Goal: Task Accomplishment & Management: Complete application form

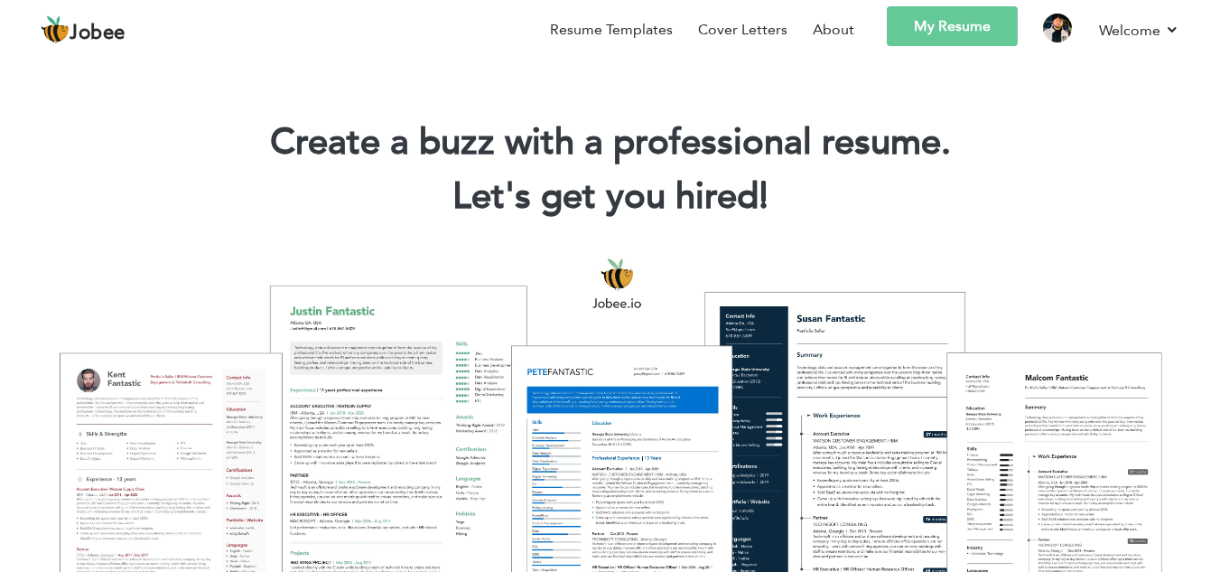
click at [971, 39] on link "My Resume" at bounding box center [952, 26] width 131 height 40
click at [935, 30] on link "My Resume" at bounding box center [952, 26] width 131 height 40
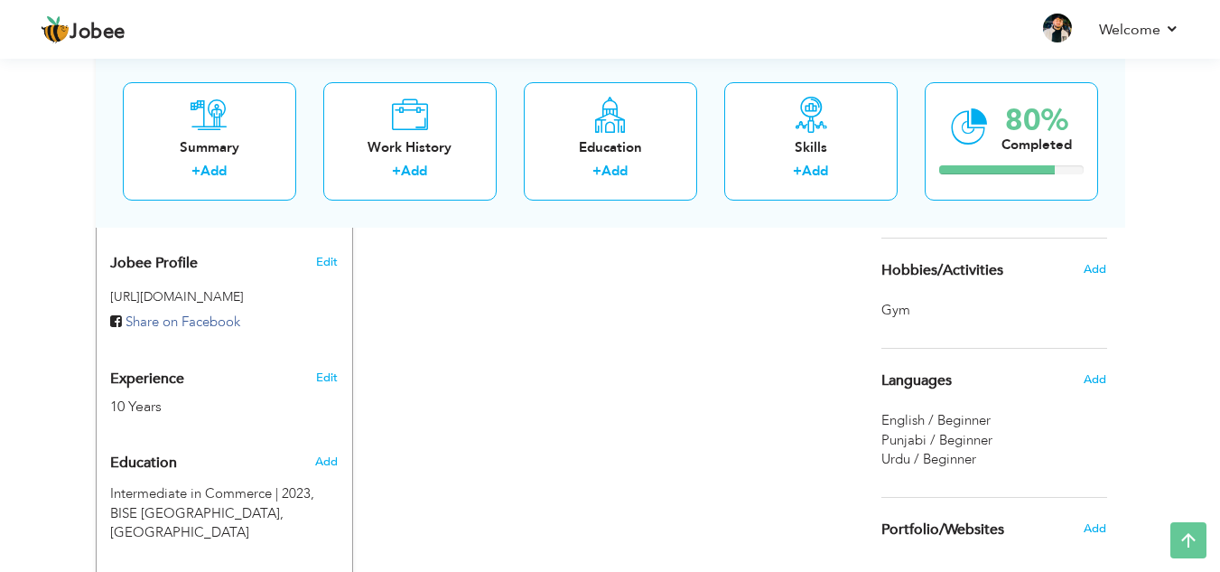
scroll to position [570, 0]
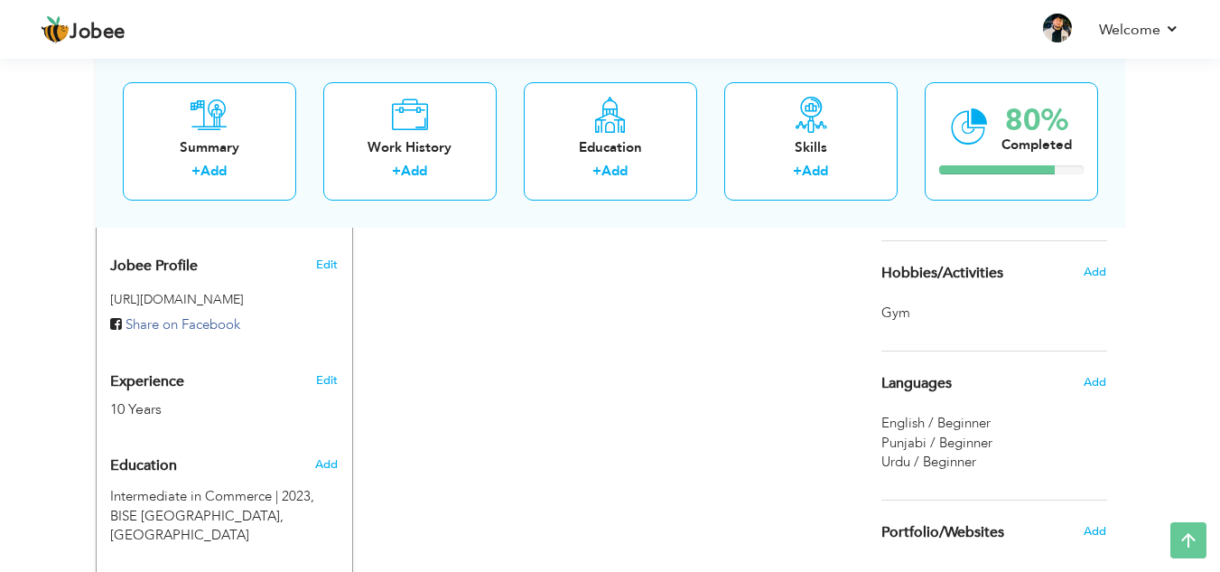
click at [342, 447] on div "Add" at bounding box center [330, 464] width 42 height 34
radio input "true"
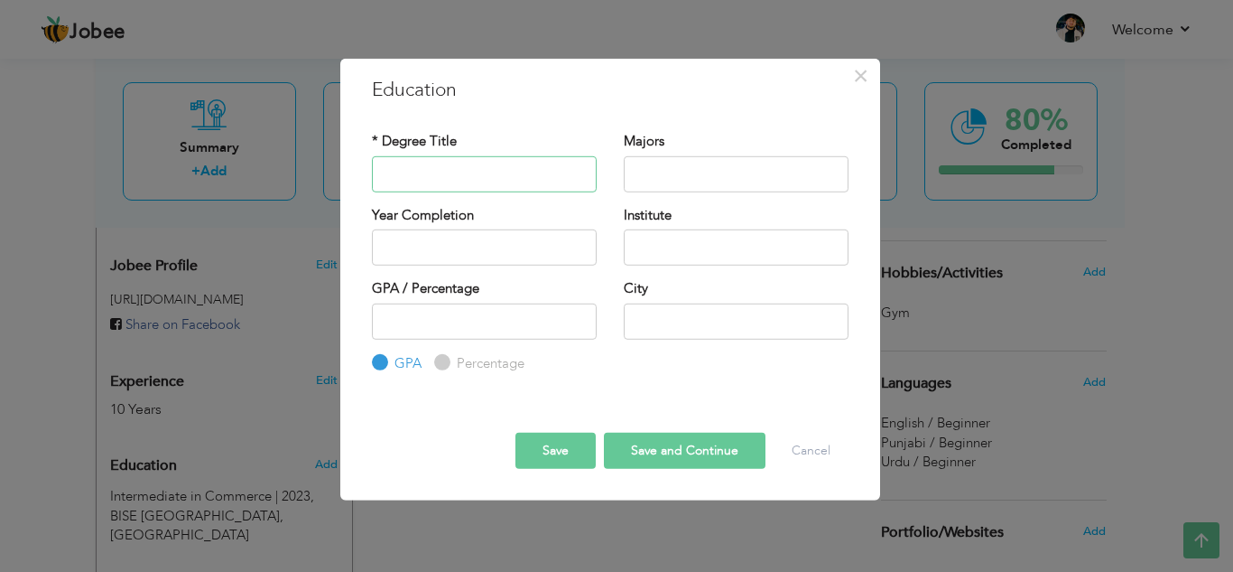
click at [474, 183] on input "text" at bounding box center [484, 173] width 225 height 36
type input "M"
click at [507, 171] on input "FSC pree engineering, BSC" at bounding box center [484, 173] width 225 height 36
click at [507, 171] on input "FSC , BSC" at bounding box center [484, 173] width 225 height 36
type input "FSC , BSC(Double Math Physics"
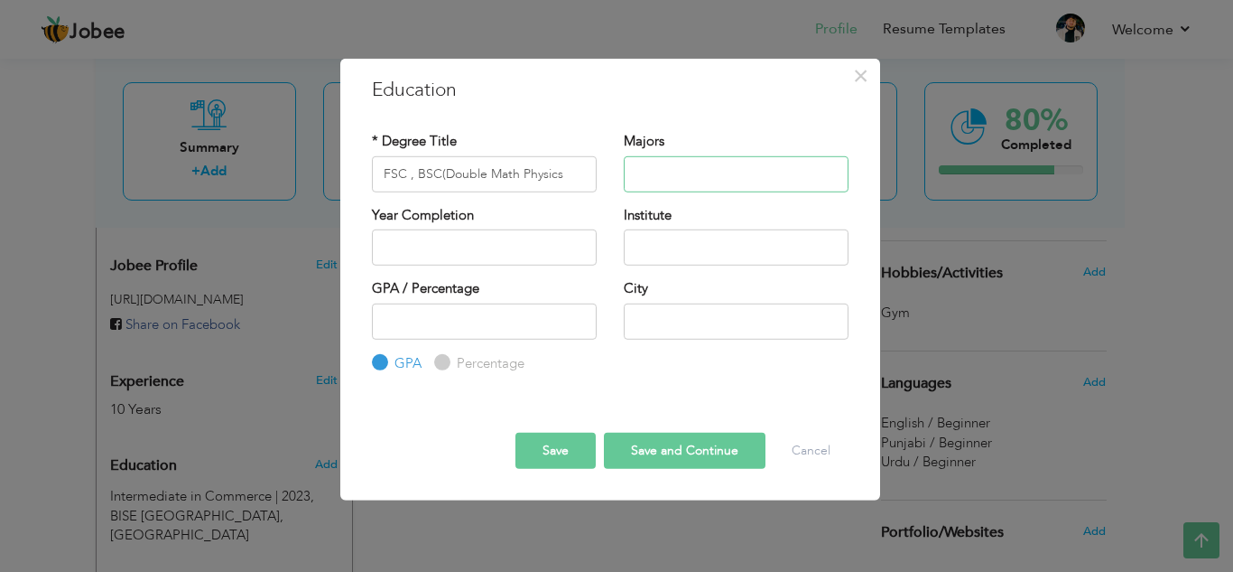
click at [686, 163] on input "text" at bounding box center [736, 173] width 225 height 36
type input "MSC"
click at [538, 250] on input "2025" at bounding box center [484, 247] width 225 height 36
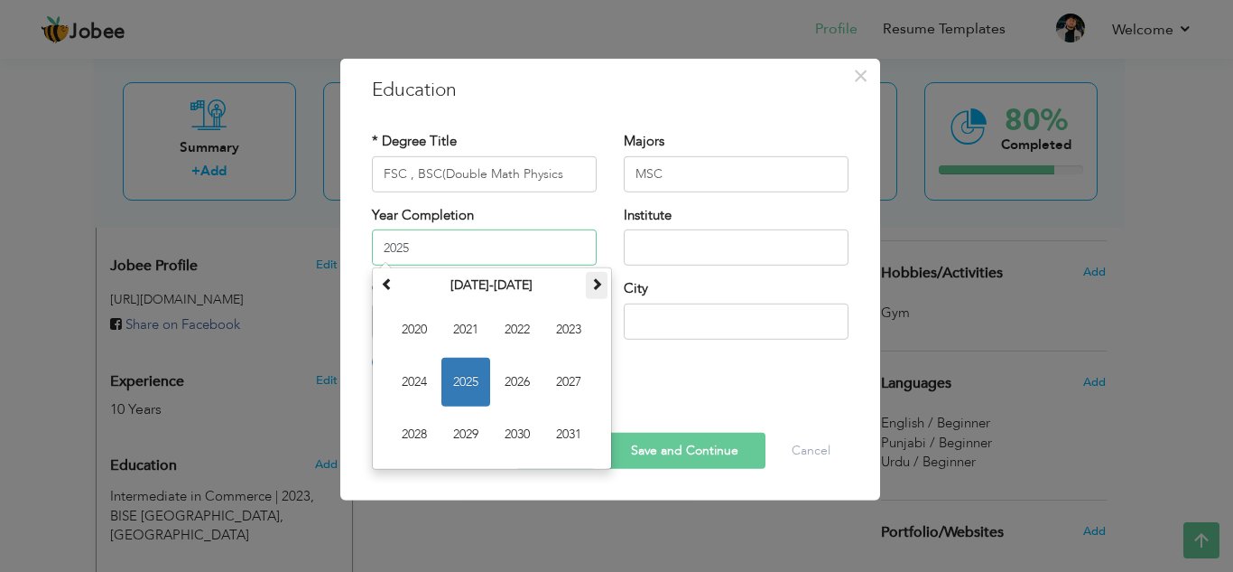
click at [594, 285] on span at bounding box center [597, 283] width 13 height 13
click at [387, 286] on span at bounding box center [387, 283] width 13 height 13
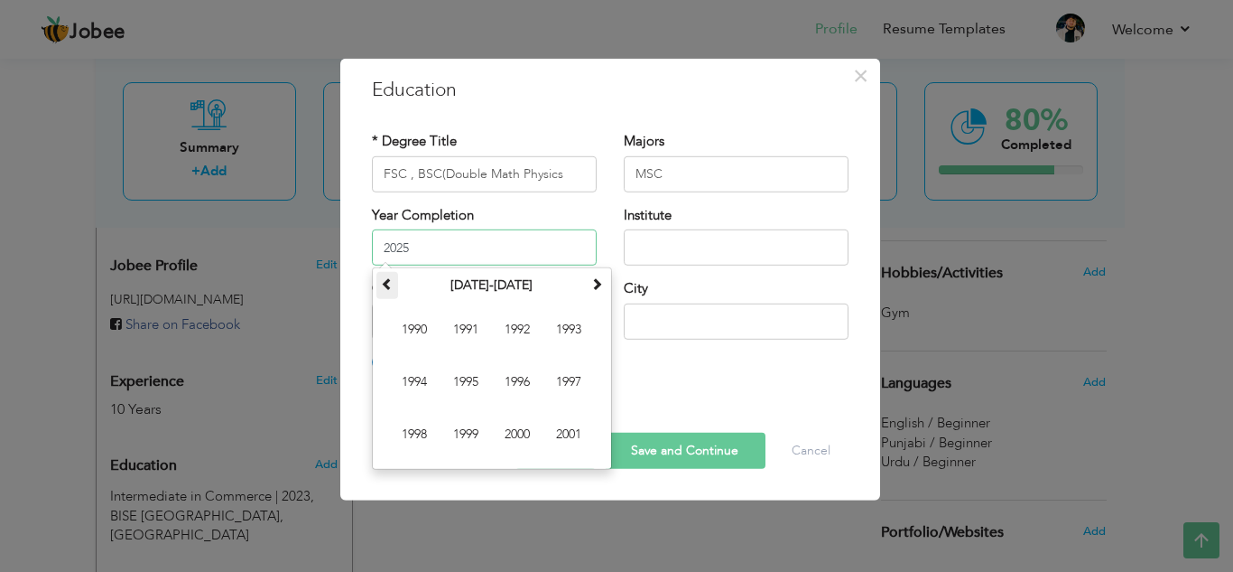
click at [387, 286] on span at bounding box center [387, 283] width 13 height 13
click at [597, 288] on span at bounding box center [597, 283] width 13 height 13
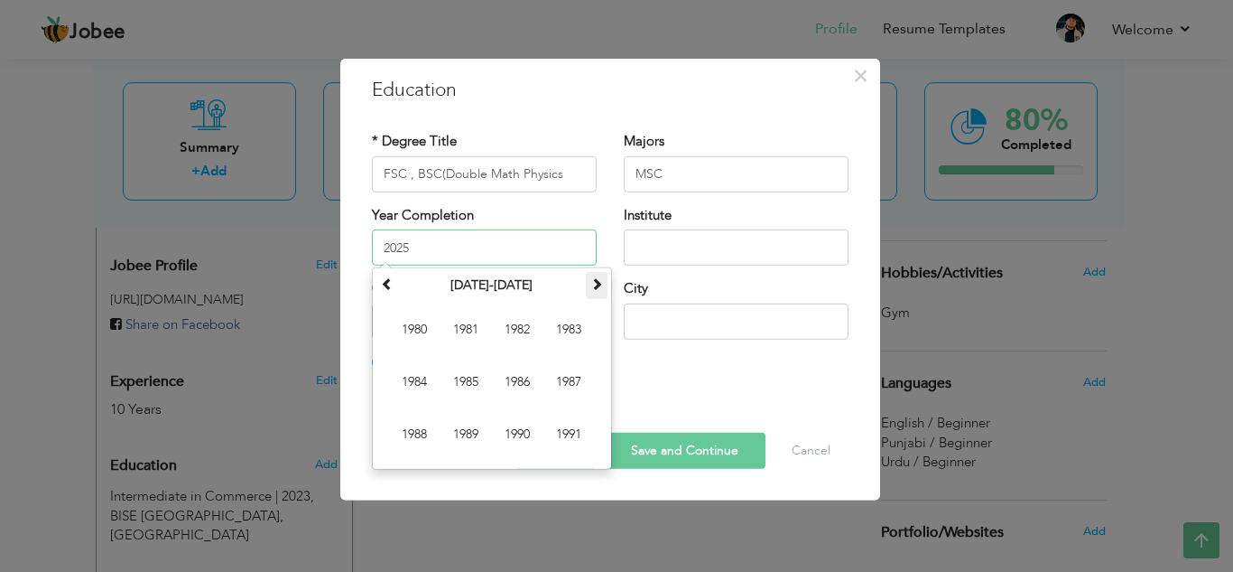
click at [597, 288] on span at bounding box center [597, 283] width 13 height 13
click at [474, 430] on span "1999" at bounding box center [466, 434] width 49 height 49
type input "1999"
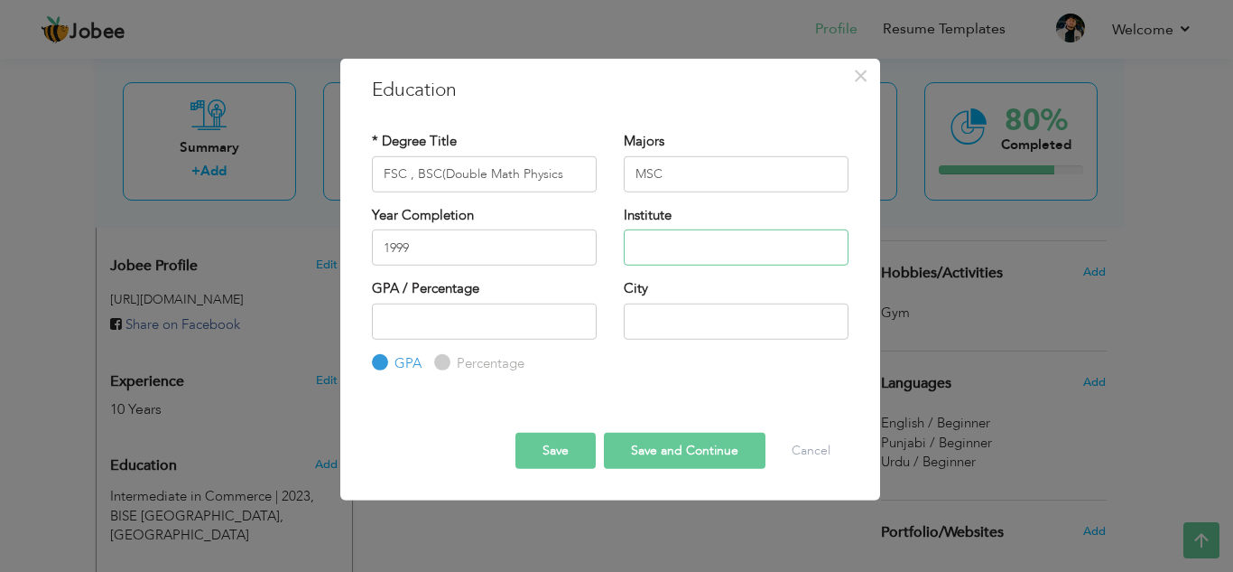
click at [694, 246] on input "text" at bounding box center [736, 247] width 225 height 36
type input "PUNJAB UNIVERSITY"
click at [553, 316] on input "number" at bounding box center [484, 320] width 225 height 36
type input "70"
click at [711, 321] on input "text" at bounding box center [736, 320] width 225 height 36
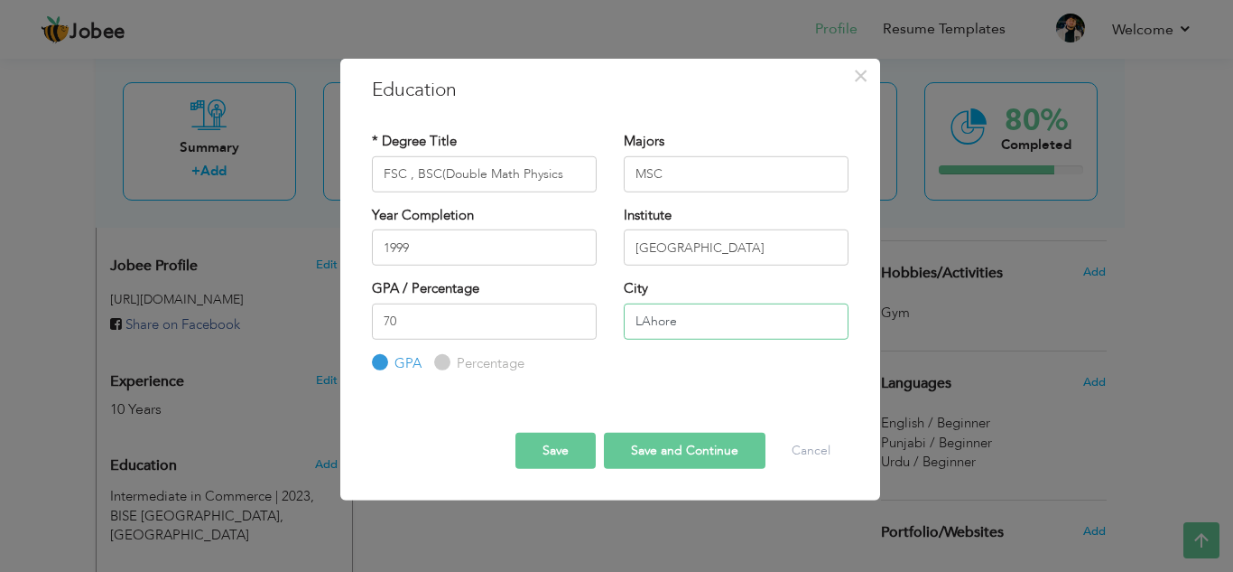
type input "LAhore"
click at [684, 439] on button "Save and Continue" at bounding box center [685, 450] width 162 height 36
click at [646, 475] on div "Save Save and Continue Delete Cancel" at bounding box center [610, 434] width 504 height 95
click at [657, 449] on button "Save and Continue" at bounding box center [685, 450] width 162 height 36
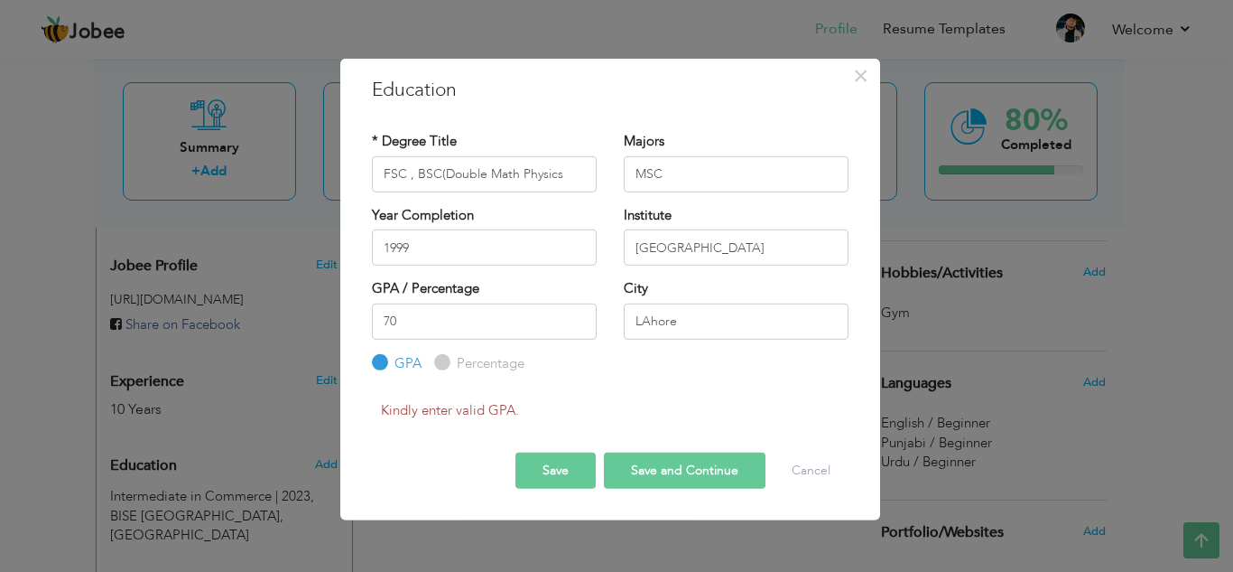
click at [444, 358] on input "Percentage" at bounding box center [440, 363] width 12 height 12
radio input "true"
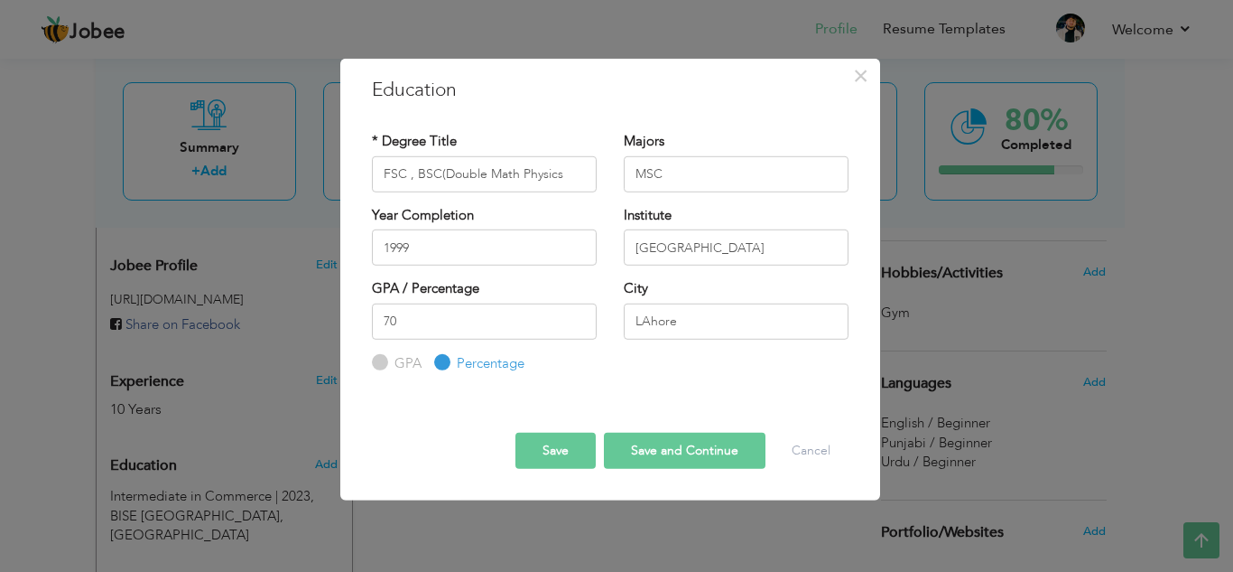
click at [678, 461] on button "Save and Continue" at bounding box center [685, 450] width 162 height 36
radio input "true"
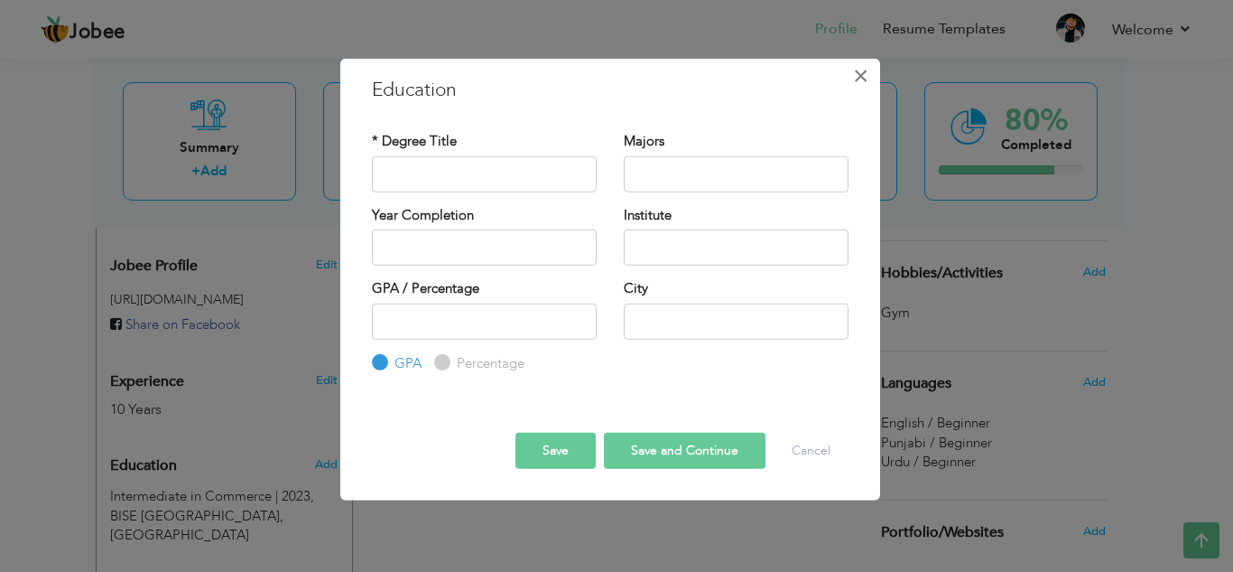
click at [851, 70] on button "×" at bounding box center [861, 74] width 29 height 29
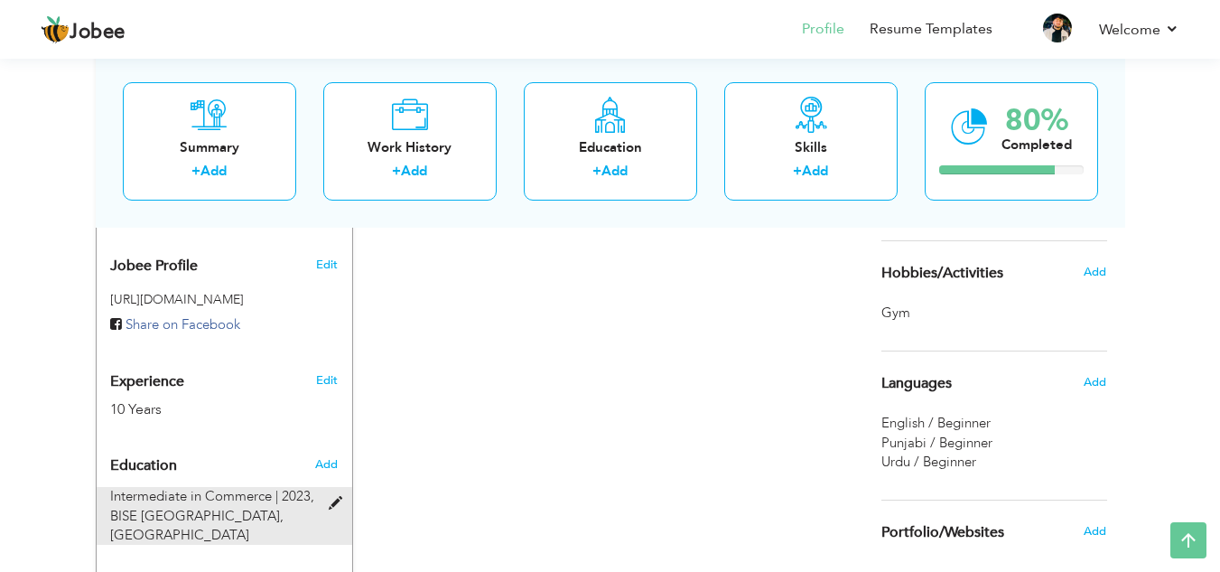
scroll to position [606, 0]
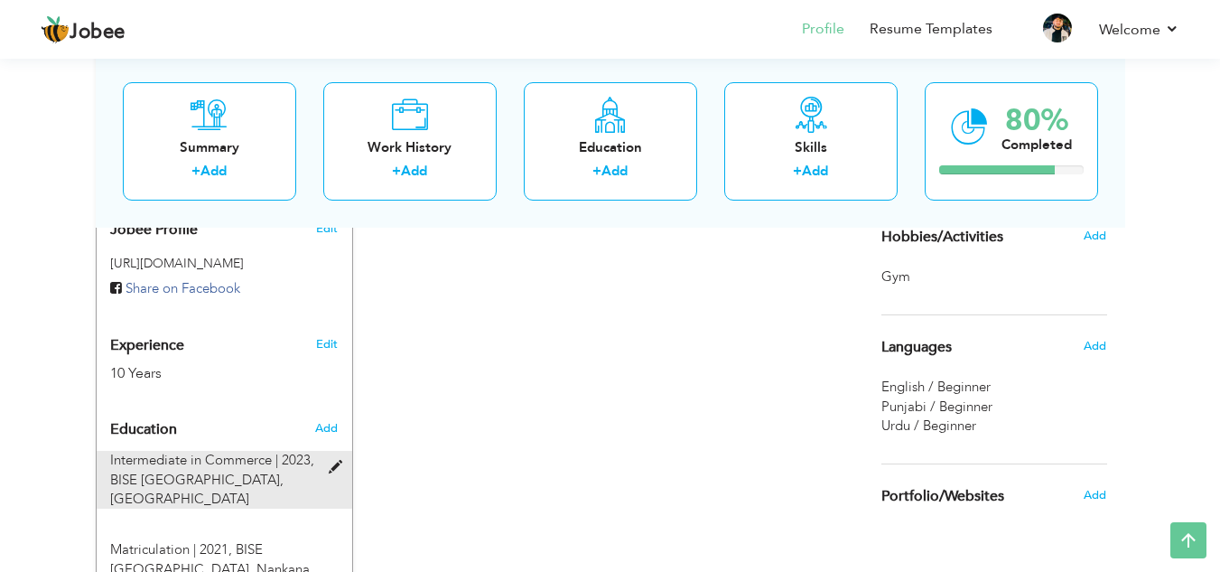
click at [337, 460] on span at bounding box center [340, 467] width 23 height 14
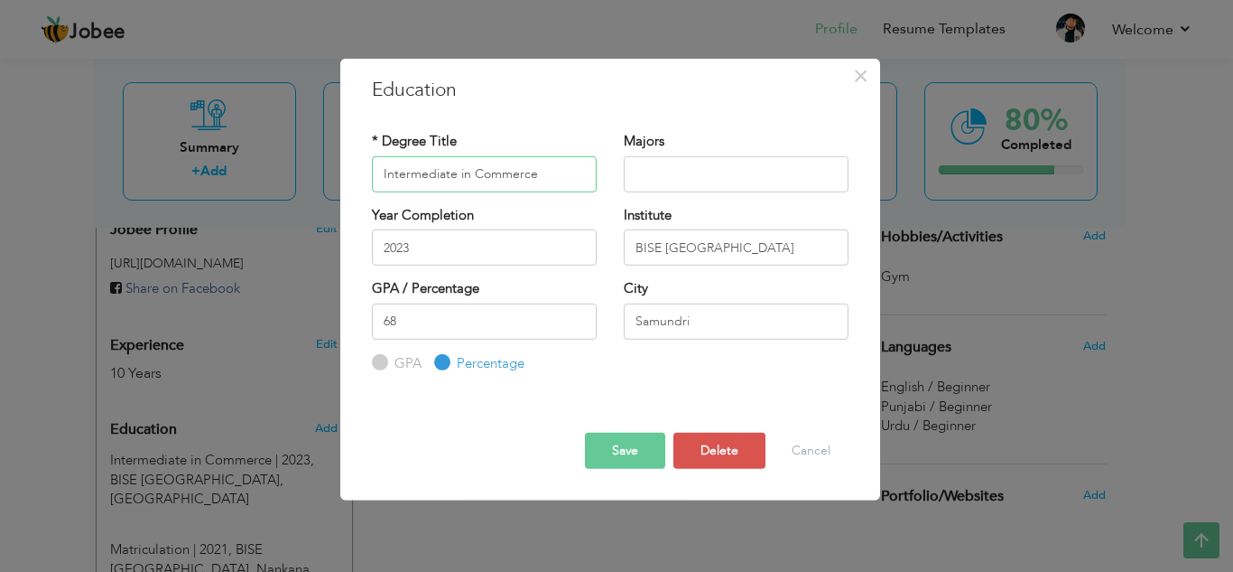
drag, startPoint x: 533, startPoint y: 175, endPoint x: 235, endPoint y: 212, distance: 300.3
click at [235, 212] on div "× Education * Degree Title Intermediate in Commerce Majors 2023 68" at bounding box center [616, 286] width 1233 height 572
drag, startPoint x: 710, startPoint y: 322, endPoint x: 609, endPoint y: 321, distance: 100.2
click at [610, 321] on div "City Samundri" at bounding box center [736, 315] width 252 height 73
drag, startPoint x: 770, startPoint y: 237, endPoint x: 518, endPoint y: 227, distance: 252.1
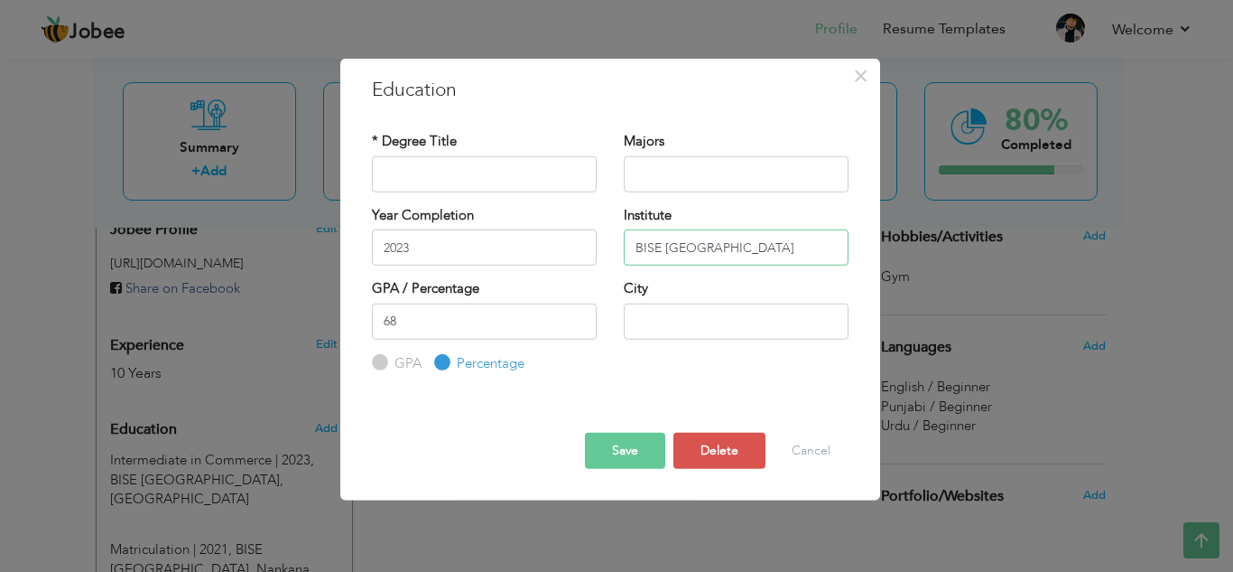
click at [518, 227] on div "Year Completion 2023 Institute BISE Faisalabad" at bounding box center [610, 241] width 504 height 73
drag, startPoint x: 427, startPoint y: 325, endPoint x: 270, endPoint y: 314, distance: 157.5
click at [270, 314] on div "× Education * Degree Title Majors Year Completion 2023 Institute" at bounding box center [616, 286] width 1233 height 572
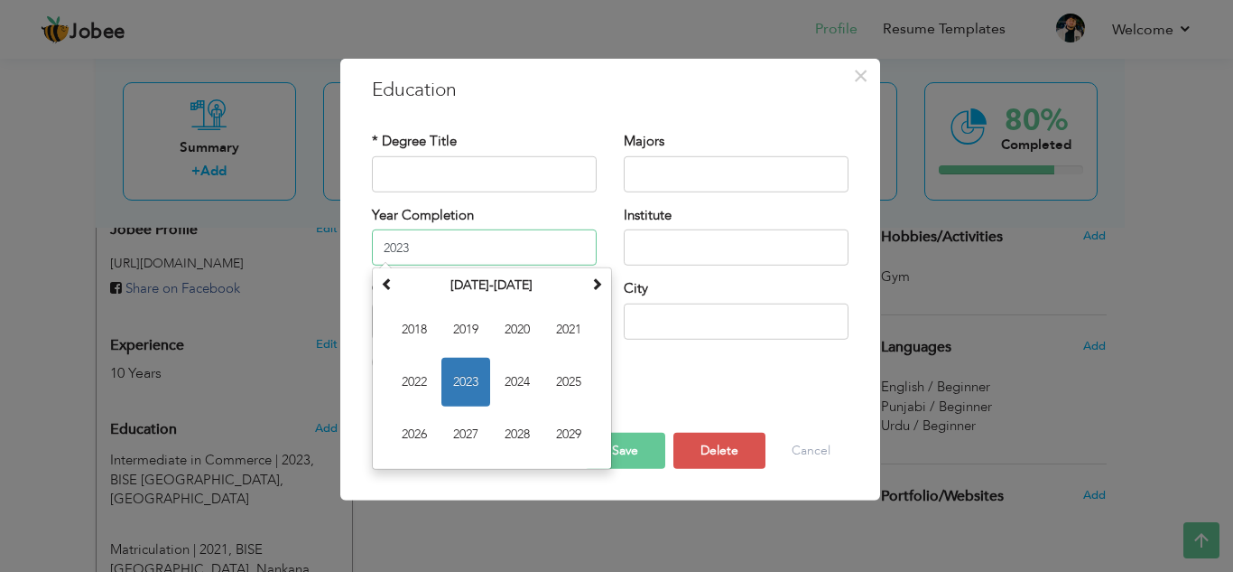
drag, startPoint x: 447, startPoint y: 236, endPoint x: 262, endPoint y: 221, distance: 185.7
click at [262, 221] on div "× Education * Degree Title Majors Year Completion 2023 Su Mo Tu We" at bounding box center [616, 286] width 1233 height 572
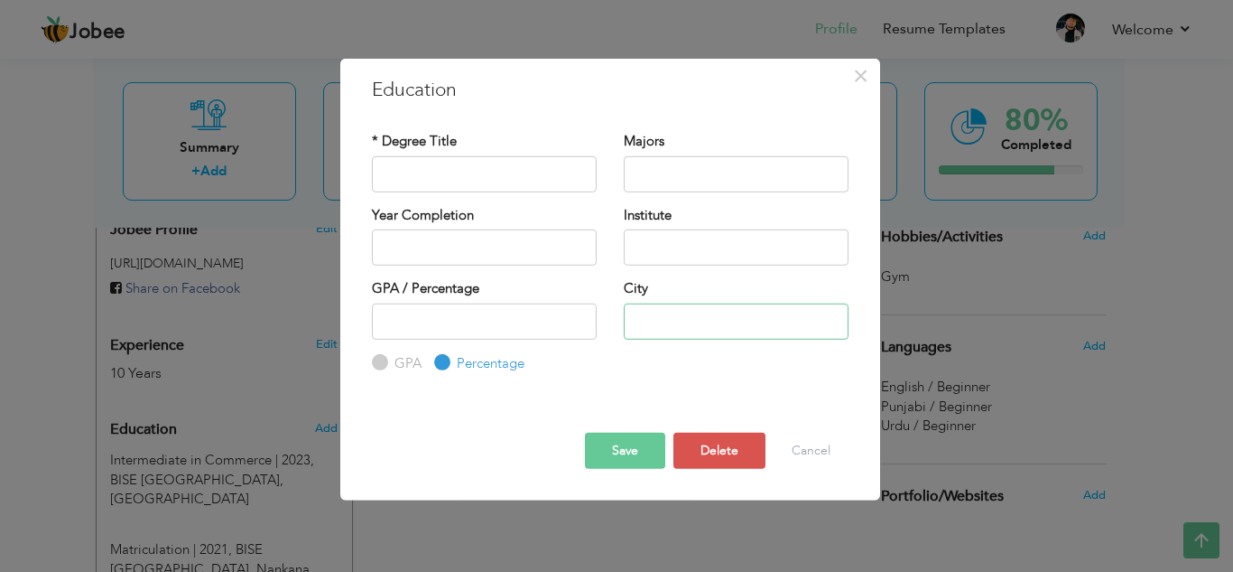
click at [691, 304] on input "text" at bounding box center [736, 320] width 225 height 36
type input "Lahore"
click at [678, 250] on input "text" at bounding box center [736, 247] width 225 height 36
type input "Punjab university"
click at [666, 182] on input "text" at bounding box center [736, 173] width 225 height 36
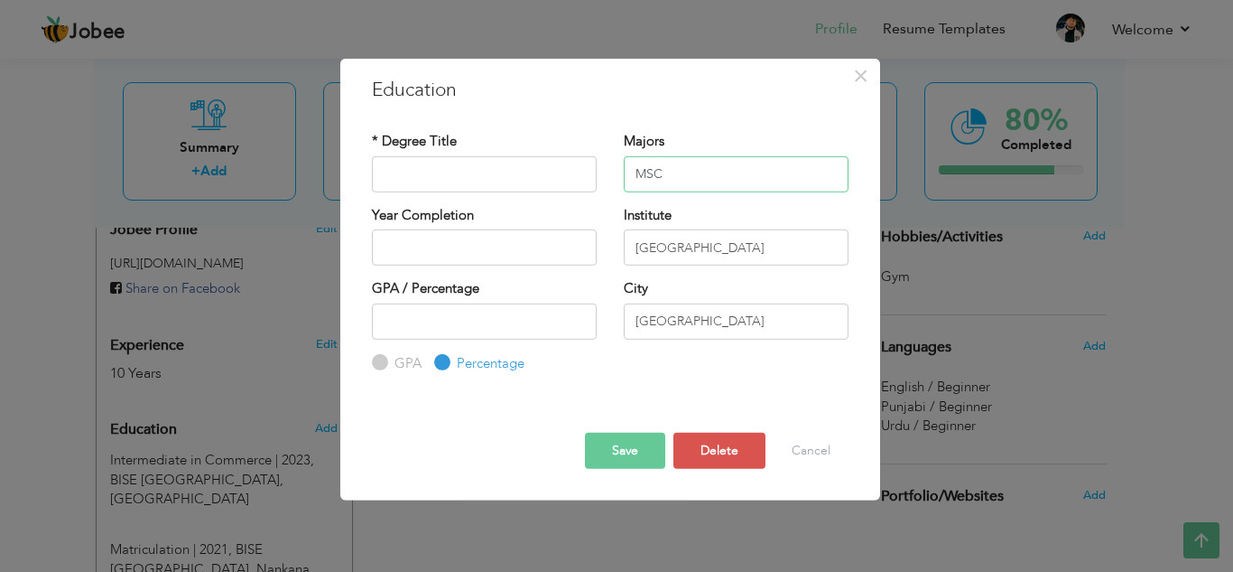
type input "MSC"
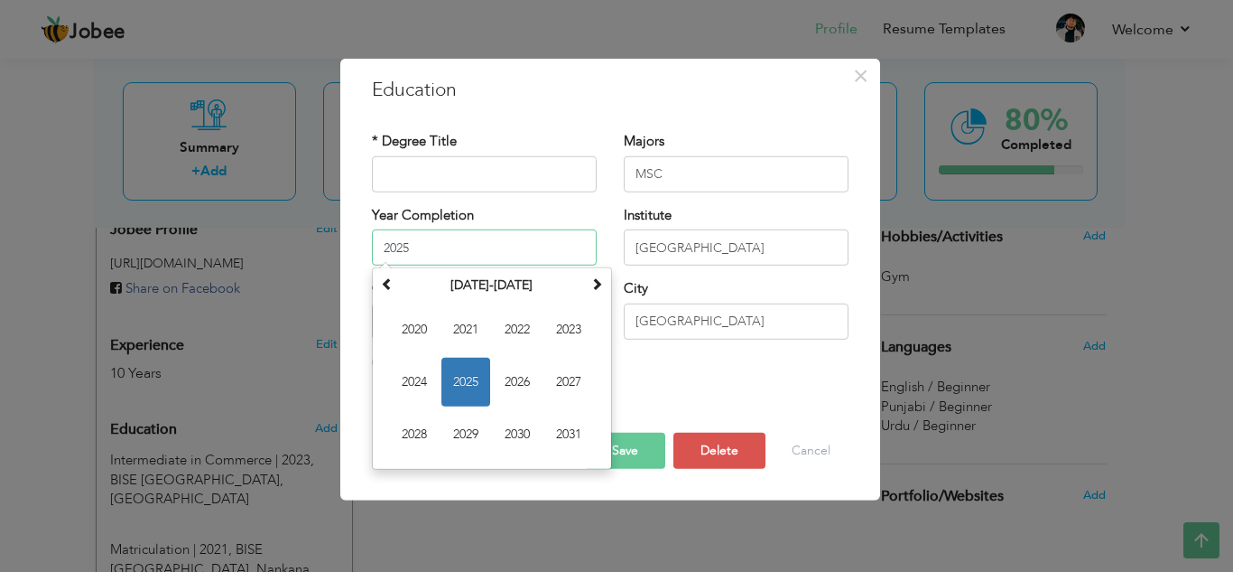
click at [507, 241] on input "2025" at bounding box center [484, 247] width 225 height 36
click at [384, 287] on span at bounding box center [387, 283] width 13 height 13
click at [468, 435] on span "1999" at bounding box center [466, 434] width 49 height 49
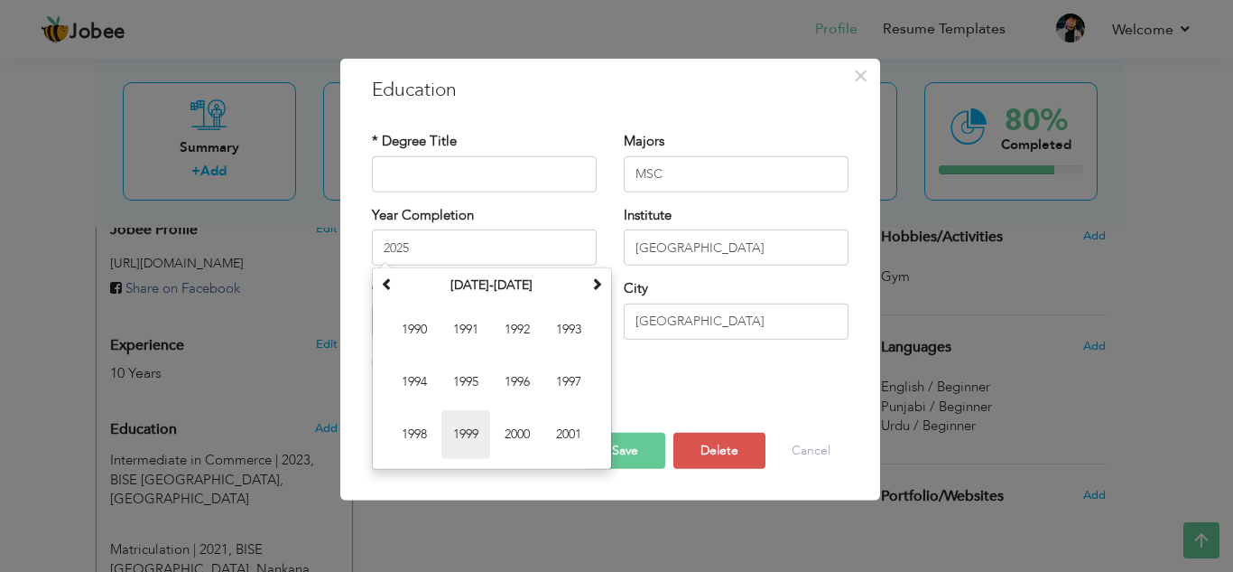
type input "1999"
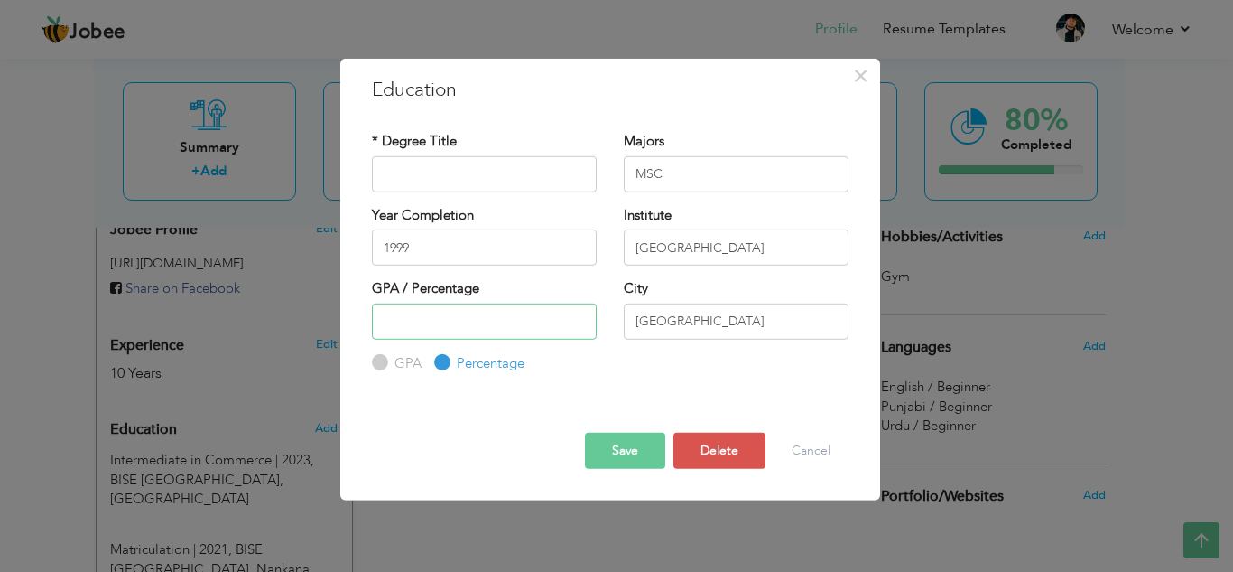
click at [449, 326] on input "number" at bounding box center [484, 320] width 225 height 36
type input "60"
click at [443, 174] on input "text" at bounding box center [484, 173] width 225 height 36
click at [637, 445] on button "Save" at bounding box center [625, 450] width 80 height 36
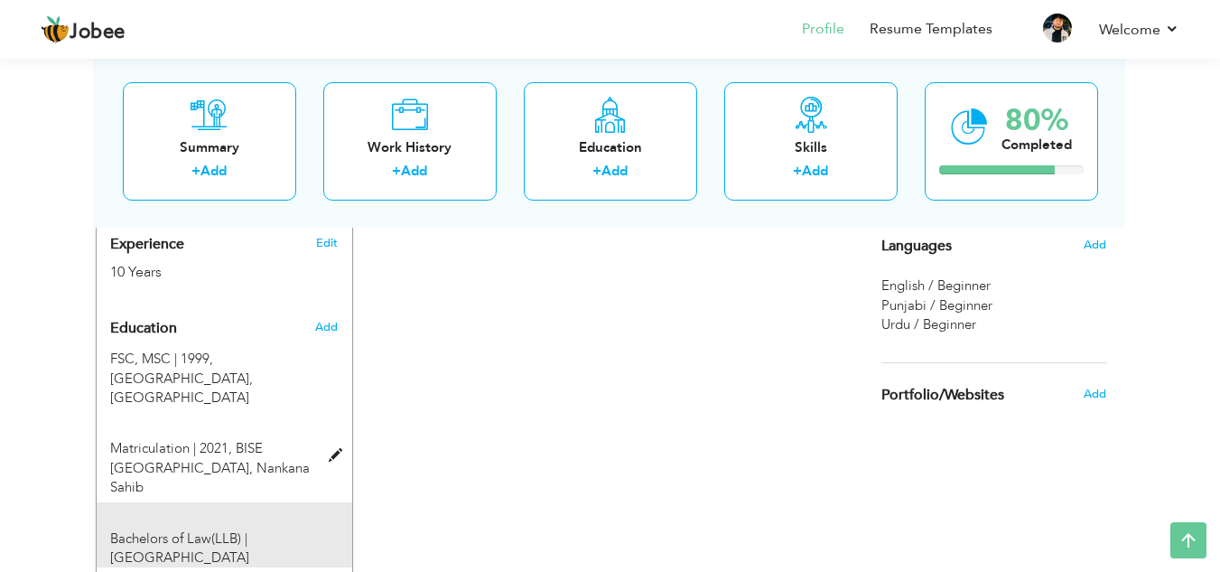
scroll to position [703, 0]
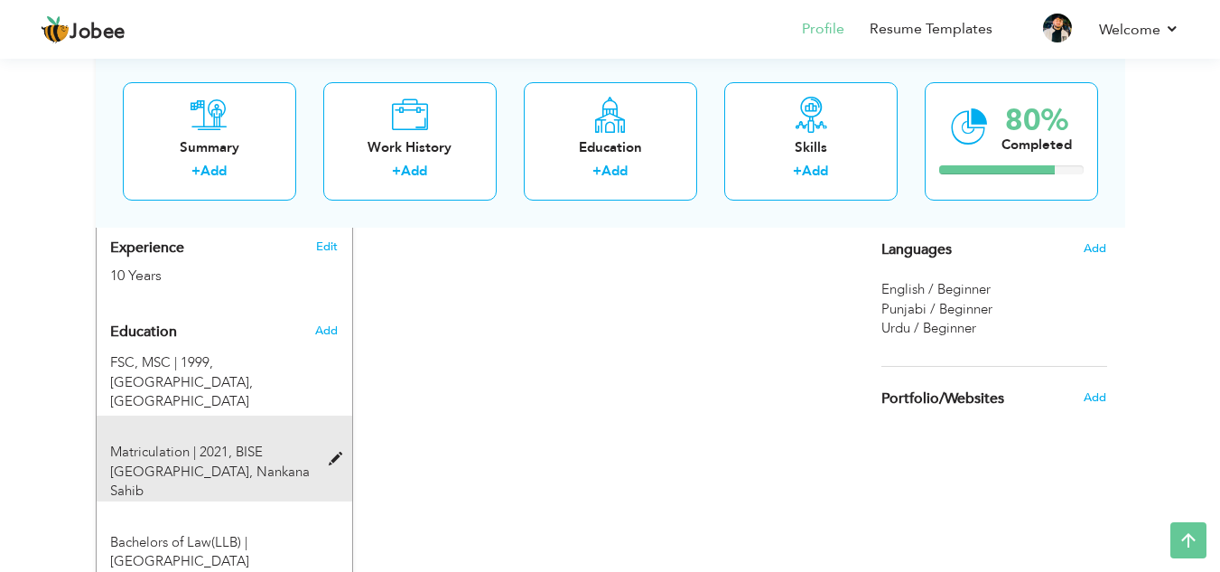
click at [241, 442] on span "BISE Lahore, Nankana Sahib" at bounding box center [210, 470] width 200 height 57
type input "Matriculation"
type input "2021"
type input "BISE Lahore"
type input "62"
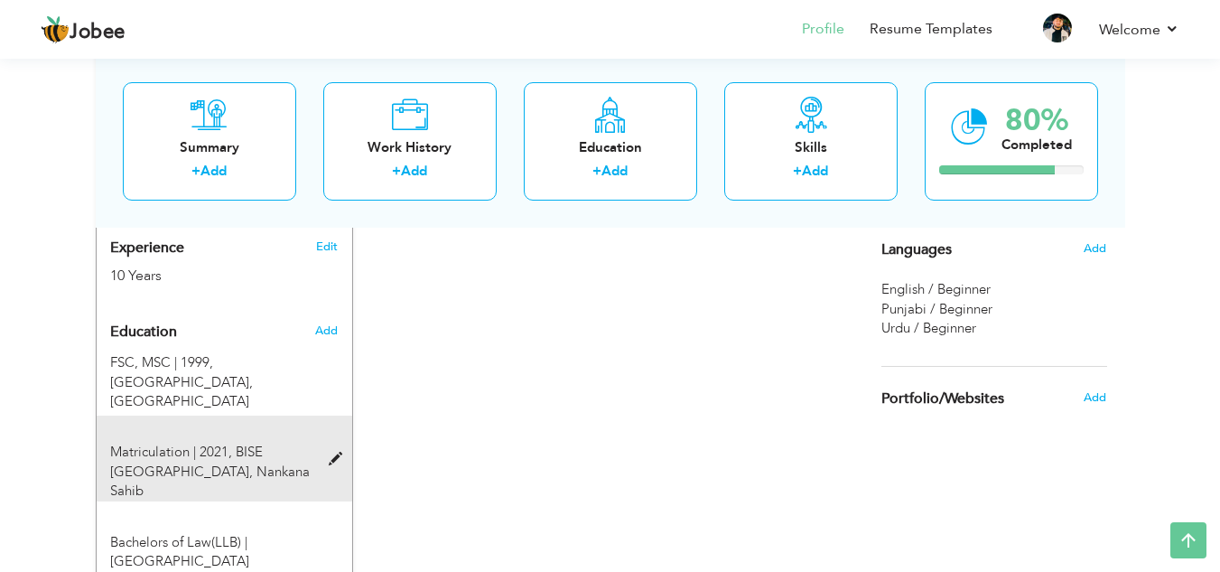
type input "Nankana Sahib"
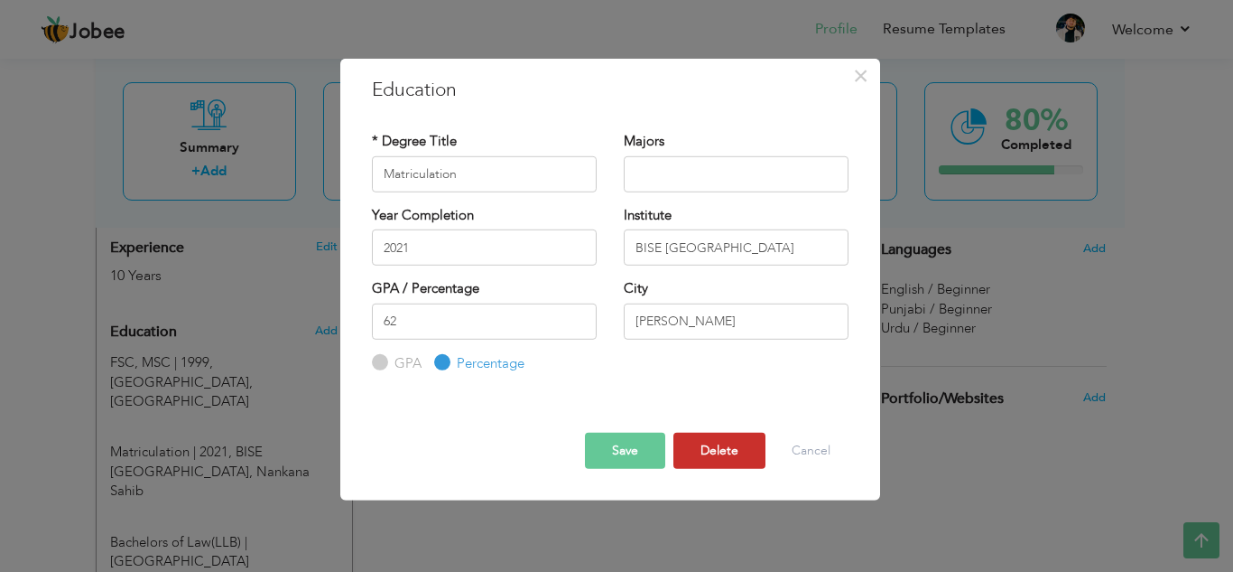
click at [718, 454] on button "Delete" at bounding box center [720, 450] width 92 height 36
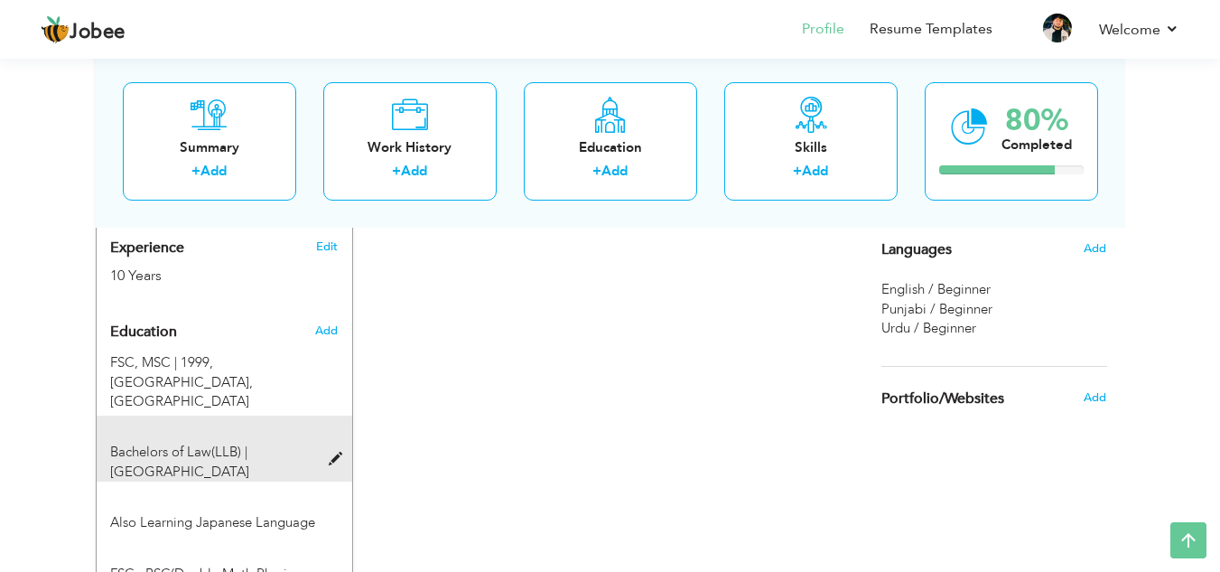
click at [240, 442] on div "Bachelors of Law(LLB) | Punjab University Lahore" at bounding box center [214, 461] width 234 height 39
type input "Bachelors of Law(LLB)"
type input "Punjab University Lahore"
radio input "true"
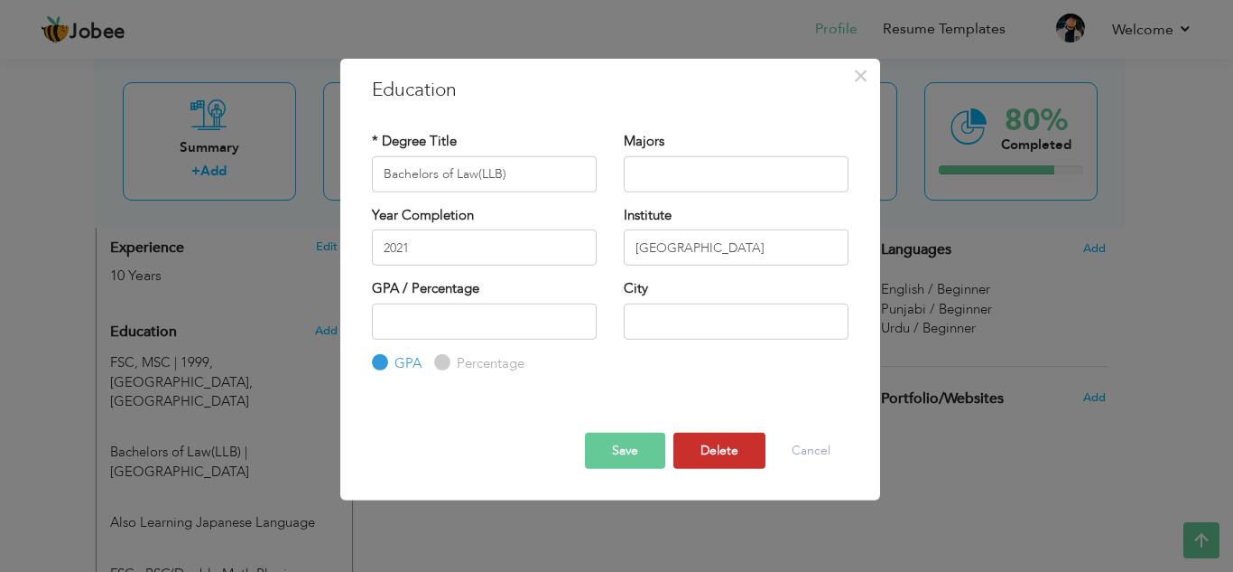
click at [733, 442] on button "Delete" at bounding box center [720, 450] width 92 height 36
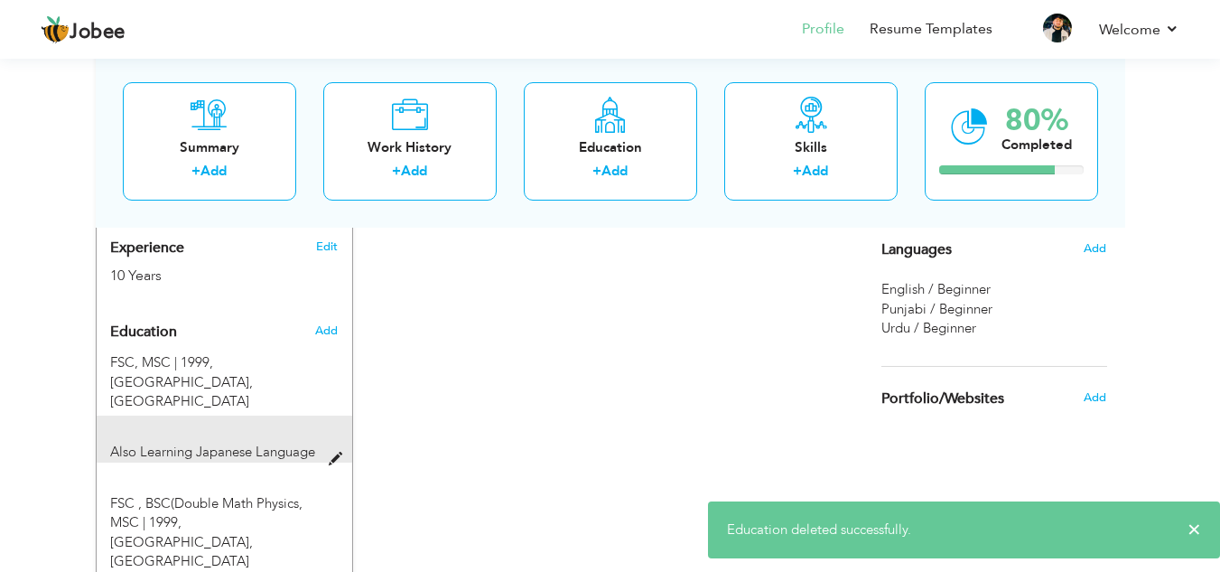
click at [297, 415] on div "Also Learning Japanese Language" at bounding box center [225, 438] width 256 height 46
type input "Also Learning Japanese Language"
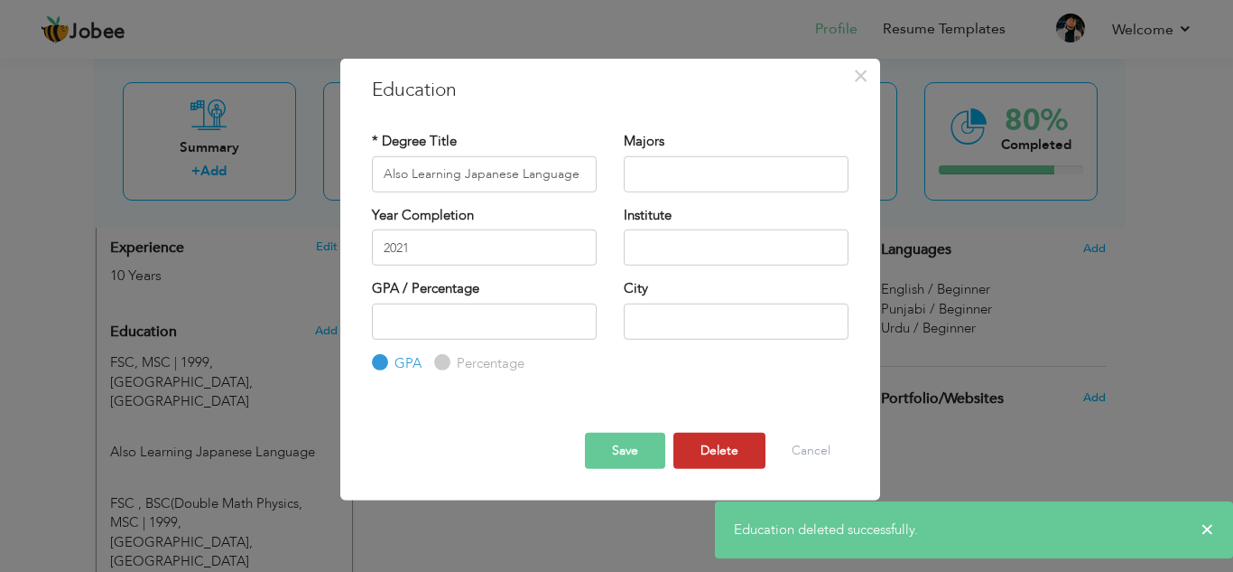
click at [749, 450] on button "Delete" at bounding box center [720, 450] width 92 height 36
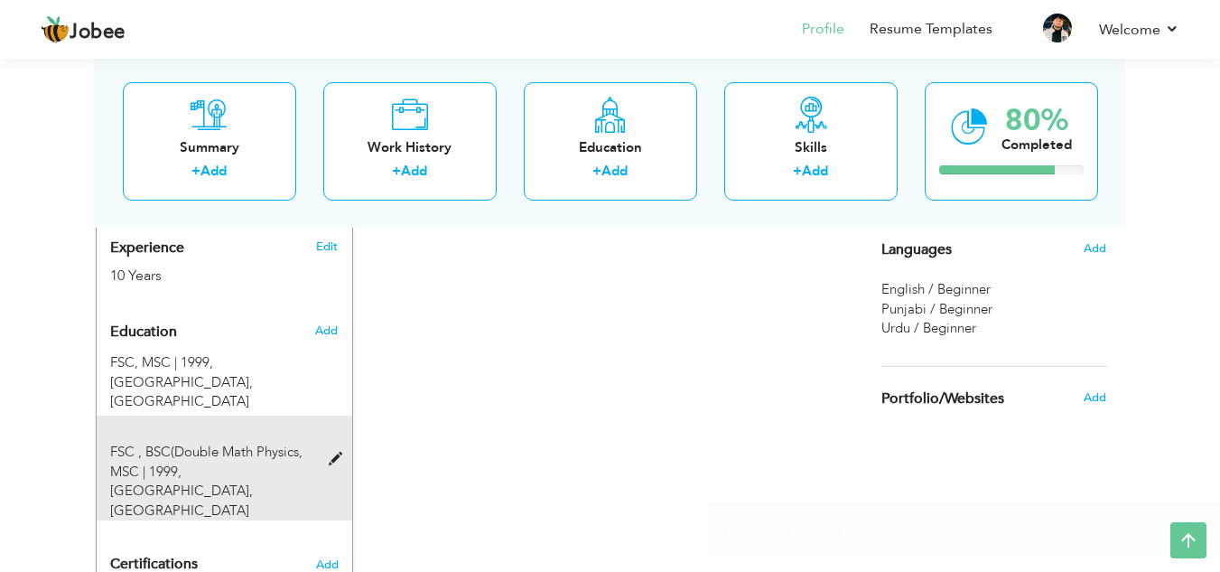
click at [215, 481] on span "PUNJAB UNIVERSITY, LAhore" at bounding box center [181, 499] width 143 height 37
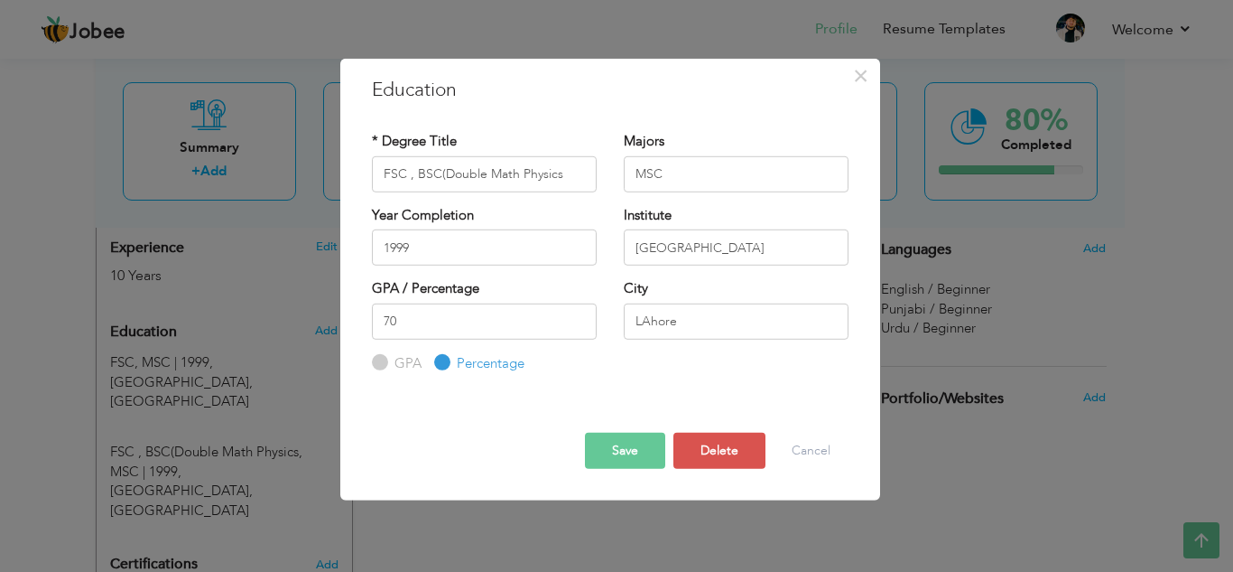
click at [609, 458] on button "Save" at bounding box center [625, 450] width 80 height 36
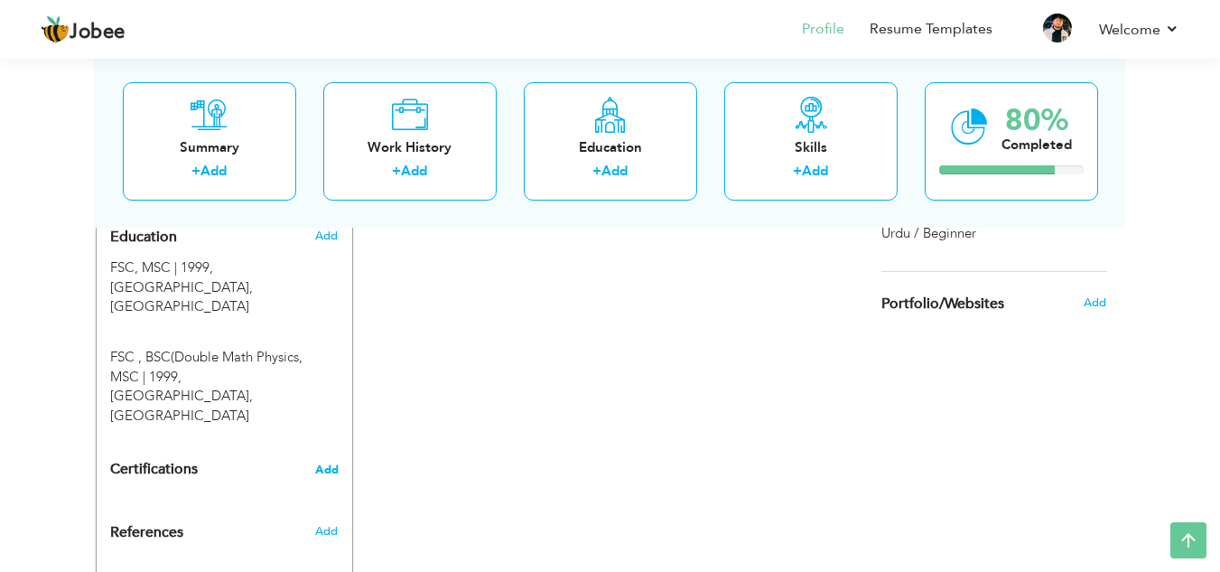
scroll to position [848, 0]
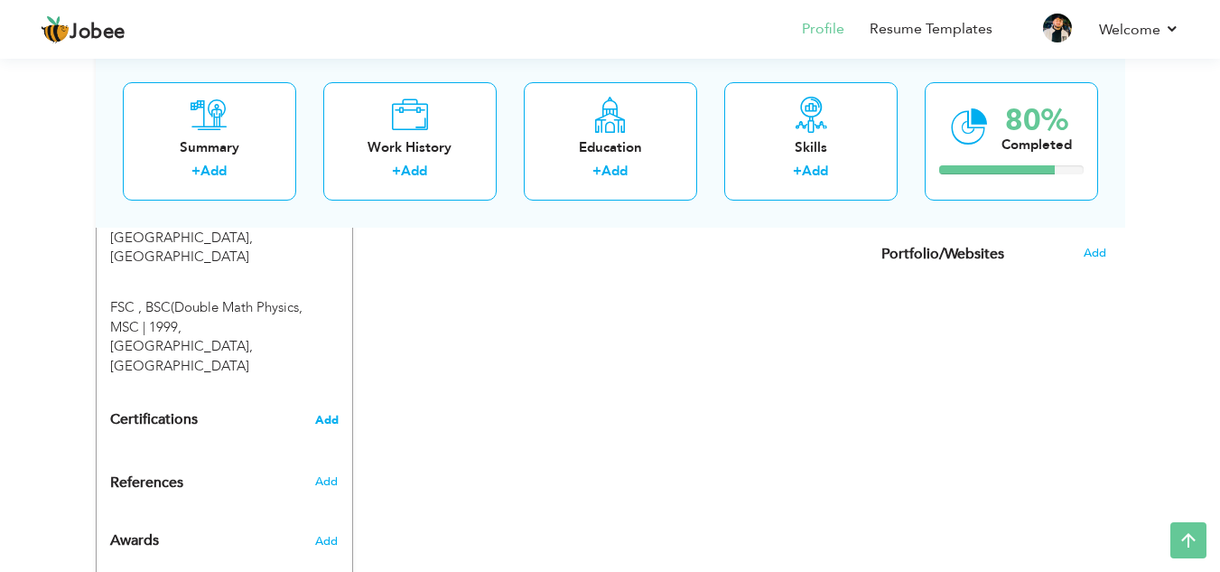
click at [329, 414] on span "Add" at bounding box center [326, 420] width 23 height 13
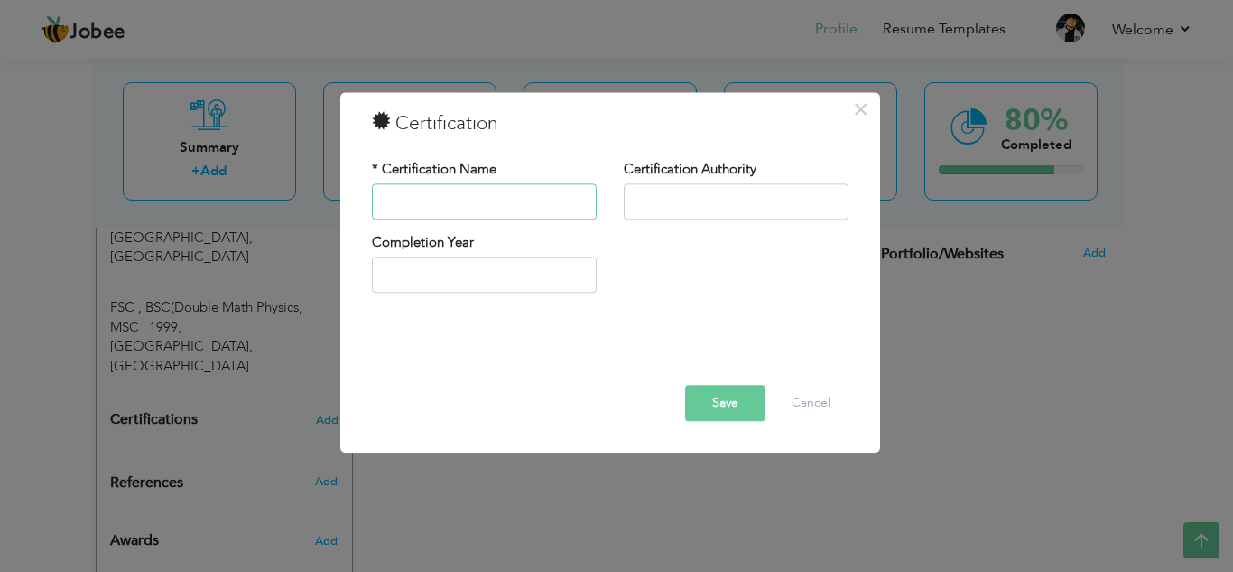
click at [535, 200] on input "text" at bounding box center [484, 201] width 225 height 36
type input "Spoken English"
click at [792, 191] on input "text" at bounding box center [736, 201] width 225 height 36
type input "p"
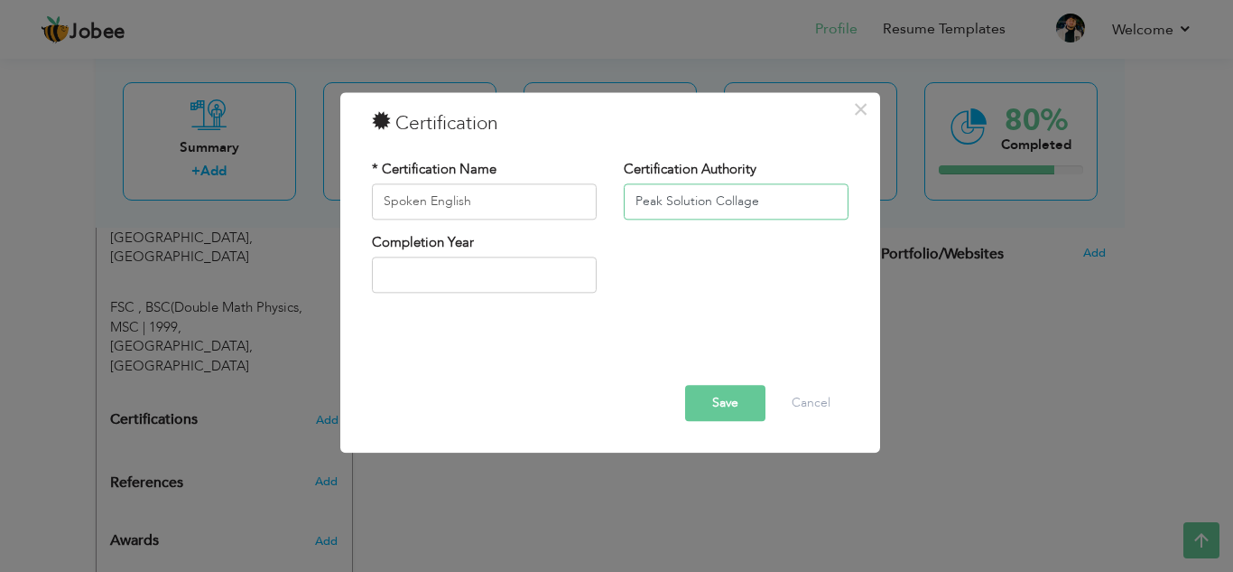
type input "Peak Solution Collage"
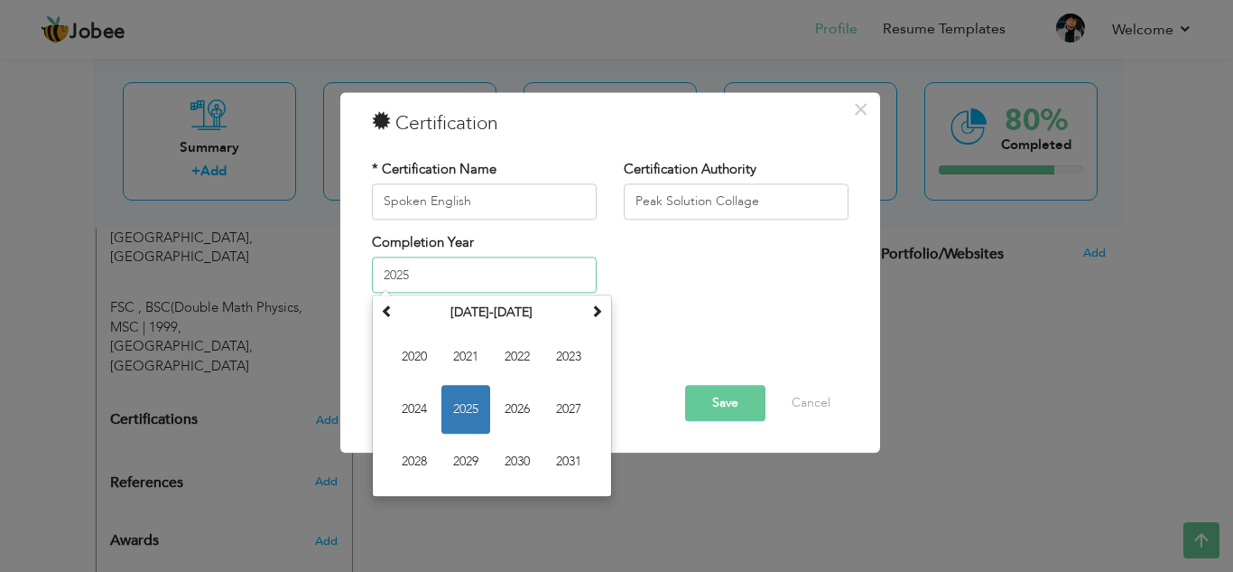
click at [511, 264] on input "2025" at bounding box center [484, 275] width 225 height 36
click at [383, 315] on span at bounding box center [387, 311] width 13 height 13
click at [576, 349] on span "2003" at bounding box center [568, 357] width 49 height 49
type input "2003"
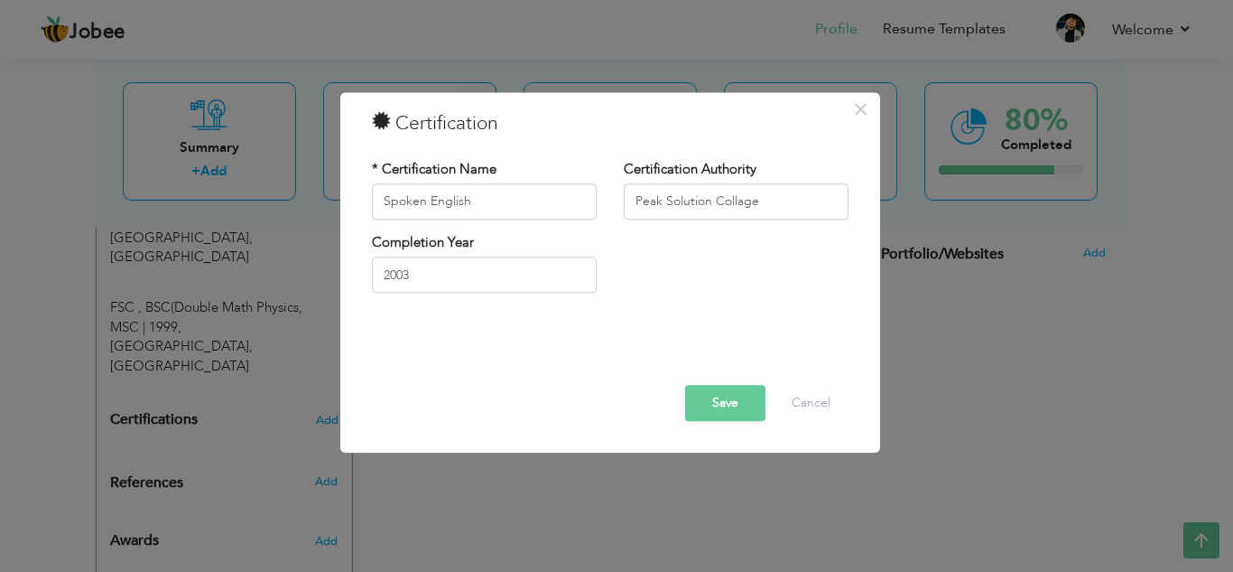
click at [753, 396] on button "Save" at bounding box center [725, 403] width 80 height 36
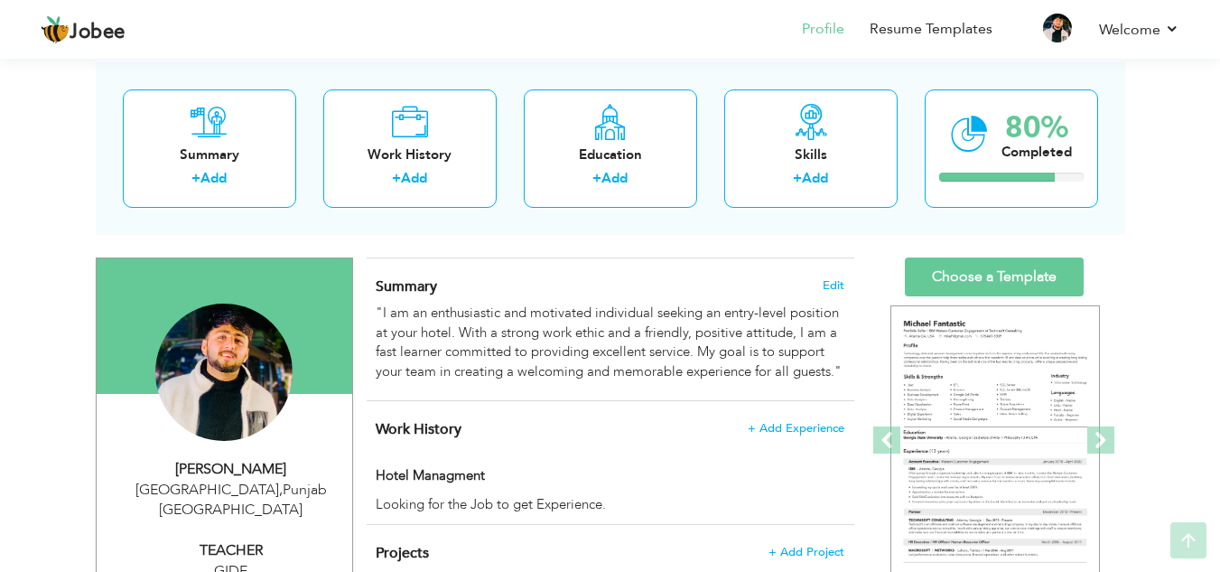
scroll to position [94, 0]
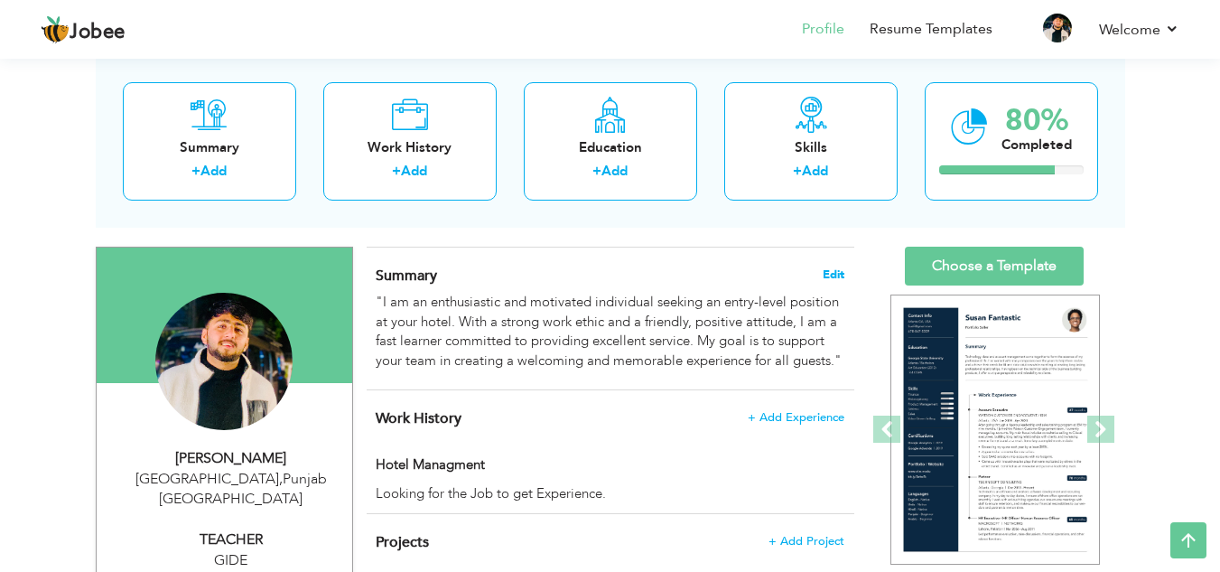
click at [828, 272] on span "Edit" at bounding box center [834, 274] width 22 height 13
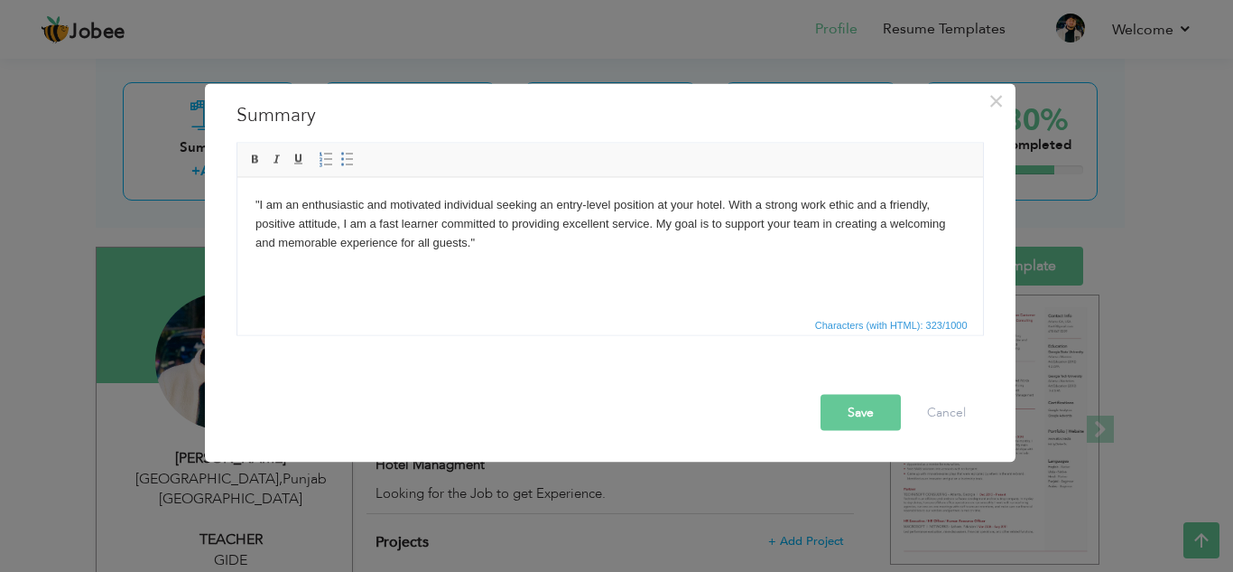
click at [481, 246] on body ""I am an enthusiastic and motivated individual seeking an entry-level position …" at bounding box center [610, 223] width 710 height 56
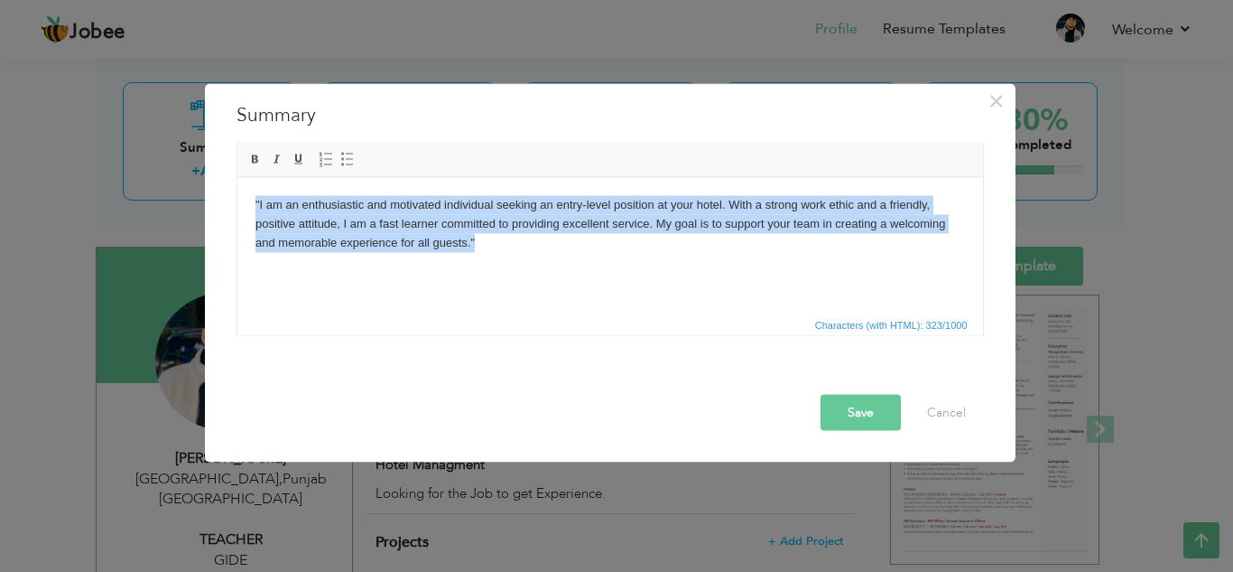
drag, startPoint x: 481, startPoint y: 246, endPoint x: 180, endPoint y: 201, distance: 304.8
click at [237, 201] on html ""I am an enthusiastic and motivated individual seeking an entry-level position …" at bounding box center [610, 223] width 746 height 92
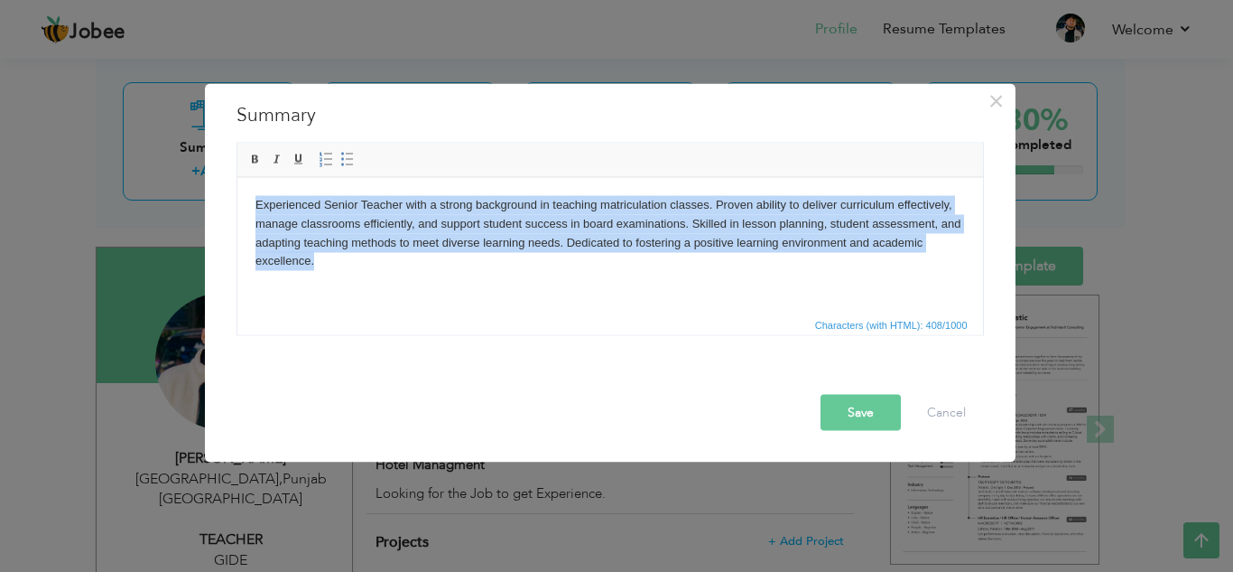
drag, startPoint x: 315, startPoint y: 261, endPoint x: 200, endPoint y: 153, distance: 157.1
click at [237, 177] on html "Experienced Senior Teacher with a strong background in teaching matriculation c…" at bounding box center [610, 232] width 746 height 111
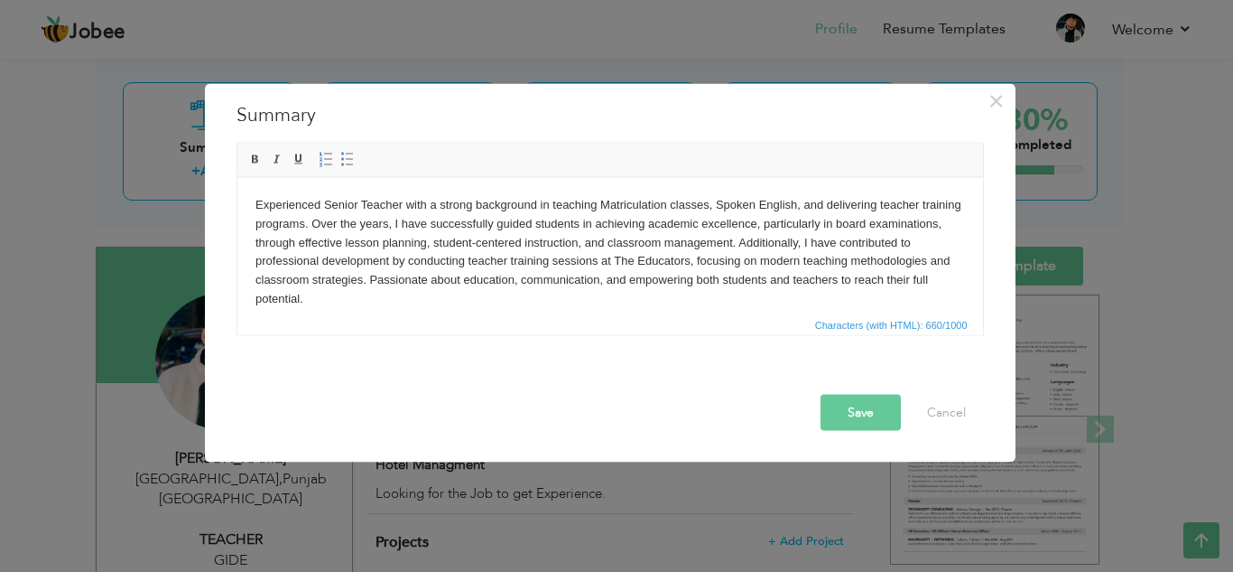
click at [246, 198] on html "Experienced Senior Teacher with a strong background in teaching Matriculation c…" at bounding box center [610, 251] width 746 height 149
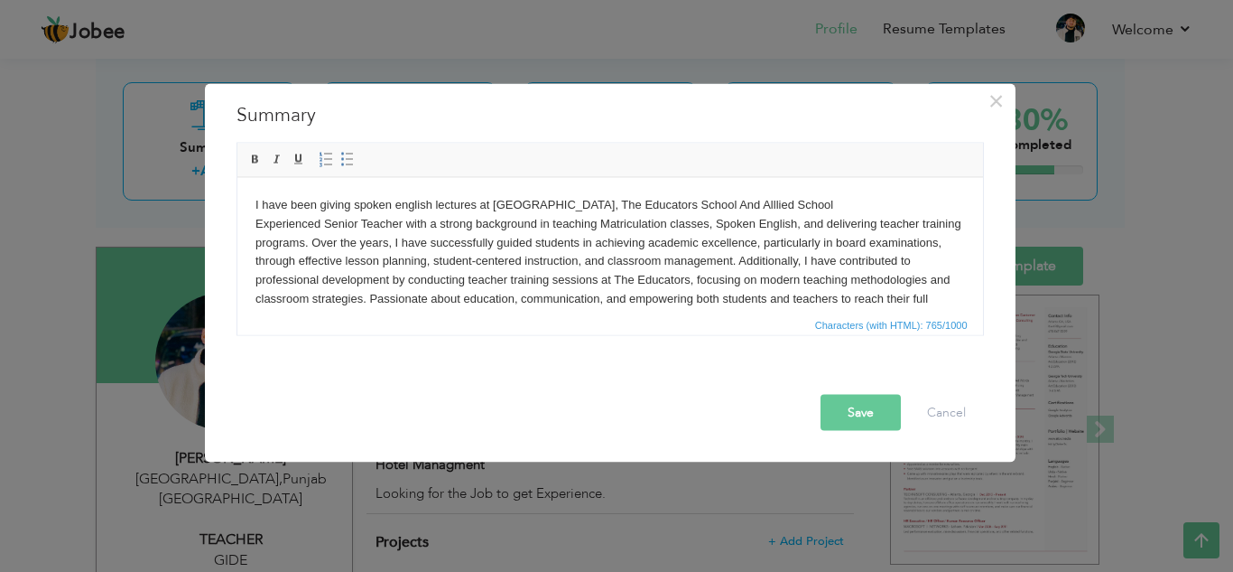
click at [734, 202] on body "I have been giving spoken english lectures at GIDE Academy, The Educators Schoo…" at bounding box center [610, 261] width 710 height 132
click at [862, 201] on body "I have been giving spoken english lectures at GIDE Academy, The Educators Schoo…" at bounding box center [610, 261] width 710 height 132
click at [858, 411] on button "Save" at bounding box center [861, 412] width 80 height 36
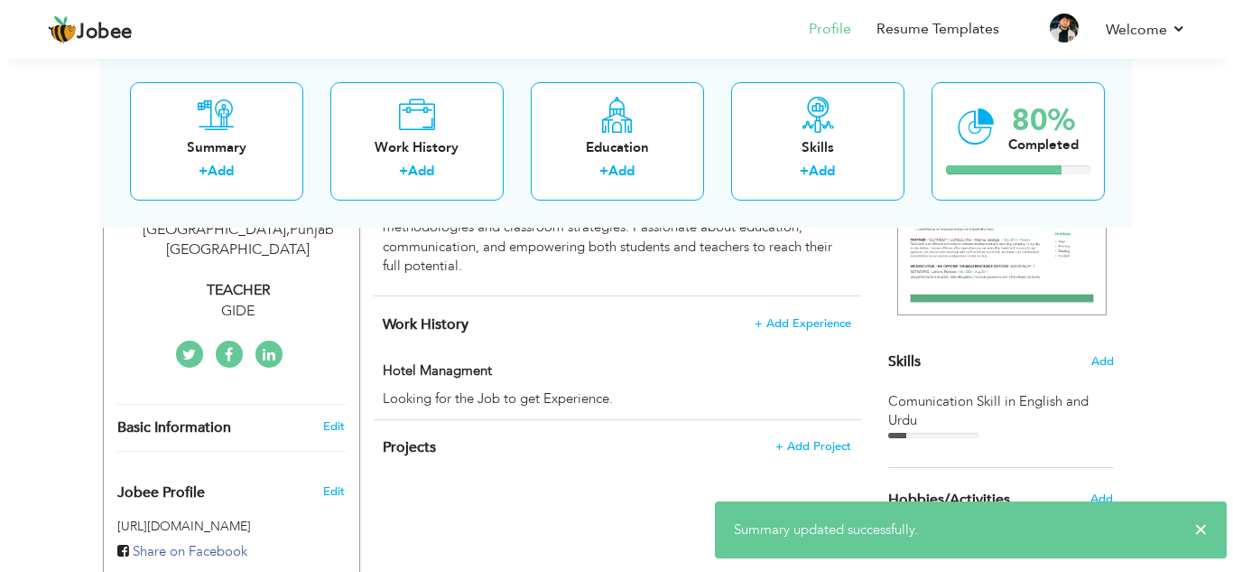
scroll to position [349, 0]
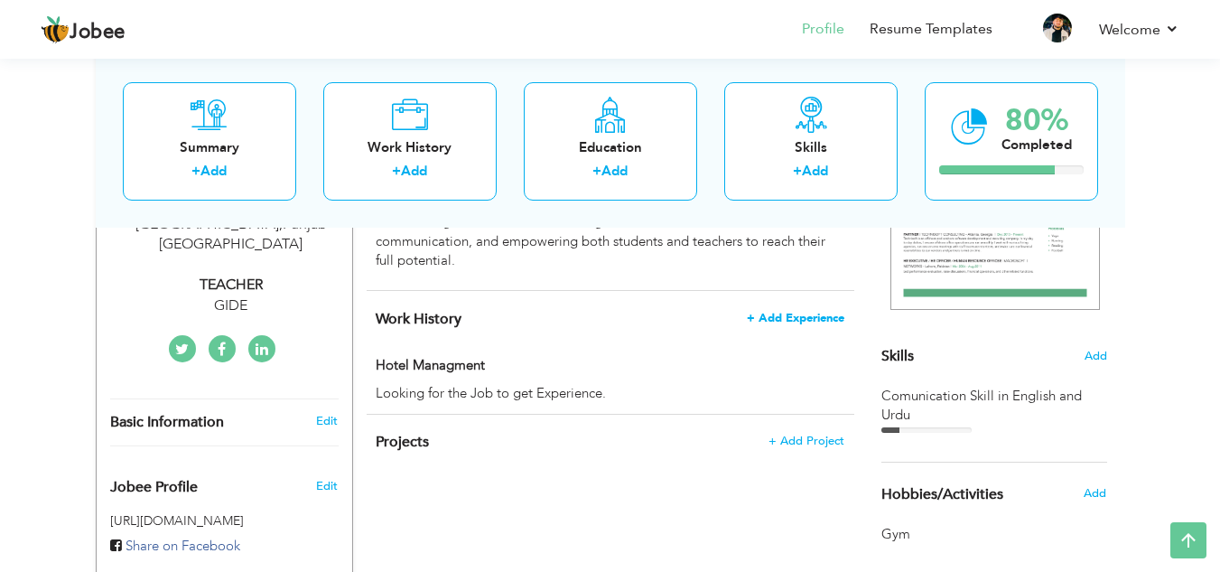
click at [795, 321] on span "+ Add Experience" at bounding box center [796, 318] width 98 height 13
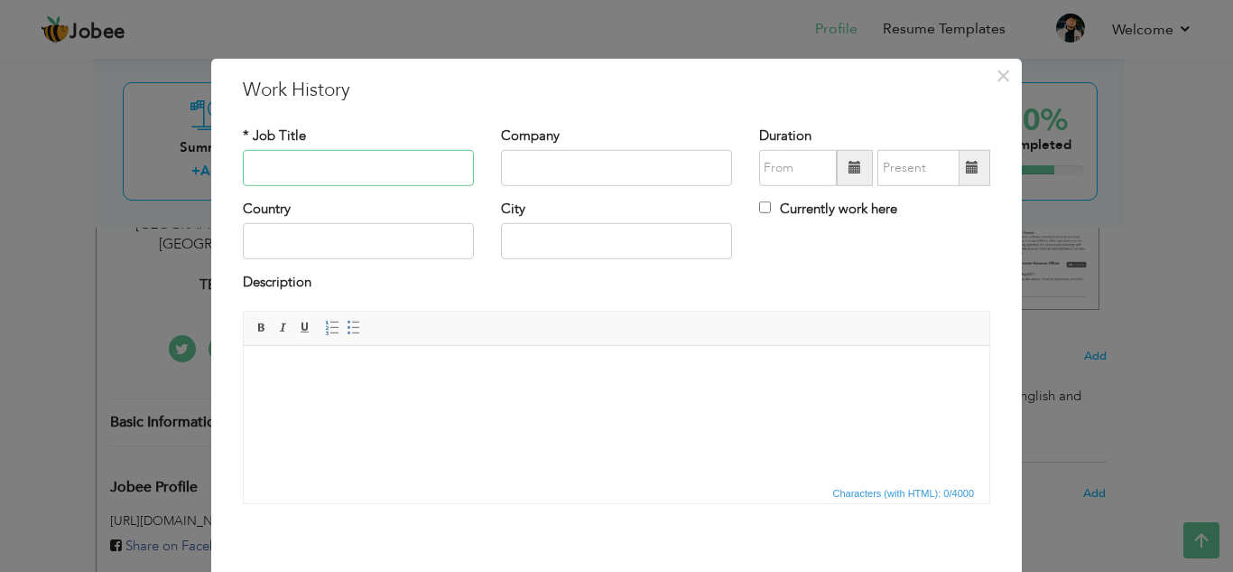
click at [380, 163] on input "text" at bounding box center [358, 168] width 231 height 36
type input "Teacher"
click at [533, 165] on input "text" at bounding box center [616, 168] width 231 height 36
type input "Allied"
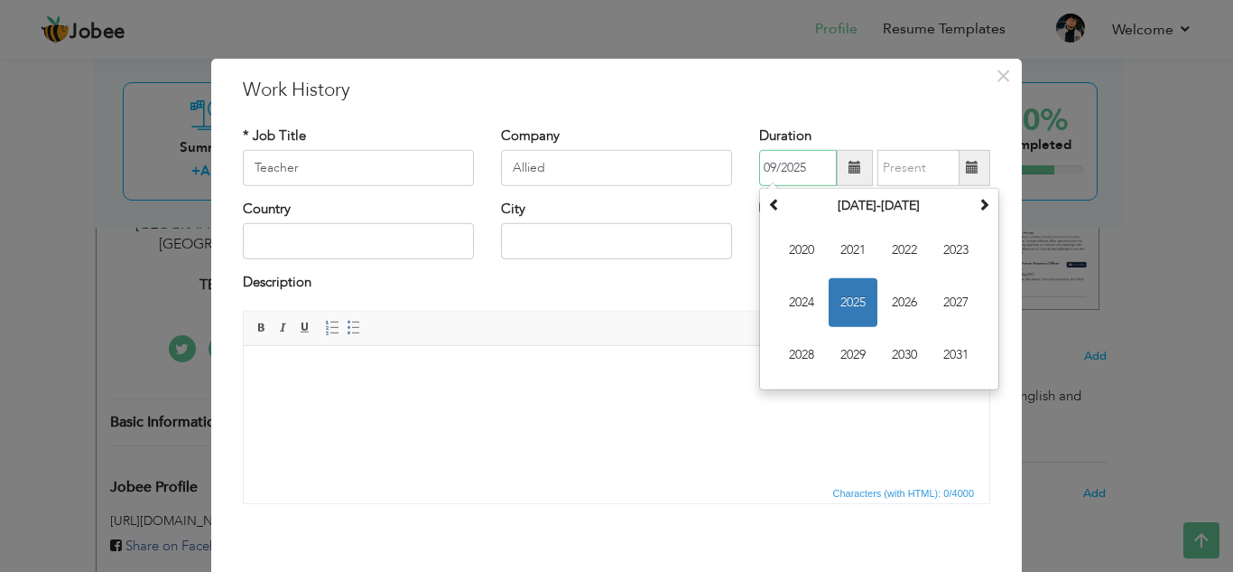
click at [785, 171] on input "09/2025" at bounding box center [798, 168] width 78 height 36
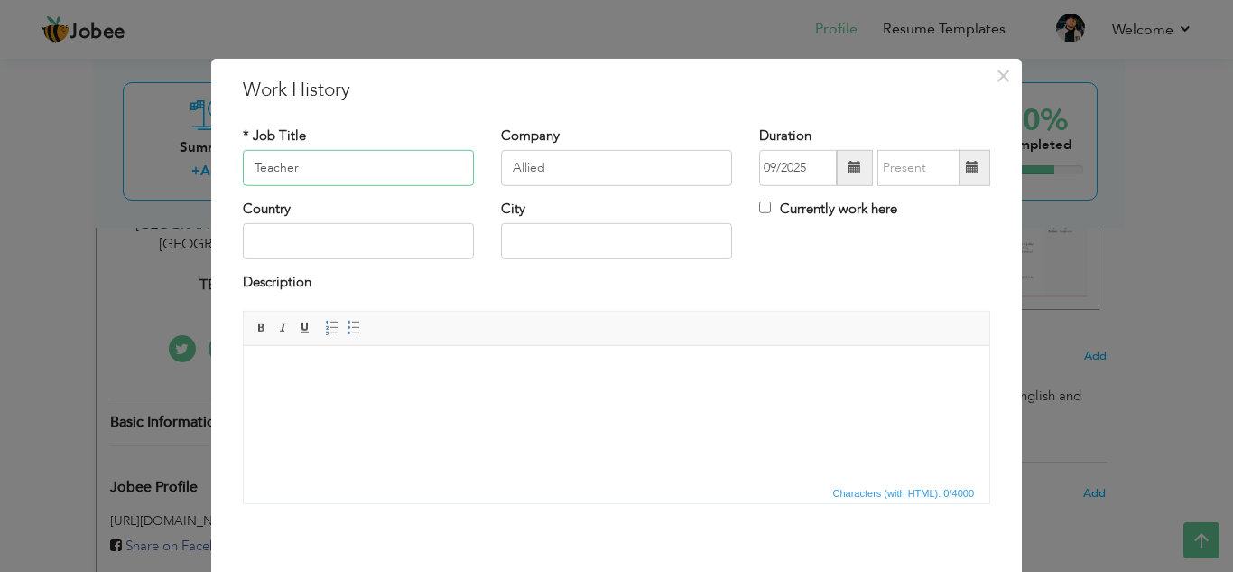
click at [377, 173] on input "Teacher" at bounding box center [358, 168] width 231 height 36
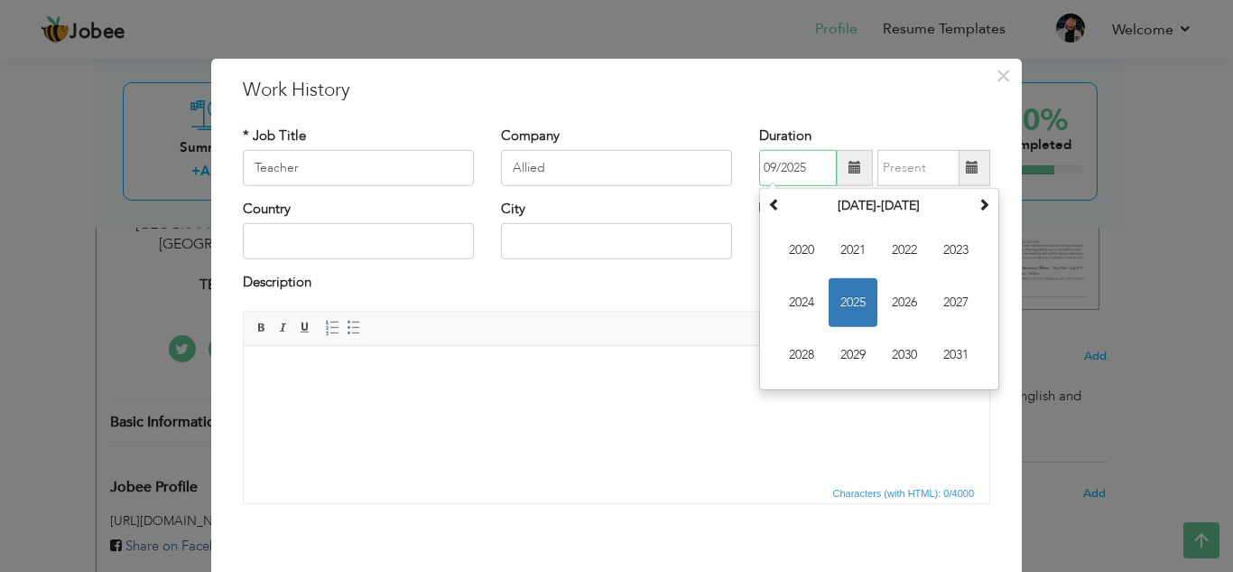
click at [823, 164] on input "09/2025" at bounding box center [798, 168] width 78 height 36
click at [768, 200] on span at bounding box center [774, 204] width 13 height 13
click at [978, 205] on span at bounding box center [984, 204] width 13 height 13
click at [909, 255] on span "2012" at bounding box center [904, 250] width 49 height 49
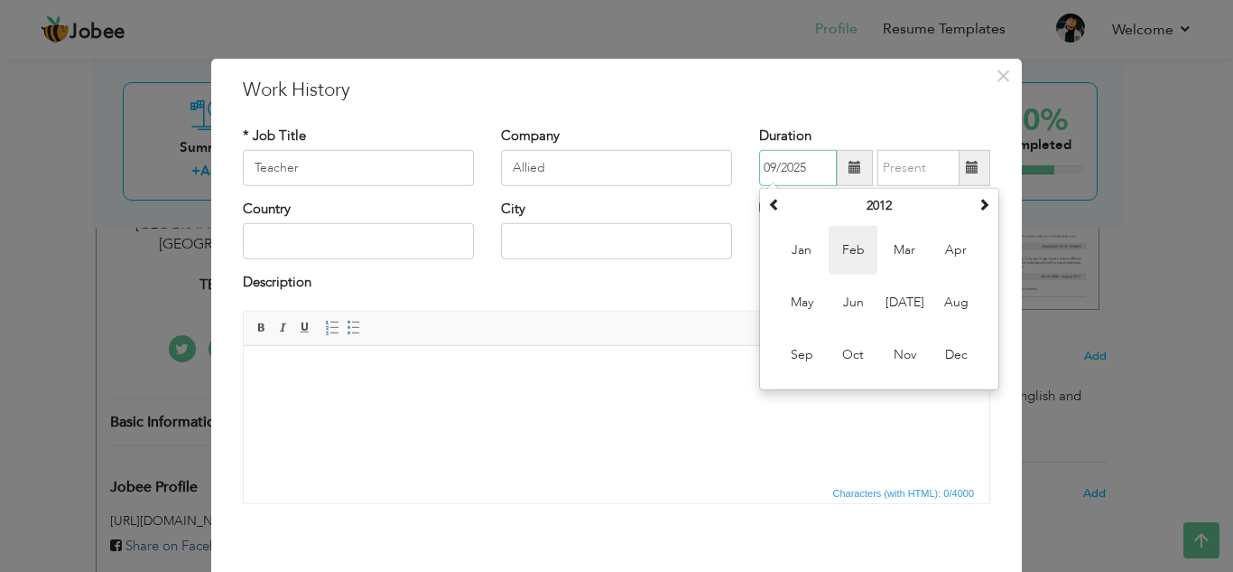
click at [847, 254] on span "Feb" at bounding box center [853, 250] width 49 height 49
type input "02/2012"
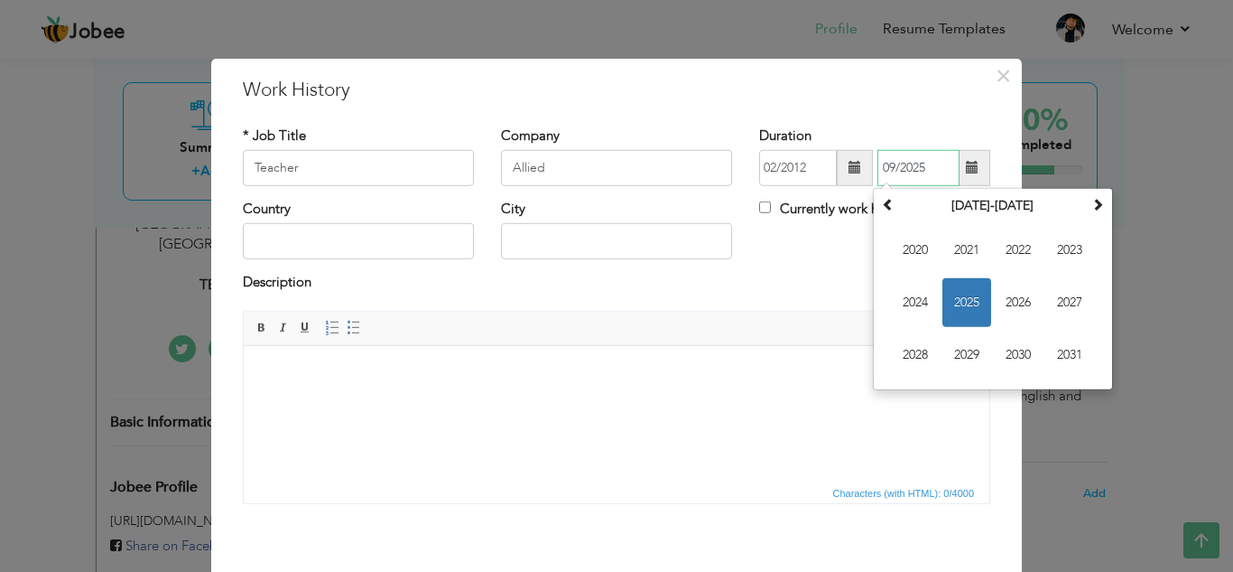
click at [913, 175] on input "09/2025" at bounding box center [919, 168] width 82 height 36
click at [889, 208] on th at bounding box center [889, 205] width 22 height 27
click at [970, 299] on span "2015" at bounding box center [967, 302] width 49 height 49
click at [974, 302] on span "Jun" at bounding box center [967, 302] width 49 height 49
type input "06/2015"
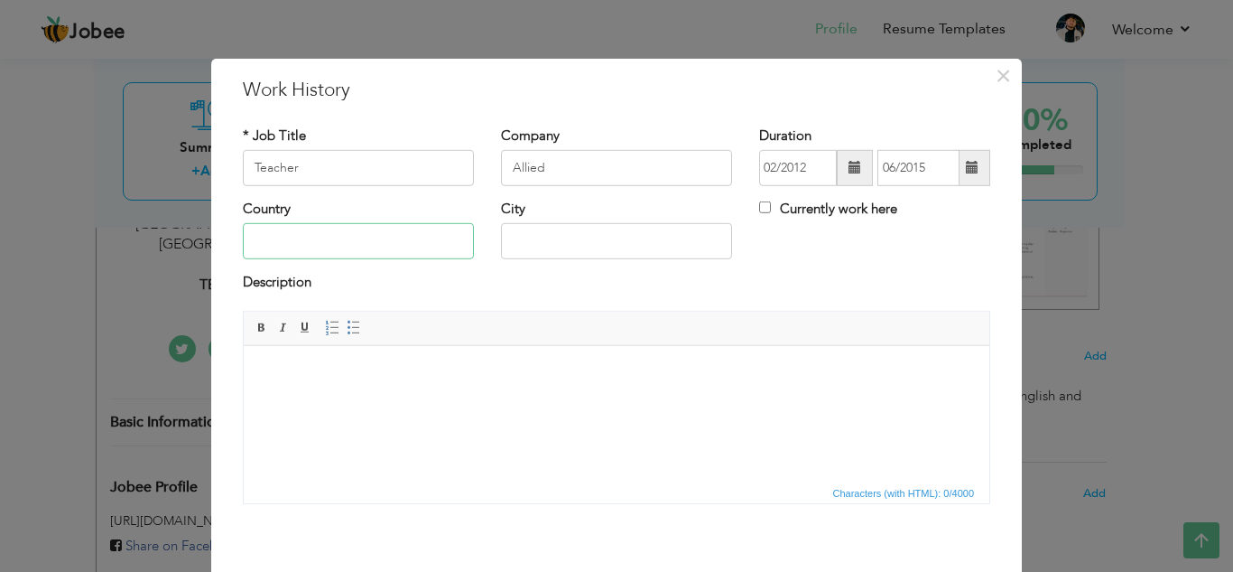
click at [309, 245] on input "text" at bounding box center [358, 241] width 231 height 36
type input "Pakistan"
click at [537, 240] on input "text" at bounding box center [616, 241] width 231 height 36
type input "Lahore"
click at [569, 349] on html at bounding box center [617, 372] width 746 height 55
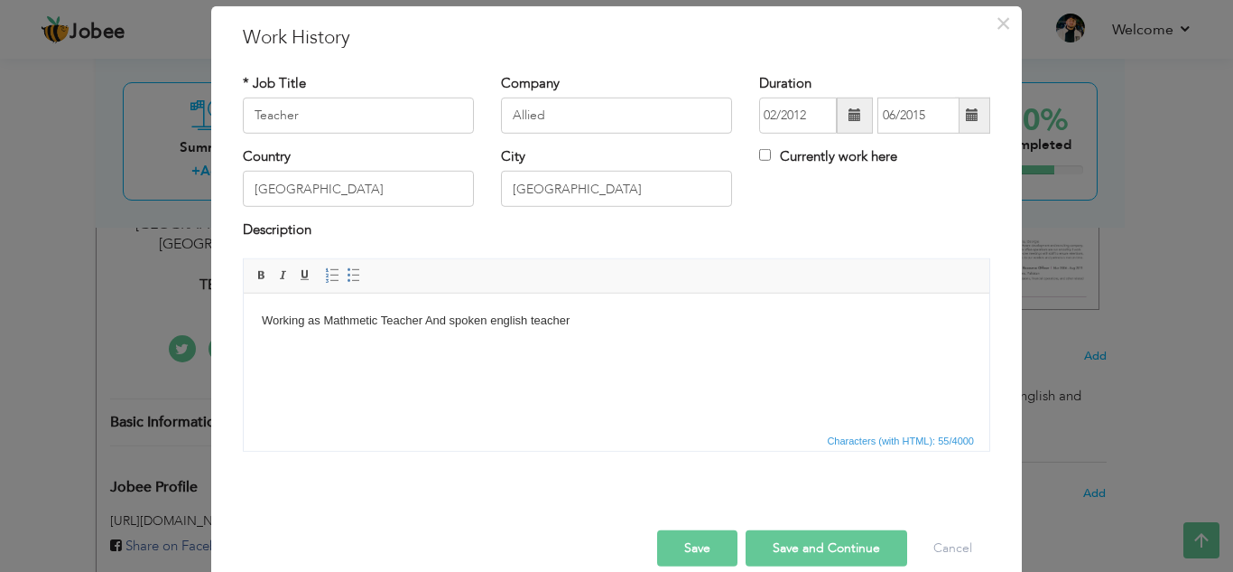
scroll to position [79, 0]
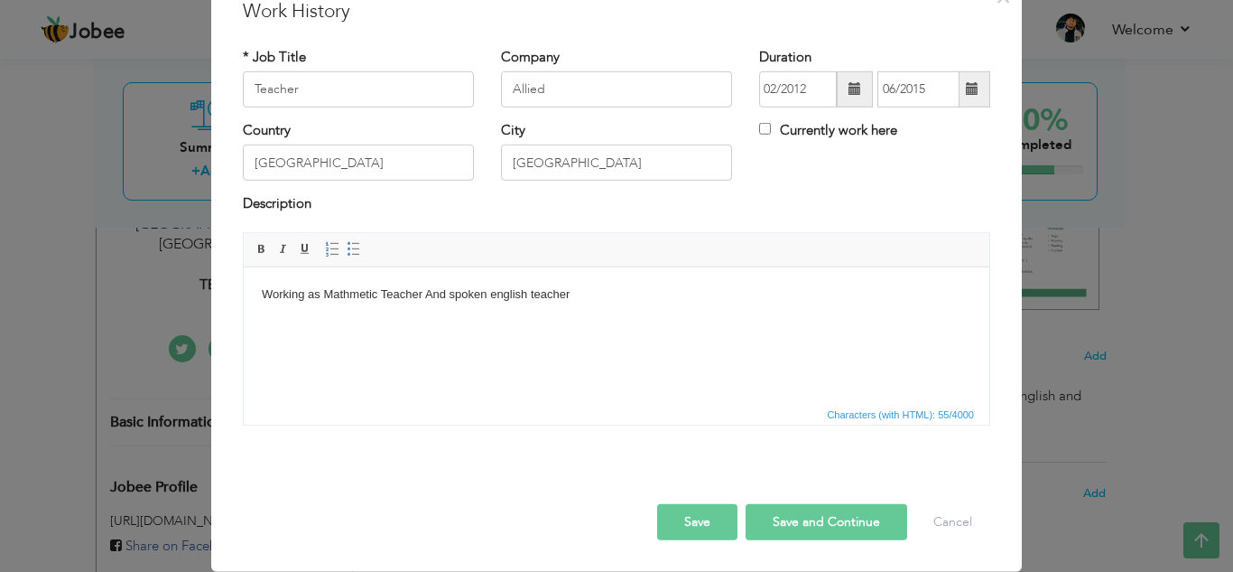
click at [792, 515] on button "Save and Continue" at bounding box center [827, 522] width 162 height 36
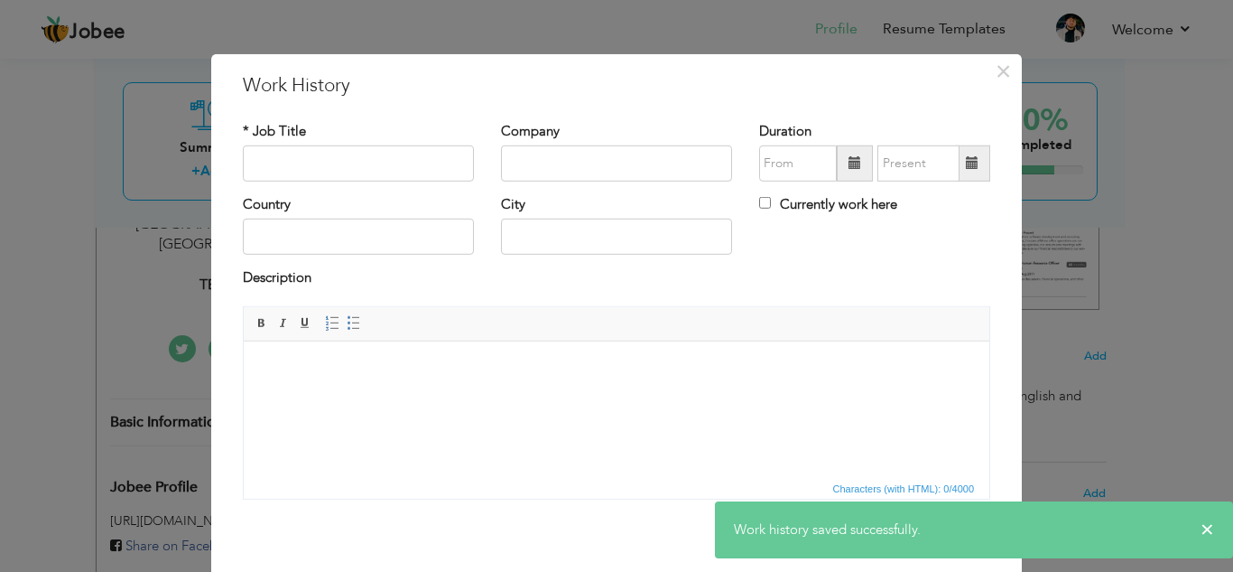
scroll to position [0, 0]
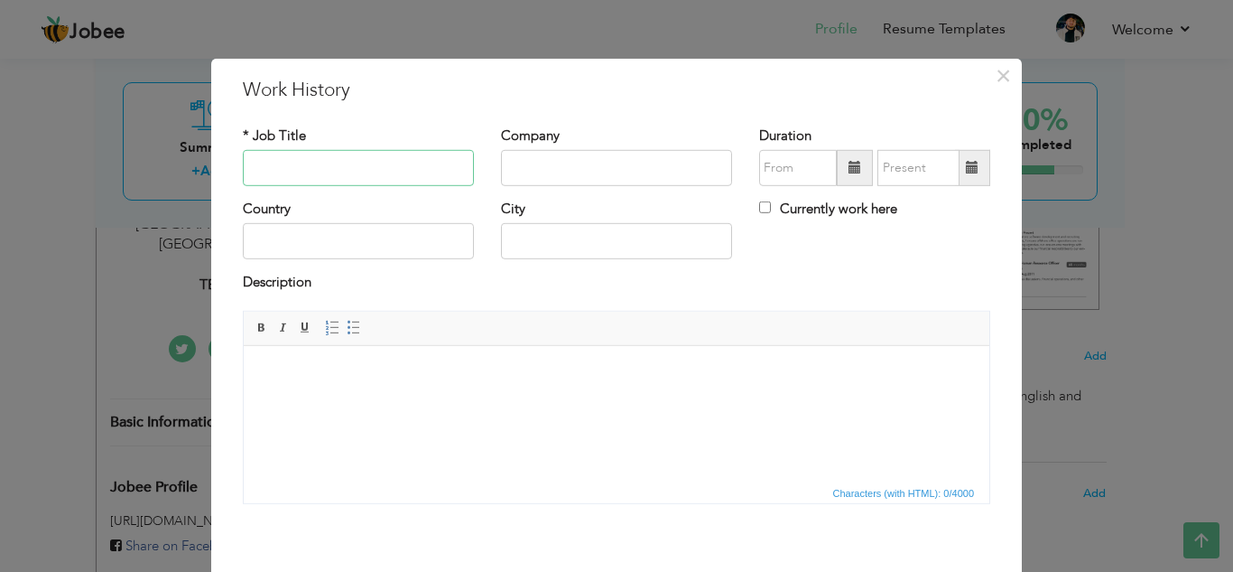
click at [351, 150] on input "text" at bounding box center [358, 168] width 231 height 36
type input "Teacher"
click at [564, 169] on input "text" at bounding box center [616, 168] width 231 height 36
type input "The Educator School"
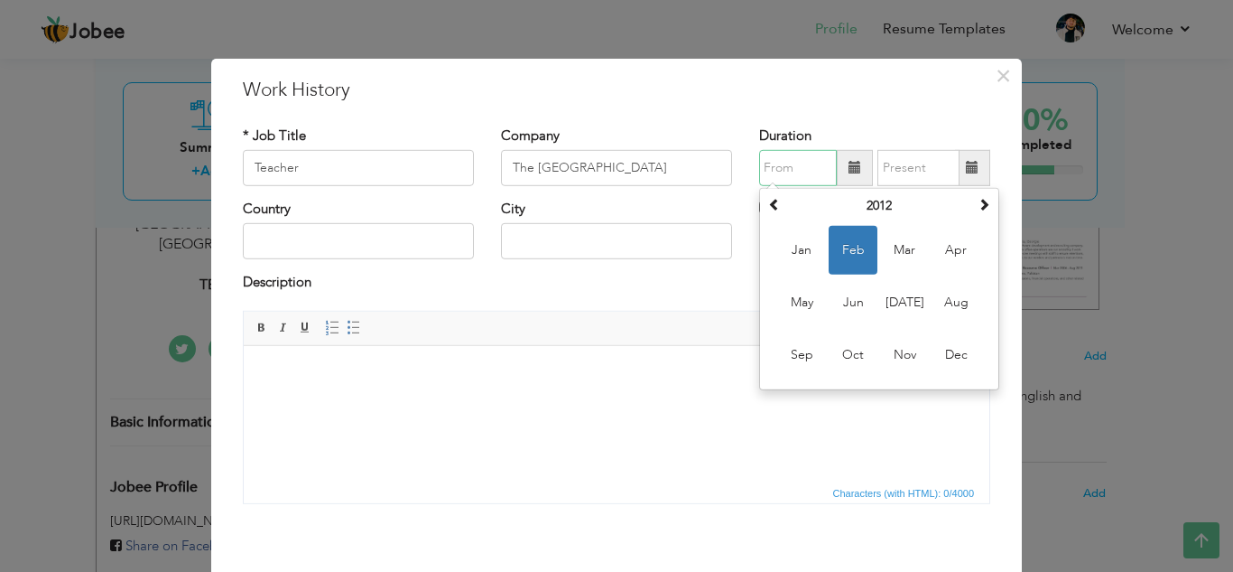
click at [828, 168] on input "text" at bounding box center [798, 168] width 78 height 36
click at [978, 202] on span at bounding box center [984, 204] width 13 height 13
click at [897, 248] on span "Mar" at bounding box center [904, 250] width 49 height 49
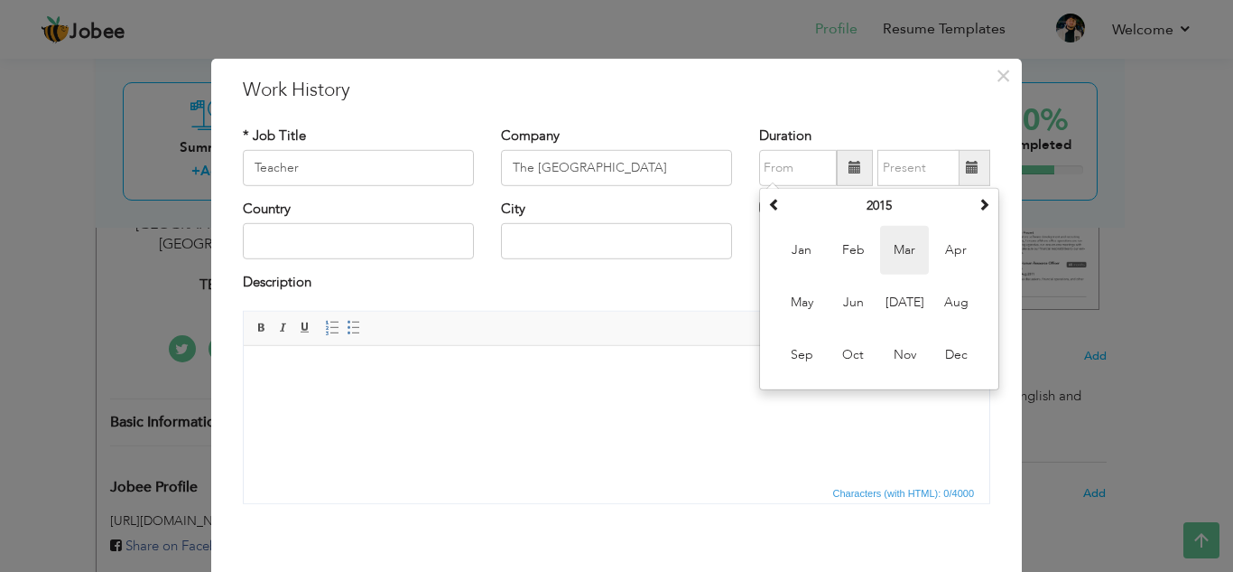
type input "03/2015"
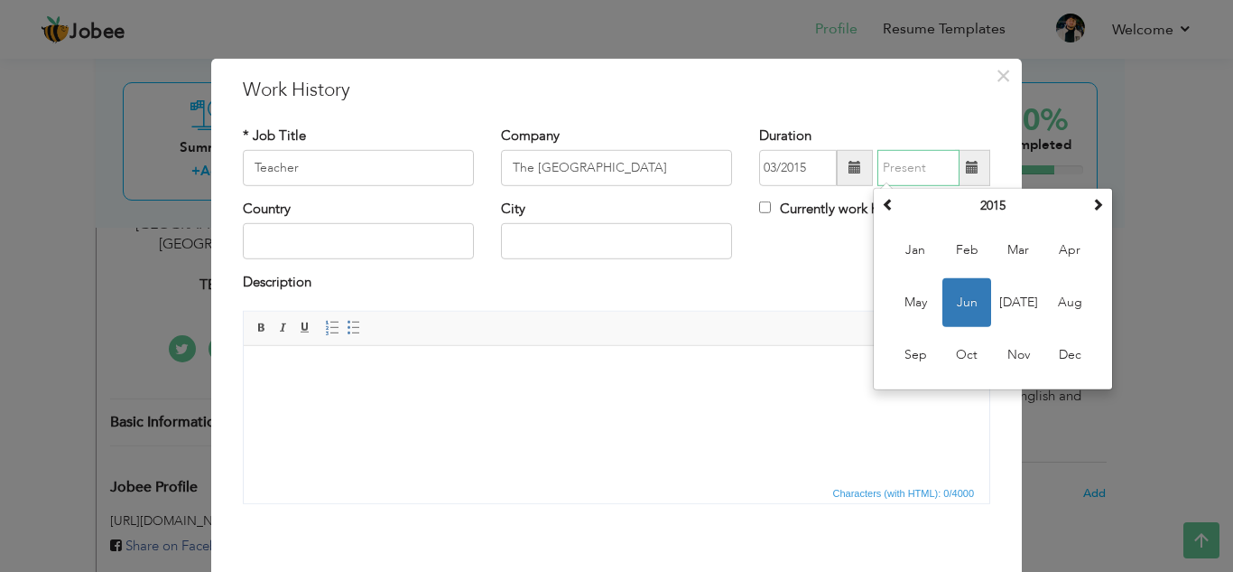
click at [928, 163] on input "text" at bounding box center [919, 168] width 82 height 36
click at [1102, 204] on div "June 2015 Su Mo Tu We Th Fr Sa 31 1 2 3 4 5 6 7 8 9 10 11 12 13 14 15 16 17 18 …" at bounding box center [993, 289] width 240 height 202
click at [1094, 201] on span at bounding box center [1098, 204] width 13 height 13
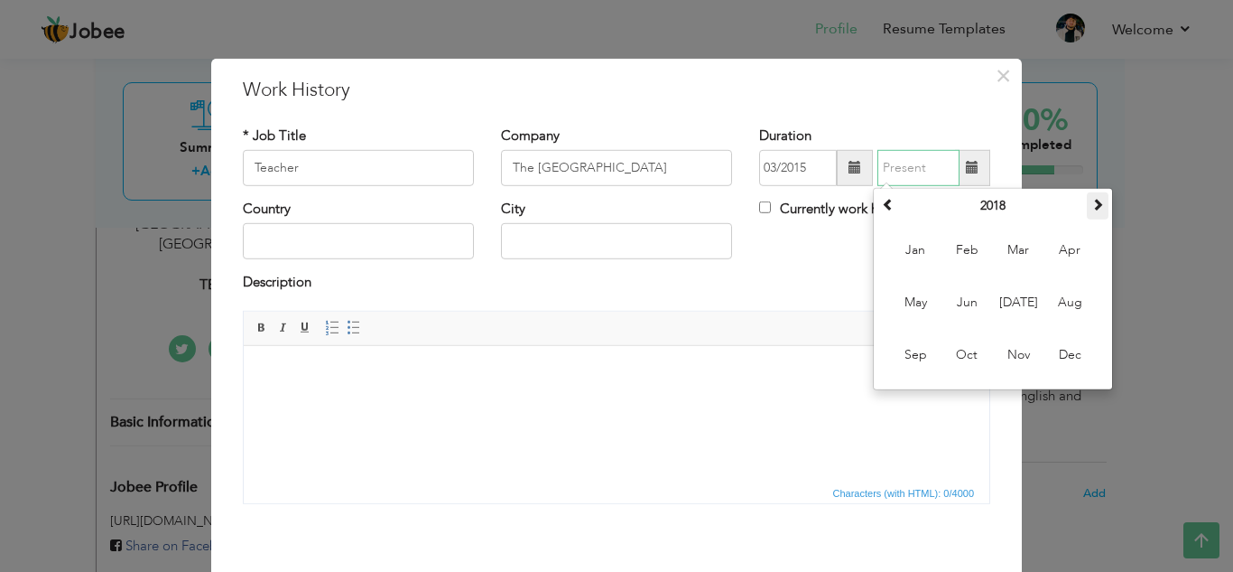
click at [1094, 201] on span at bounding box center [1098, 204] width 13 height 13
click at [1024, 293] on span "Jul" at bounding box center [1018, 302] width 49 height 49
type input "07/2020"
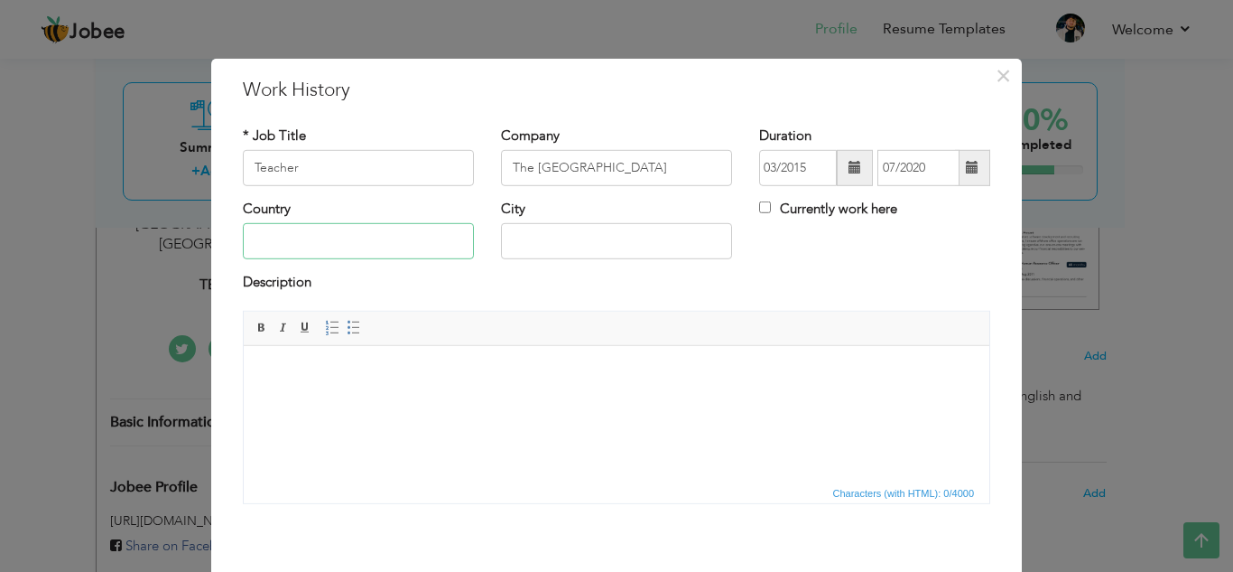
click at [389, 242] on input "text" at bounding box center [358, 241] width 231 height 36
type input "Pakistan"
click at [546, 246] on input "text" at bounding box center [616, 241] width 231 height 36
type input "K"
type input "Lahore"
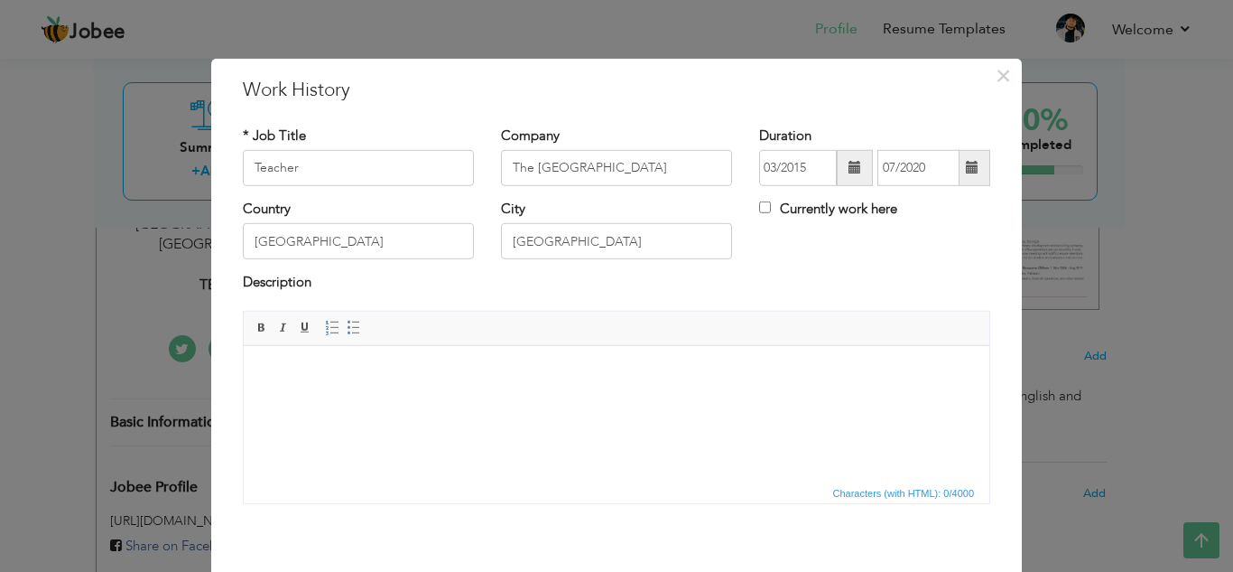
click at [518, 392] on html at bounding box center [617, 372] width 746 height 55
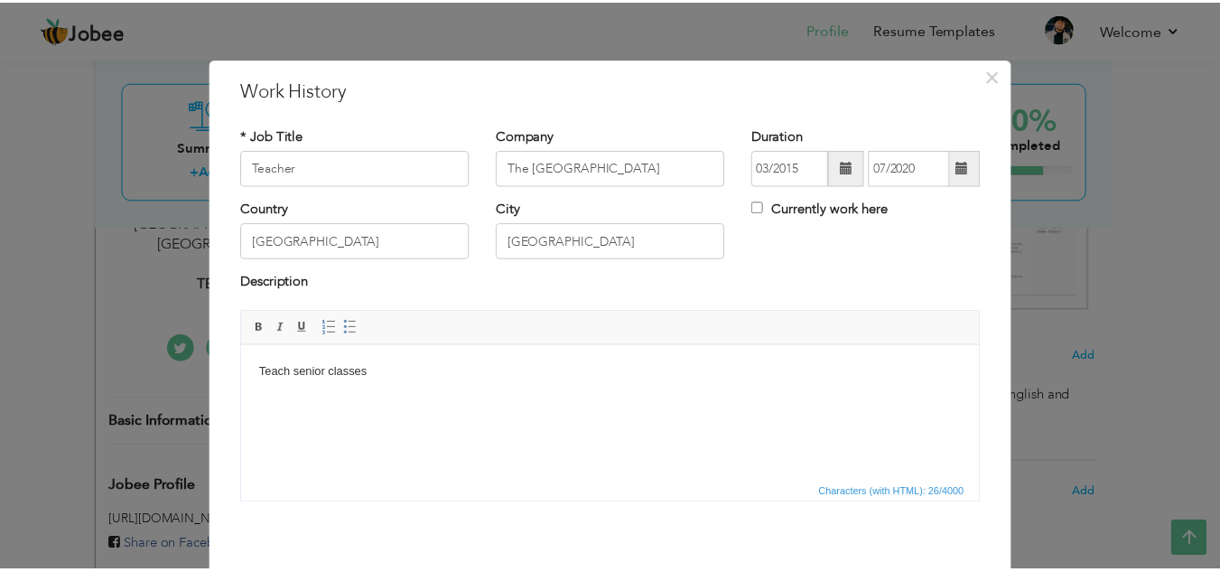
scroll to position [79, 0]
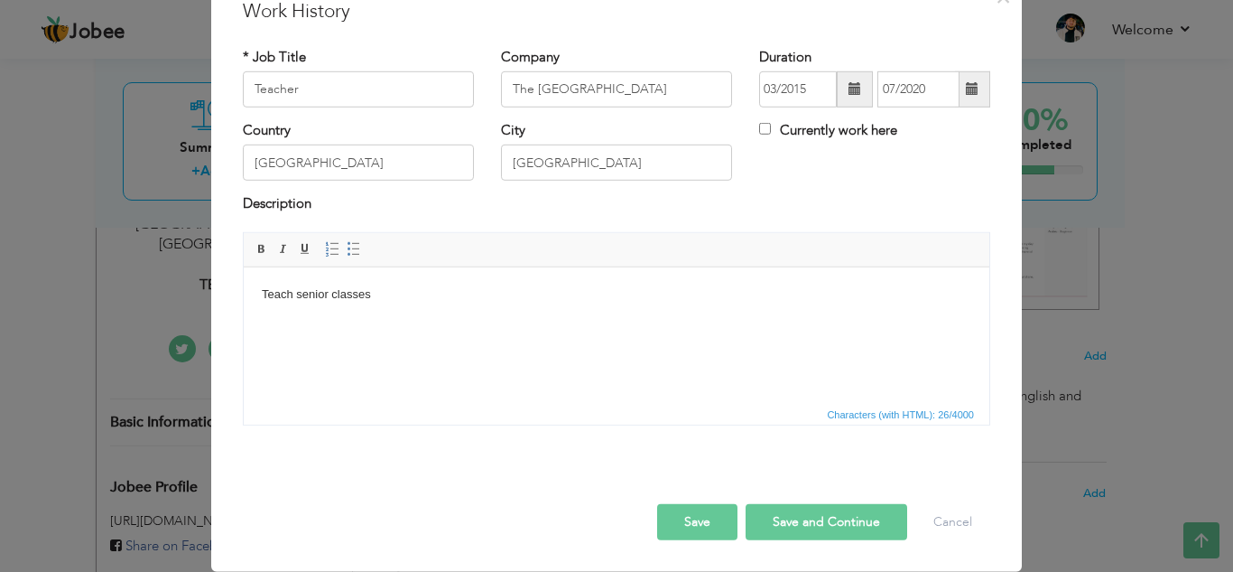
click at [816, 508] on button "Save and Continue" at bounding box center [827, 522] width 162 height 36
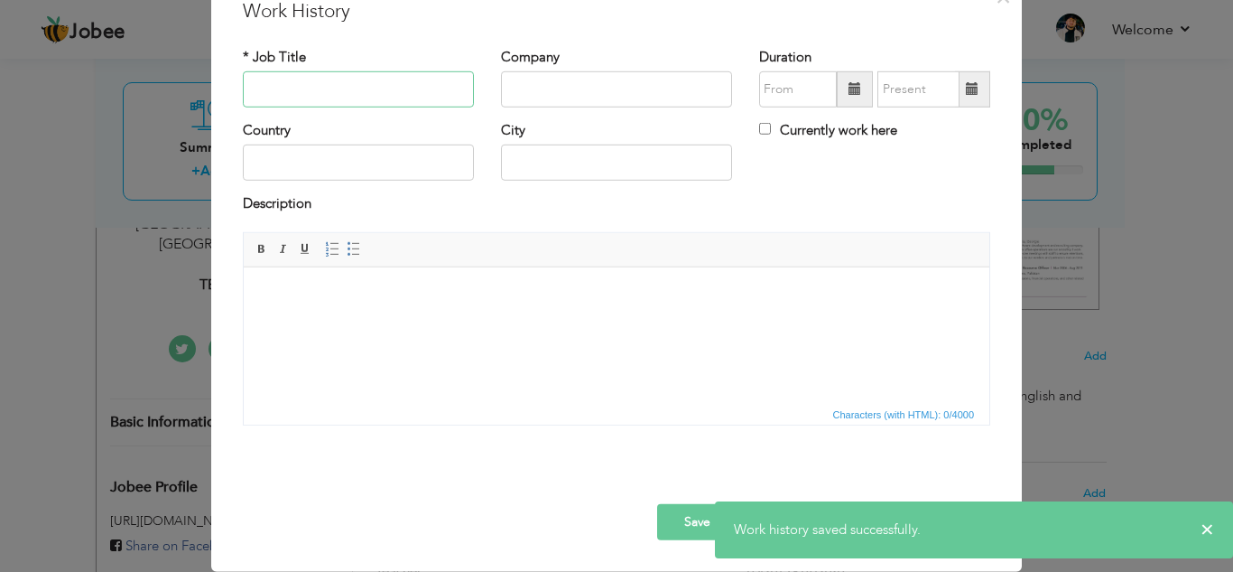
click at [364, 87] on input "text" at bounding box center [358, 89] width 231 height 36
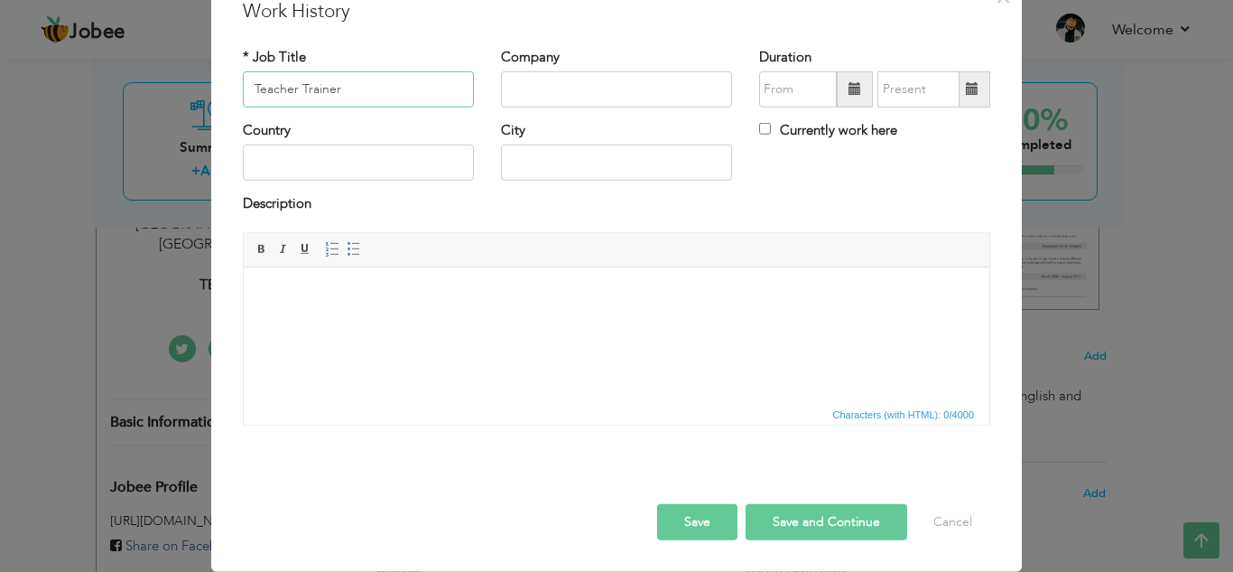
click at [291, 90] on input "Teacher Trainer" at bounding box center [358, 89] width 231 height 36
type input "Teachers Trainer"
click at [536, 90] on input "text" at bounding box center [616, 89] width 231 height 36
type input "The Educators School"
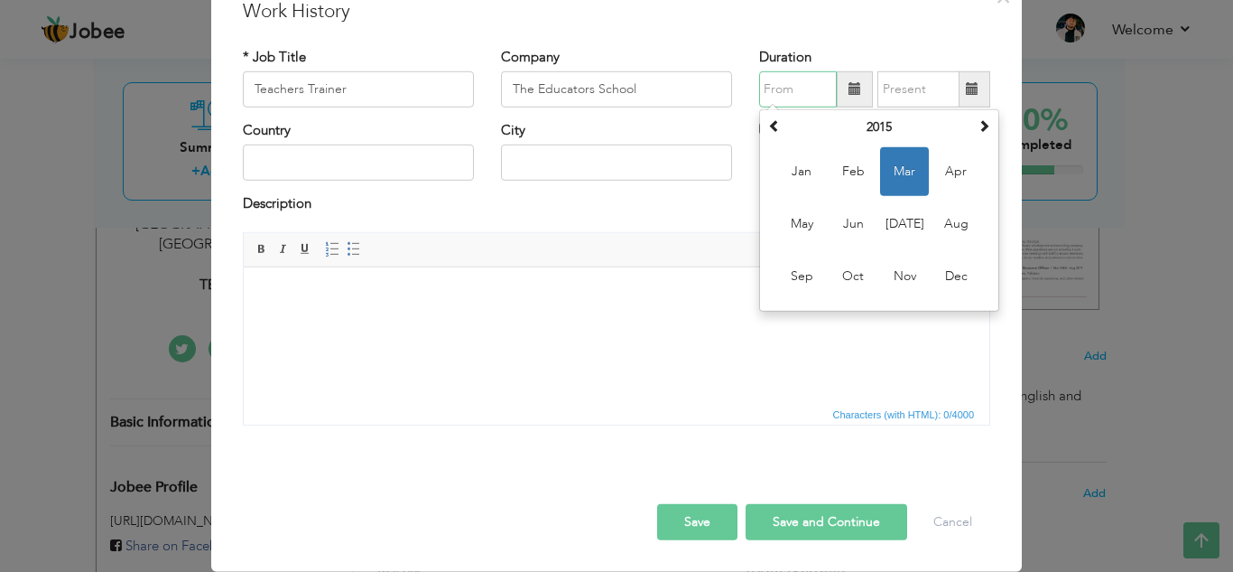
click at [775, 86] on input "text" at bounding box center [798, 89] width 78 height 36
click at [978, 127] on span at bounding box center [984, 125] width 13 height 13
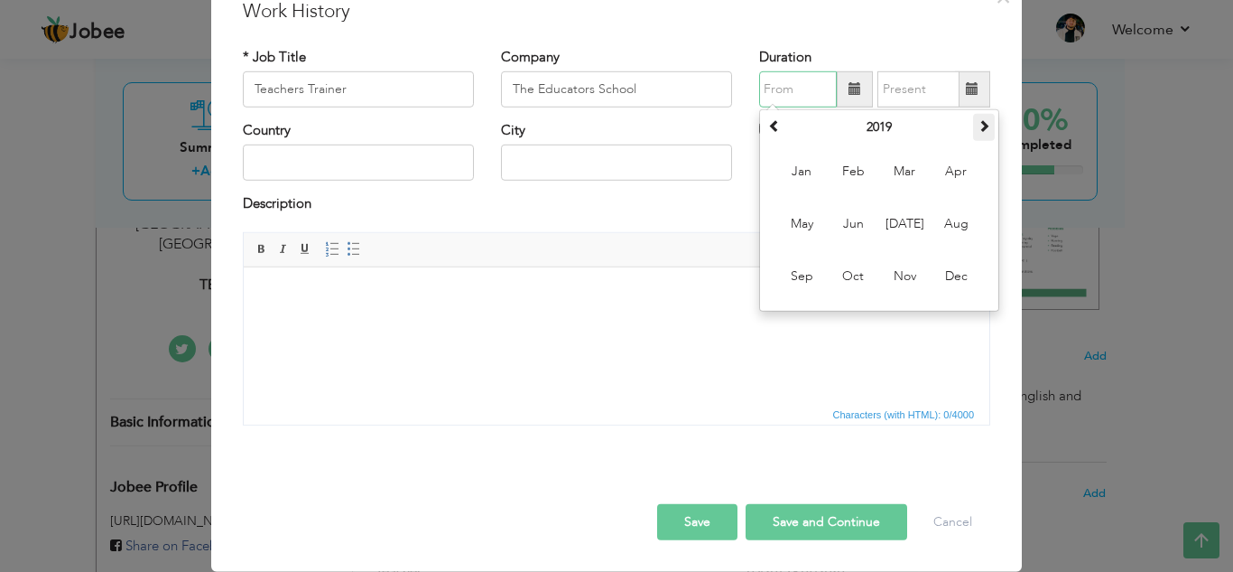
click at [978, 127] on span at bounding box center [984, 125] width 13 height 13
click at [941, 223] on span "Aug" at bounding box center [956, 224] width 49 height 49
type input "08/2020"
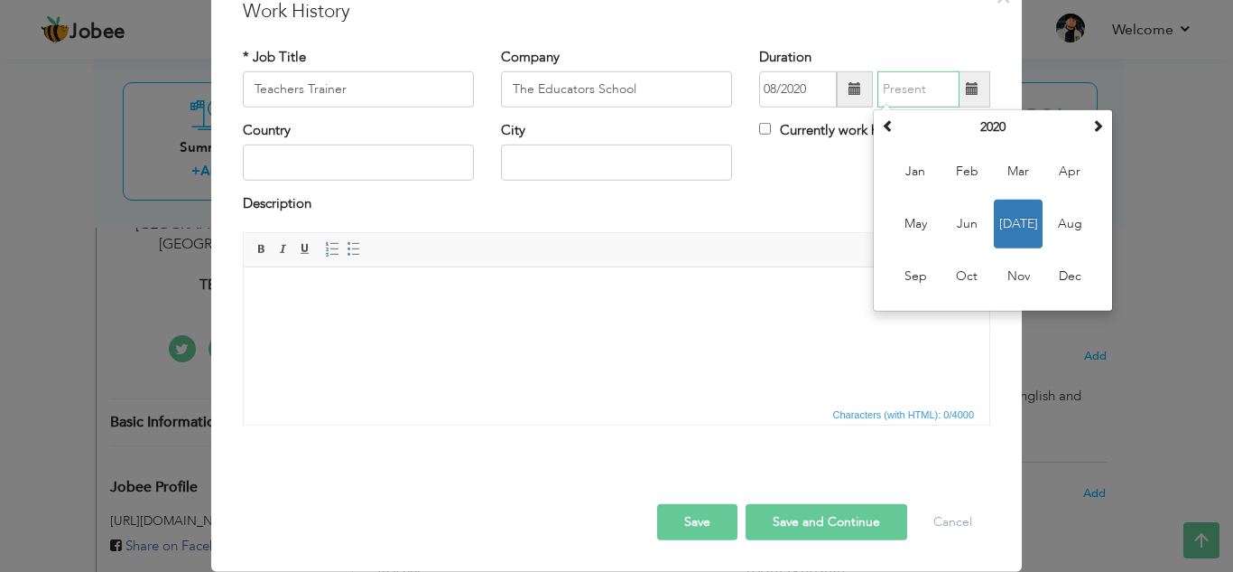
click at [904, 91] on input "text" at bounding box center [919, 89] width 82 height 36
click at [1092, 121] on span at bounding box center [1098, 125] width 13 height 13
click at [965, 270] on span "Oct" at bounding box center [967, 276] width 49 height 49
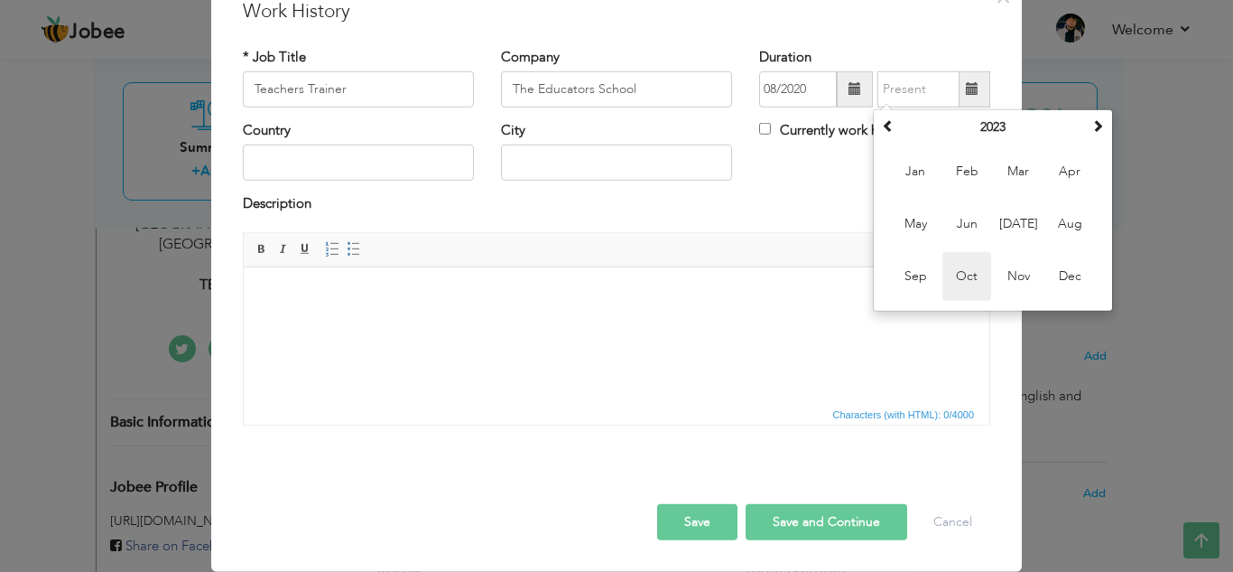
type input "10/2023"
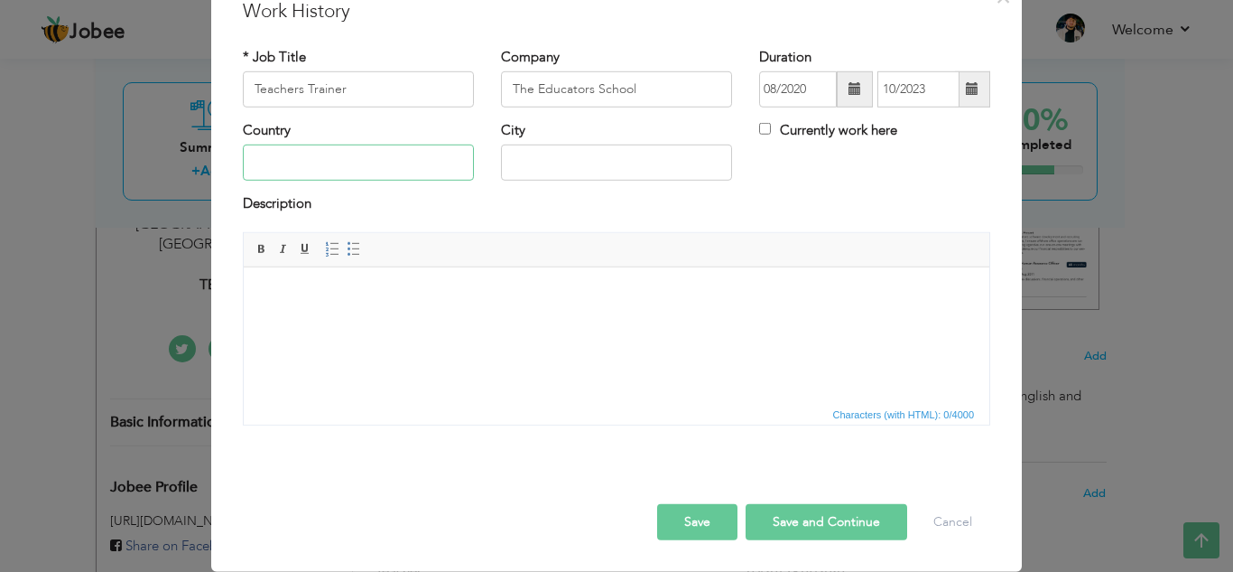
click at [438, 159] on input "text" at bounding box center [358, 162] width 231 height 36
type input "Pakistan"
click at [586, 154] on input "text" at bounding box center [616, 162] width 231 height 36
type input "Lahore"
click at [455, 283] on html at bounding box center [617, 293] width 746 height 55
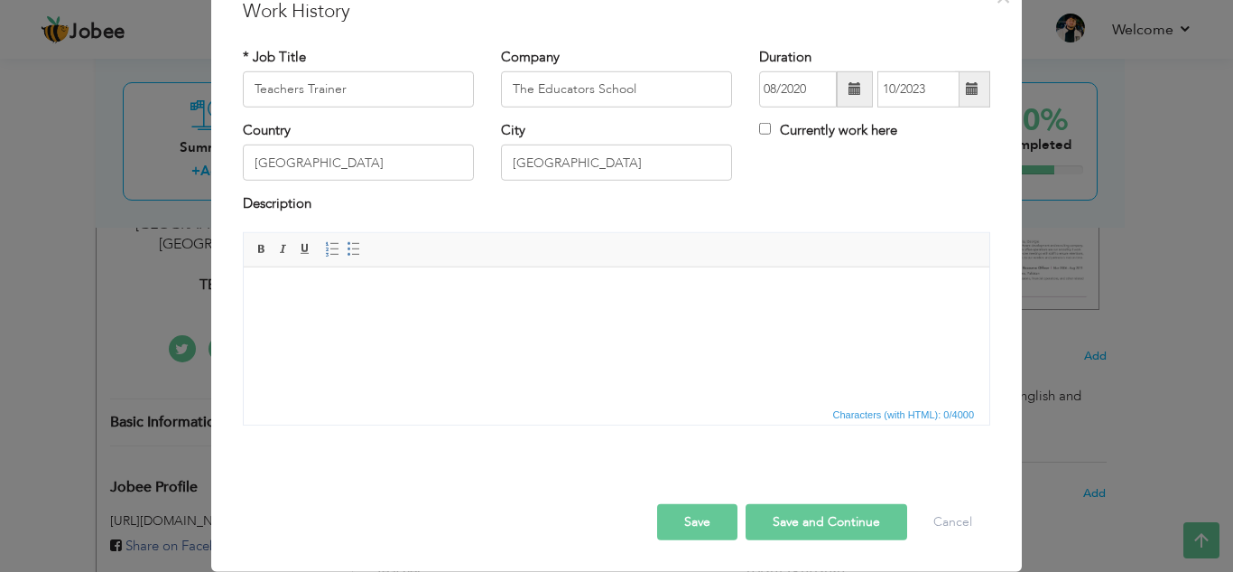
click at [687, 516] on button "Save" at bounding box center [697, 522] width 80 height 36
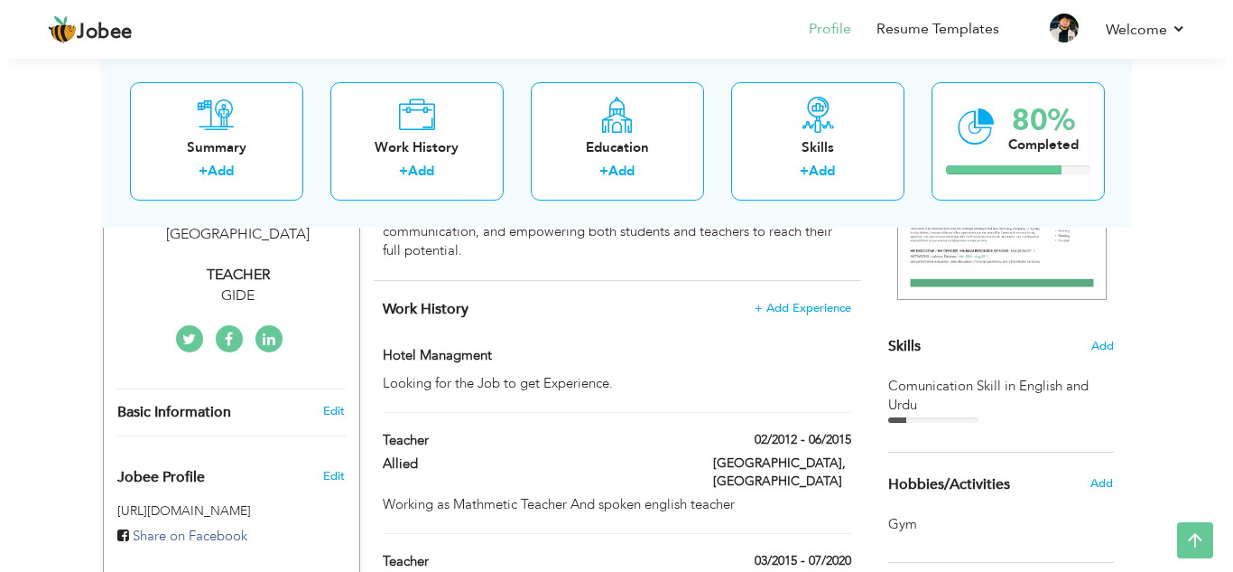
scroll to position [356, 0]
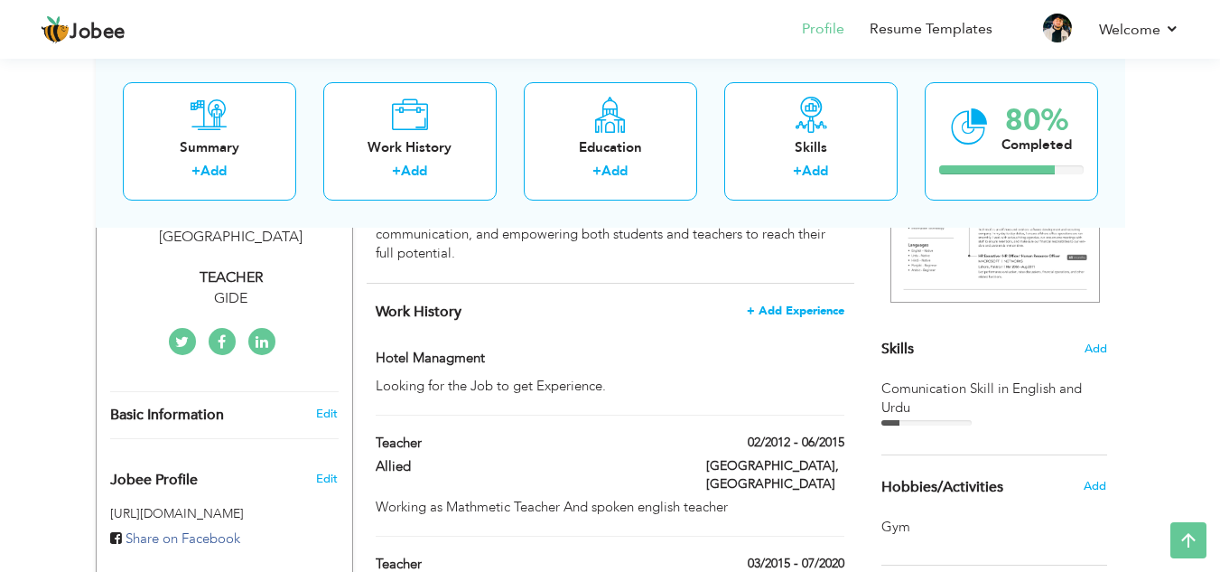
click at [828, 310] on span "+ Add Experience" at bounding box center [796, 310] width 98 height 13
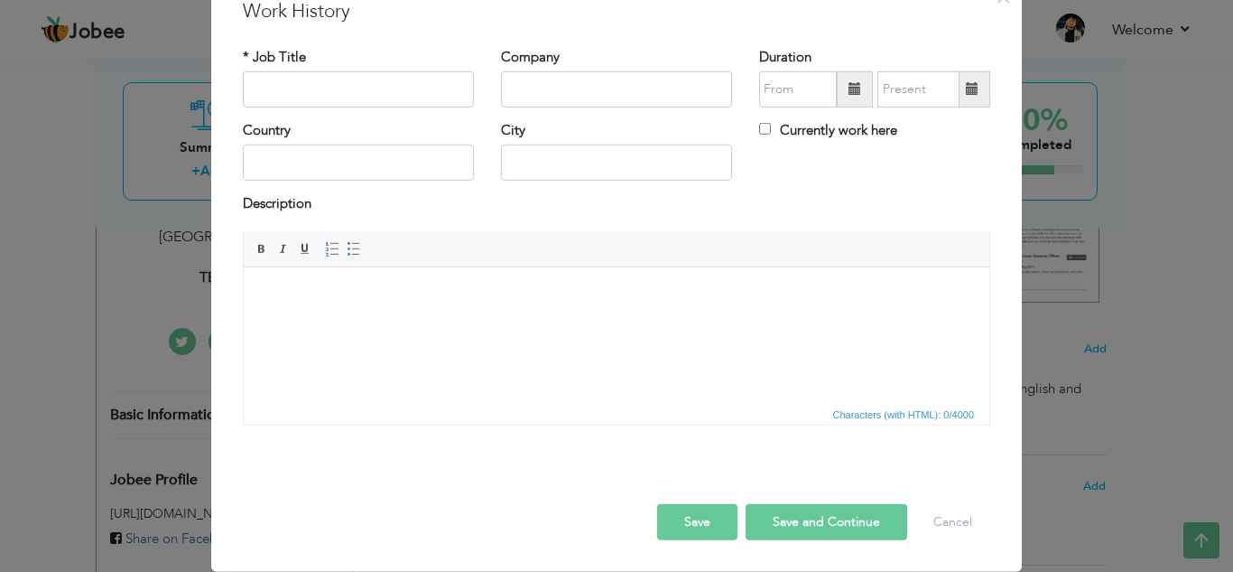
scroll to position [0, 0]
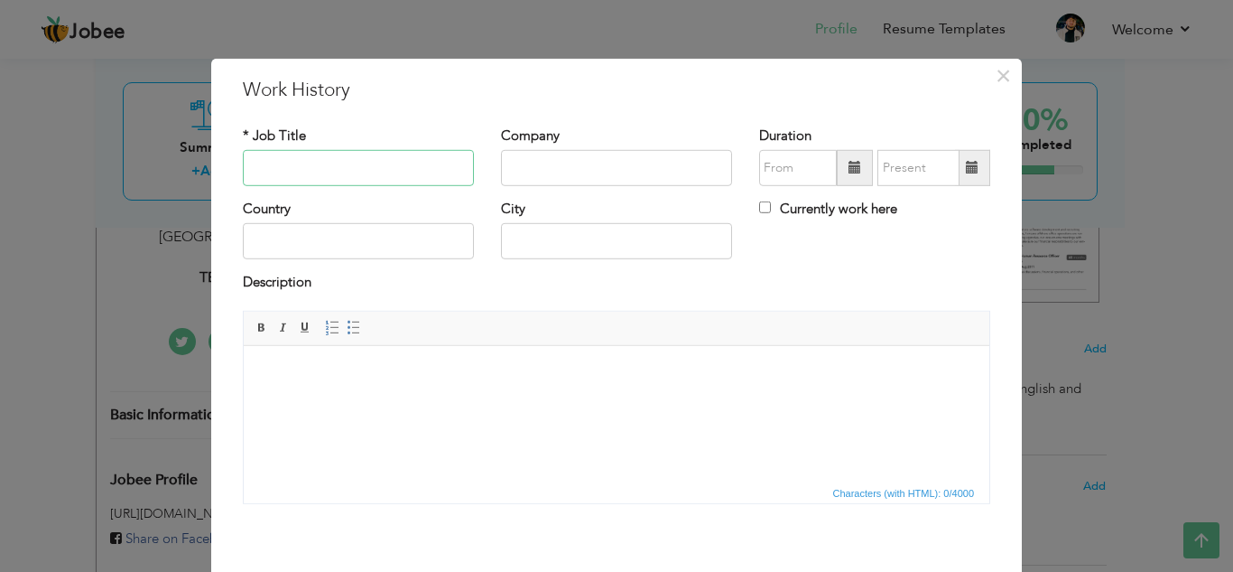
click at [349, 162] on input "text" at bounding box center [358, 168] width 231 height 36
click at [288, 164] on input "Teachher" at bounding box center [358, 168] width 231 height 36
type input "Teacher"
click at [548, 173] on input "text" at bounding box center [616, 168] width 231 height 36
type input "Gide"
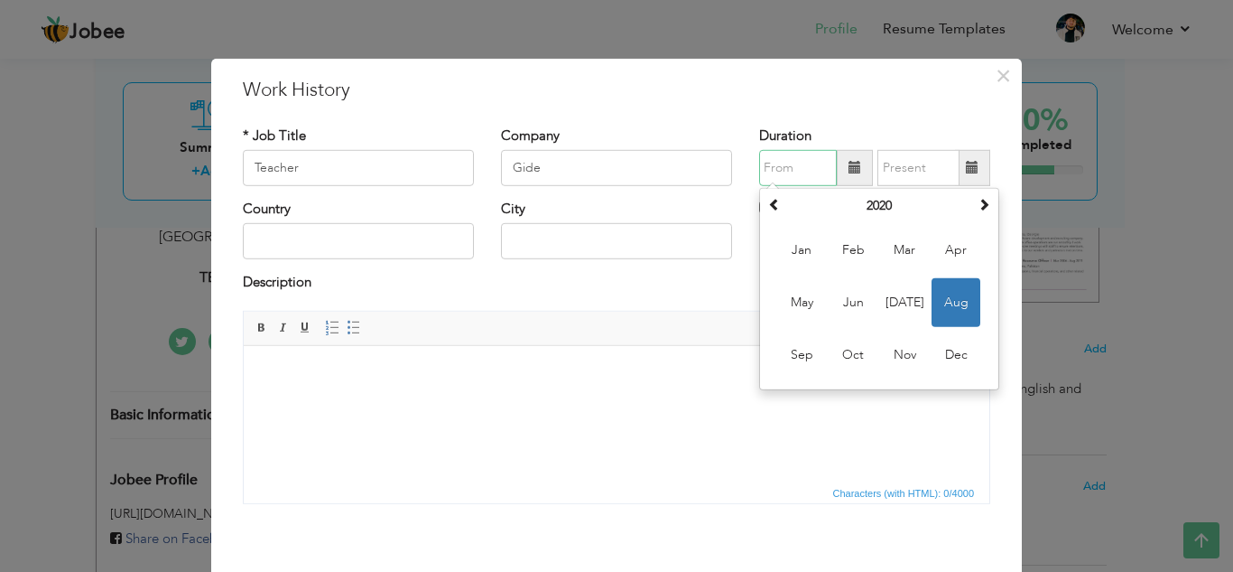
click at [788, 158] on input "text" at bounding box center [798, 168] width 78 height 36
click at [984, 207] on th at bounding box center [984, 205] width 22 height 27
click at [900, 261] on span "Mar" at bounding box center [904, 250] width 49 height 49
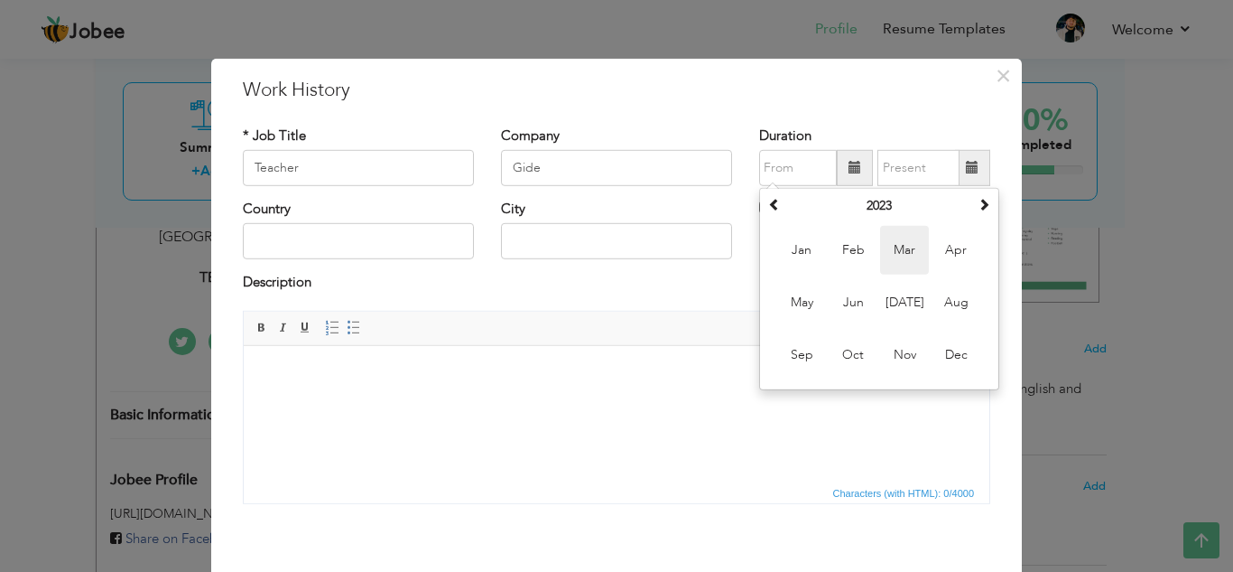
type input "03/2023"
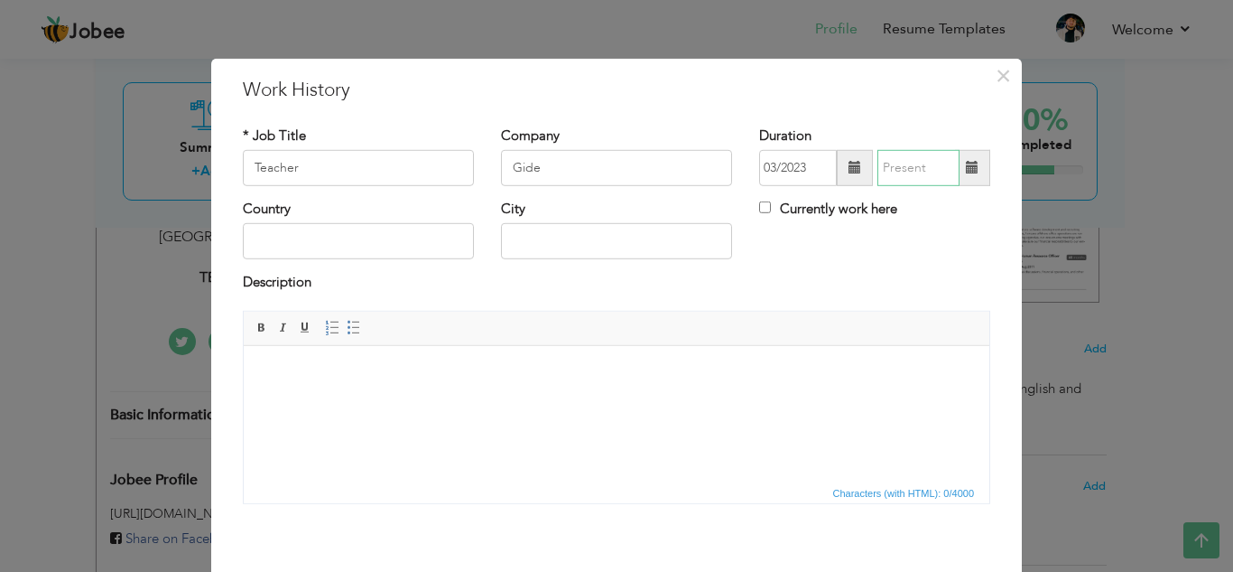
click at [916, 181] on input "text" at bounding box center [919, 168] width 82 height 36
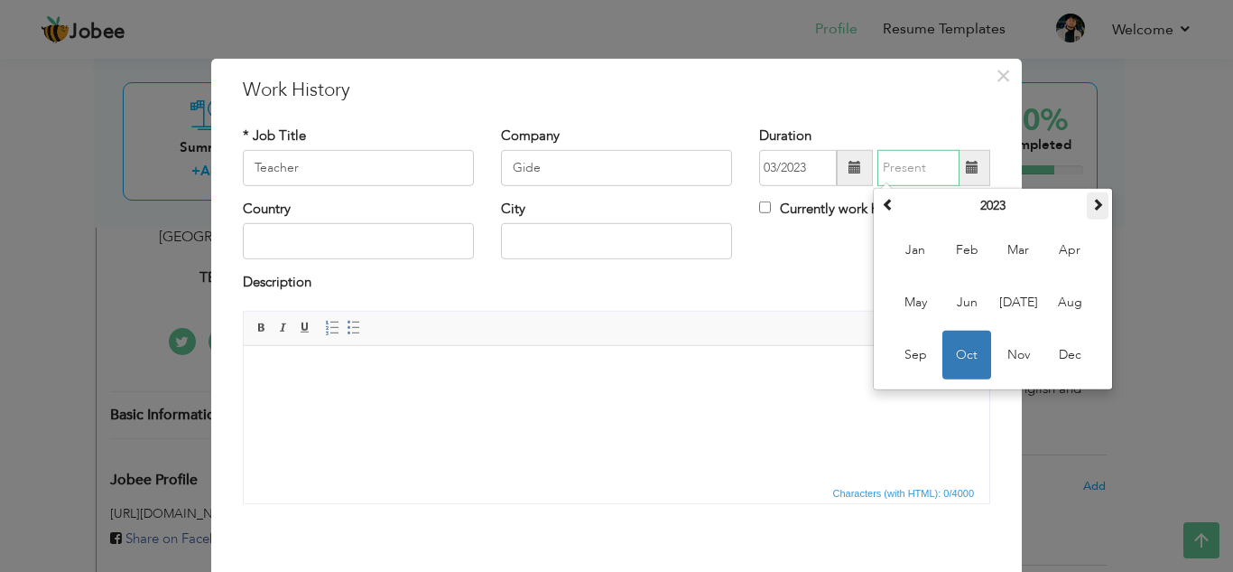
click at [1098, 199] on th at bounding box center [1098, 205] width 22 height 27
click at [913, 354] on span "Sep" at bounding box center [915, 354] width 49 height 49
type input "09/2025"
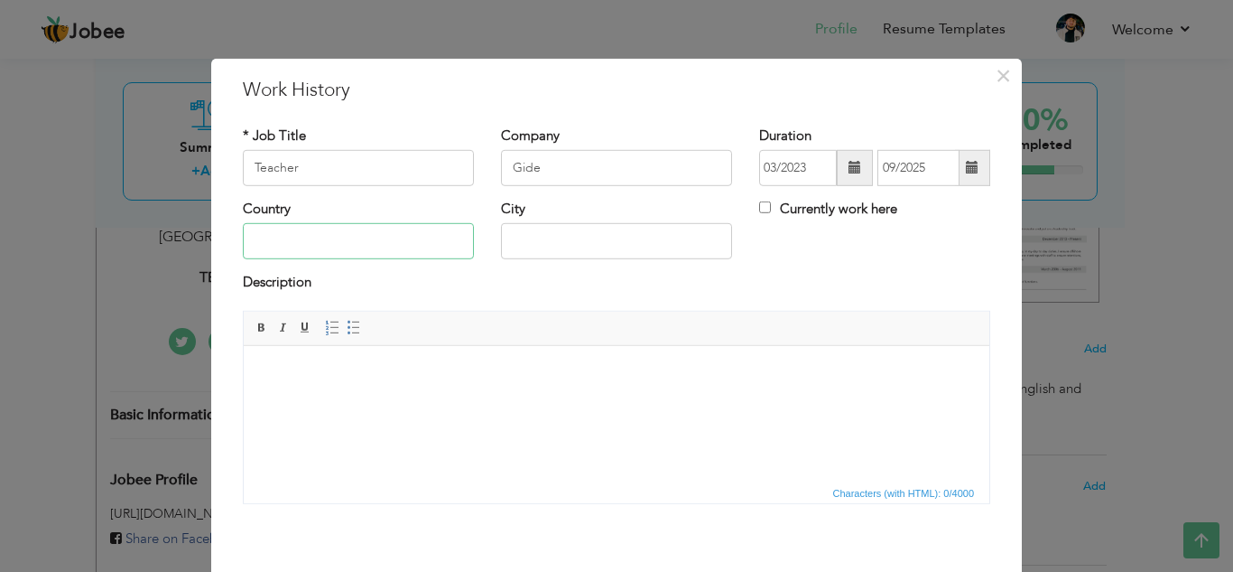
click at [407, 249] on input "text" at bounding box center [358, 241] width 231 height 36
type input "Pakistan"
click at [501, 255] on input "text" at bounding box center [616, 241] width 231 height 36
type input "Lahore"
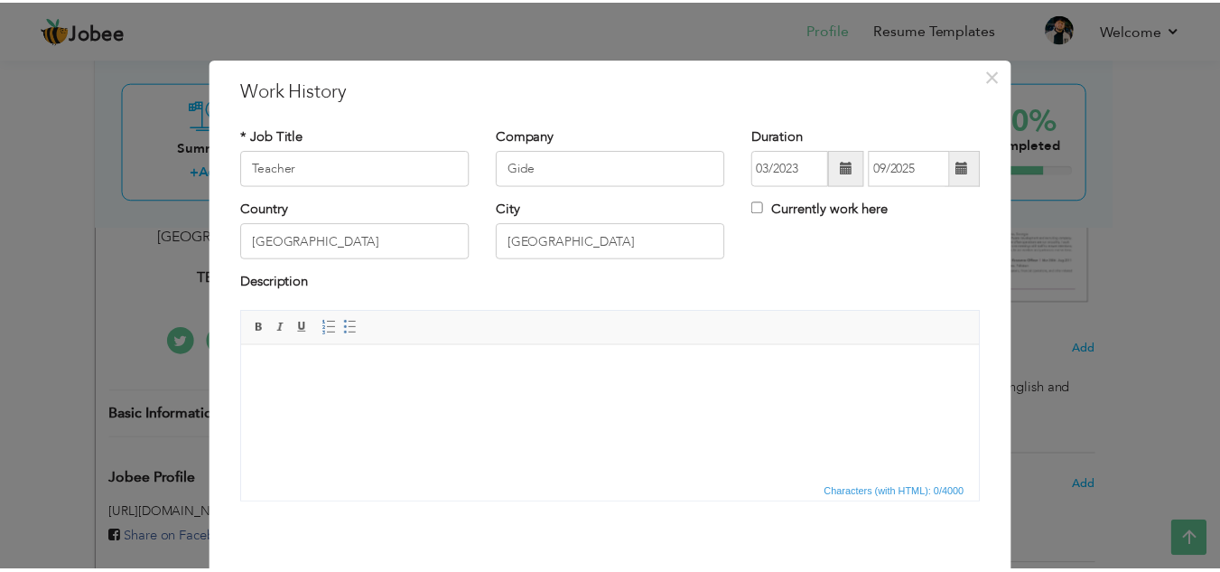
scroll to position [79, 0]
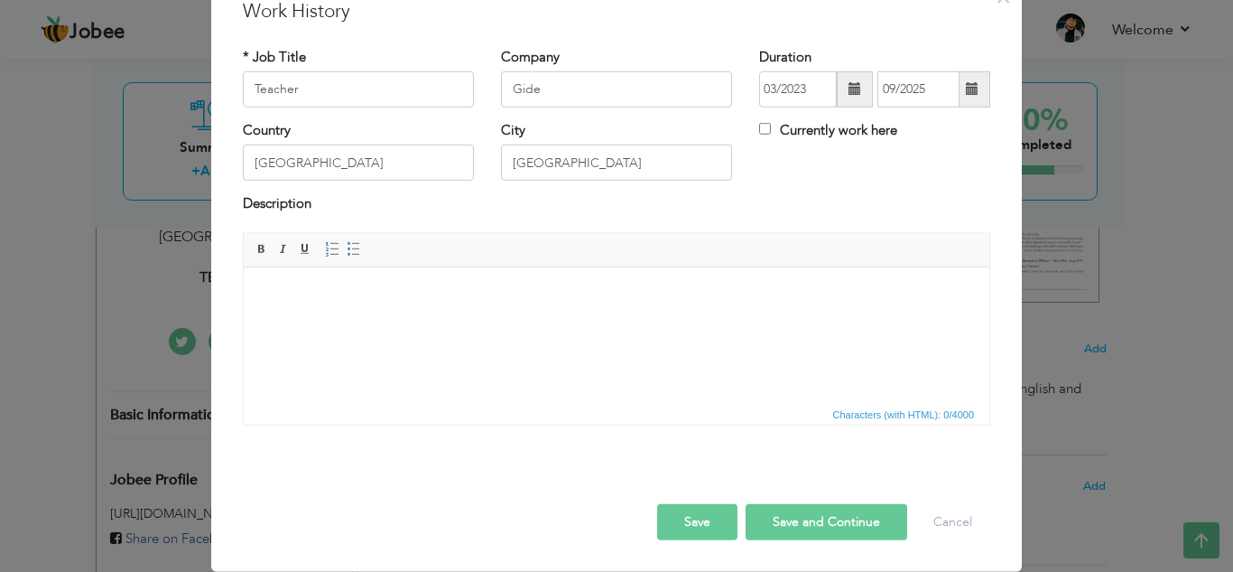
click at [690, 523] on button "Save" at bounding box center [697, 522] width 80 height 36
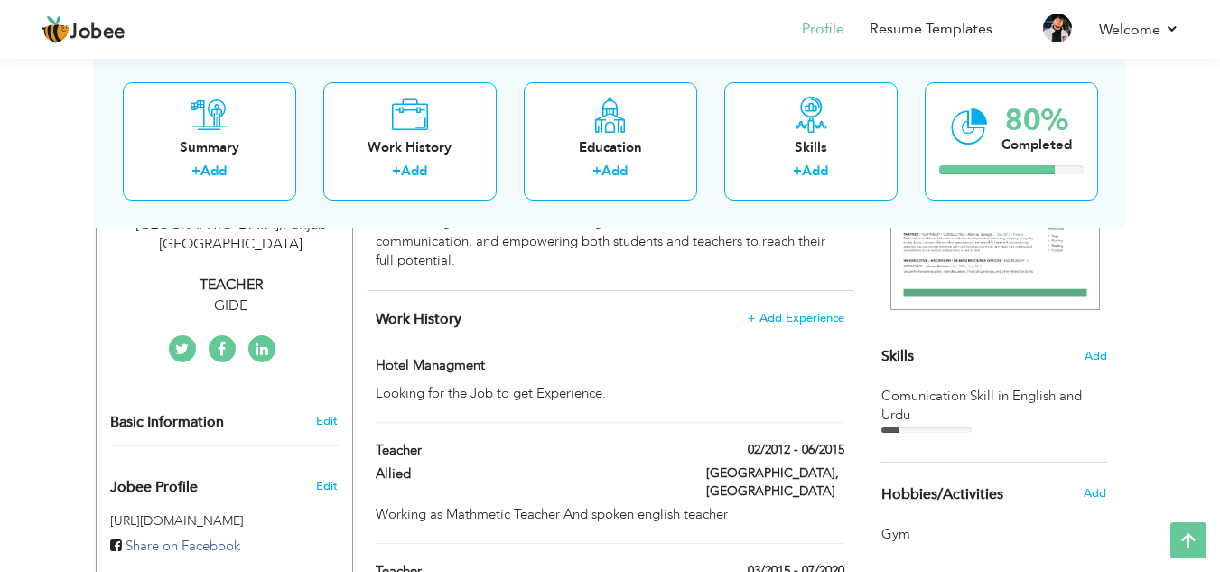
scroll to position [335, 0]
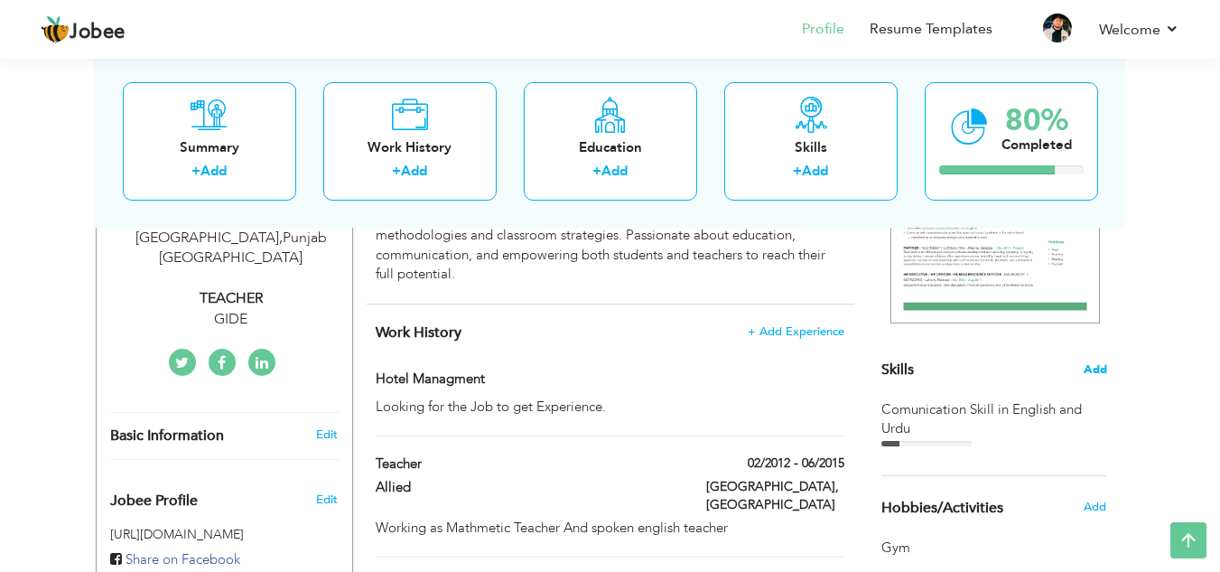
click at [1100, 366] on span "Add" at bounding box center [1094, 369] width 23 height 17
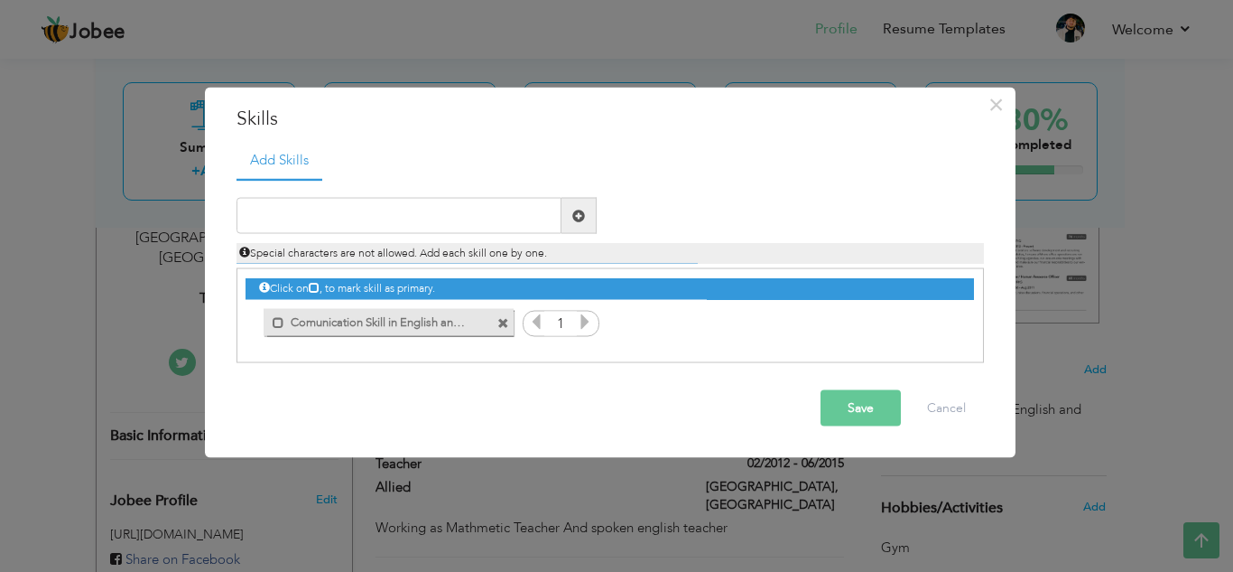
click at [501, 317] on span at bounding box center [504, 323] width 12 height 12
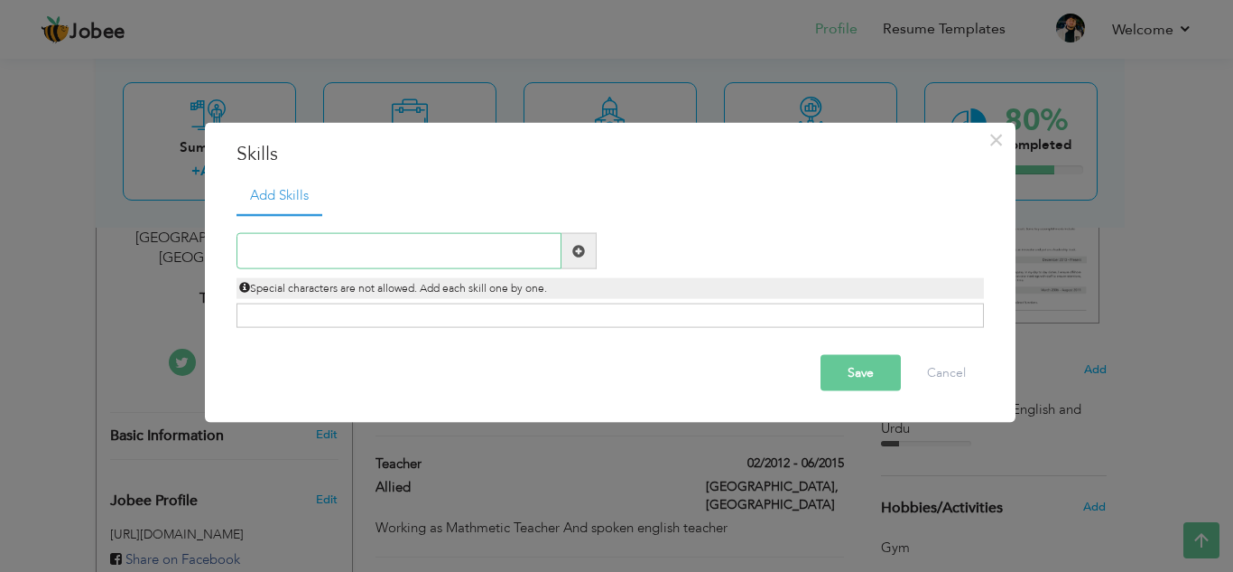
click at [417, 241] on input "text" at bounding box center [399, 251] width 325 height 36
type input "Spoken English"
click at [576, 250] on span at bounding box center [578, 250] width 13 height 13
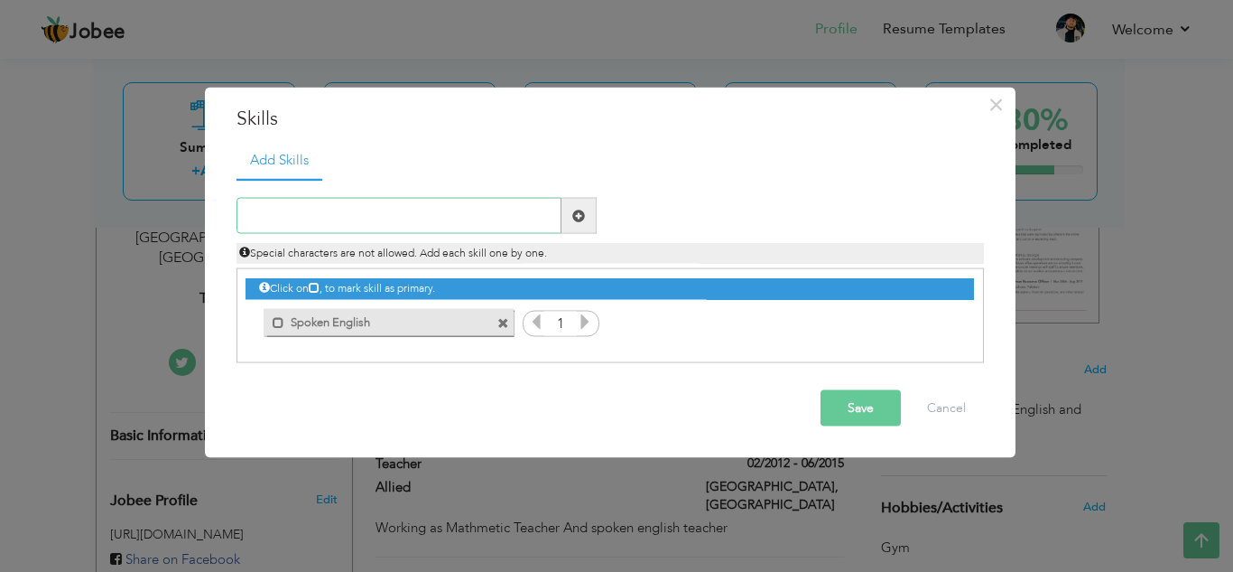
click at [460, 213] on input "text" at bounding box center [399, 216] width 325 height 36
type input "Poetry Writing (English/Urdu)"
click at [571, 214] on span at bounding box center [579, 216] width 35 height 36
click at [454, 214] on input "text" at bounding box center [399, 216] width 325 height 36
type input "Computer Foundation"
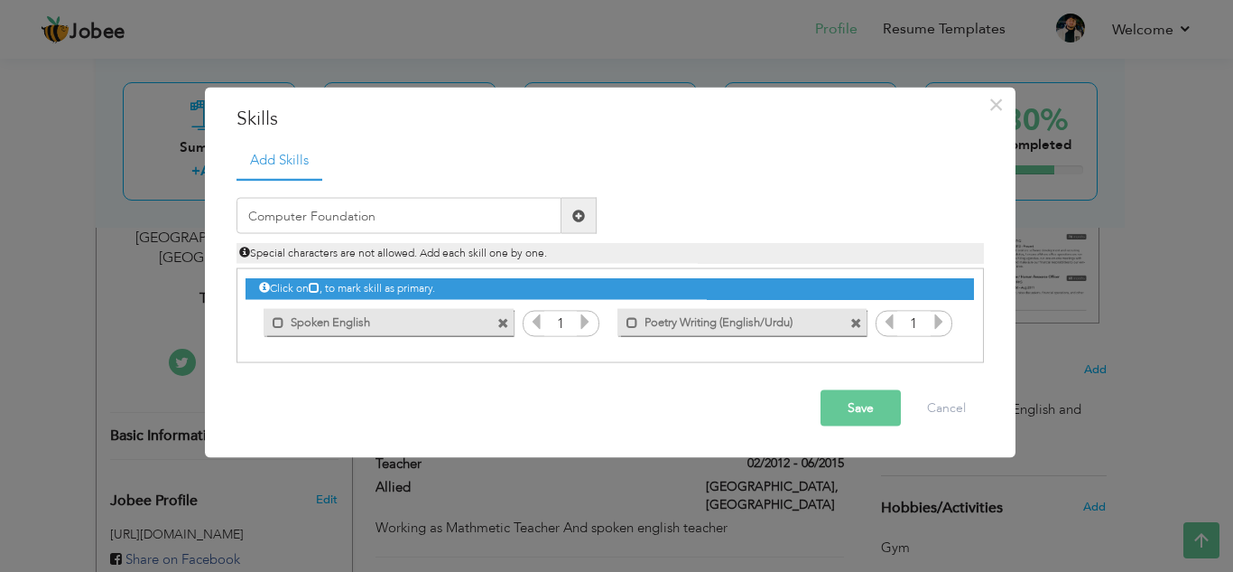
click at [577, 218] on span at bounding box center [578, 215] width 13 height 13
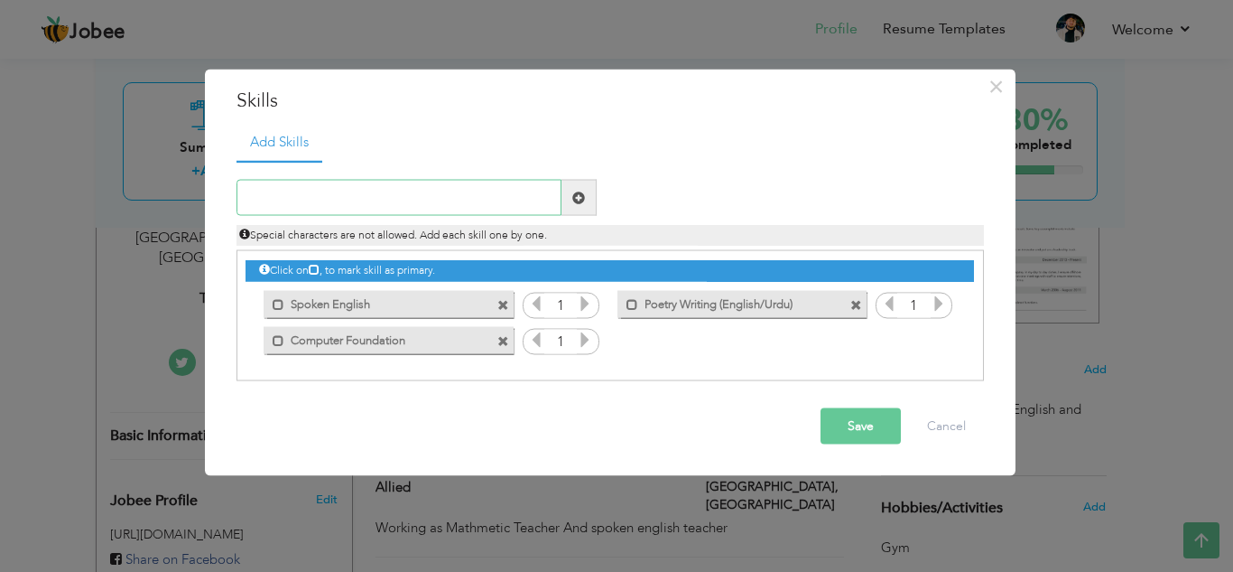
click at [465, 195] on input "text" at bounding box center [399, 198] width 325 height 36
type input "Motivational Speaker"
click at [588, 190] on span at bounding box center [579, 198] width 35 height 36
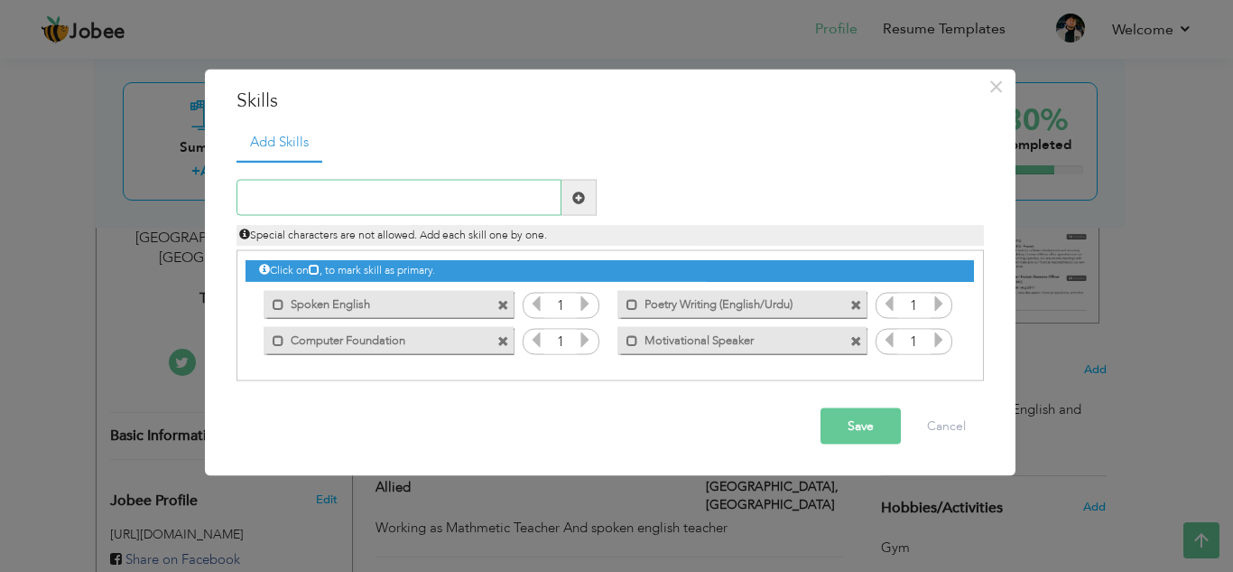
click at [489, 204] on input "text" at bounding box center [399, 198] width 325 height 36
type input "Teaching"
click at [566, 198] on span at bounding box center [579, 198] width 35 height 36
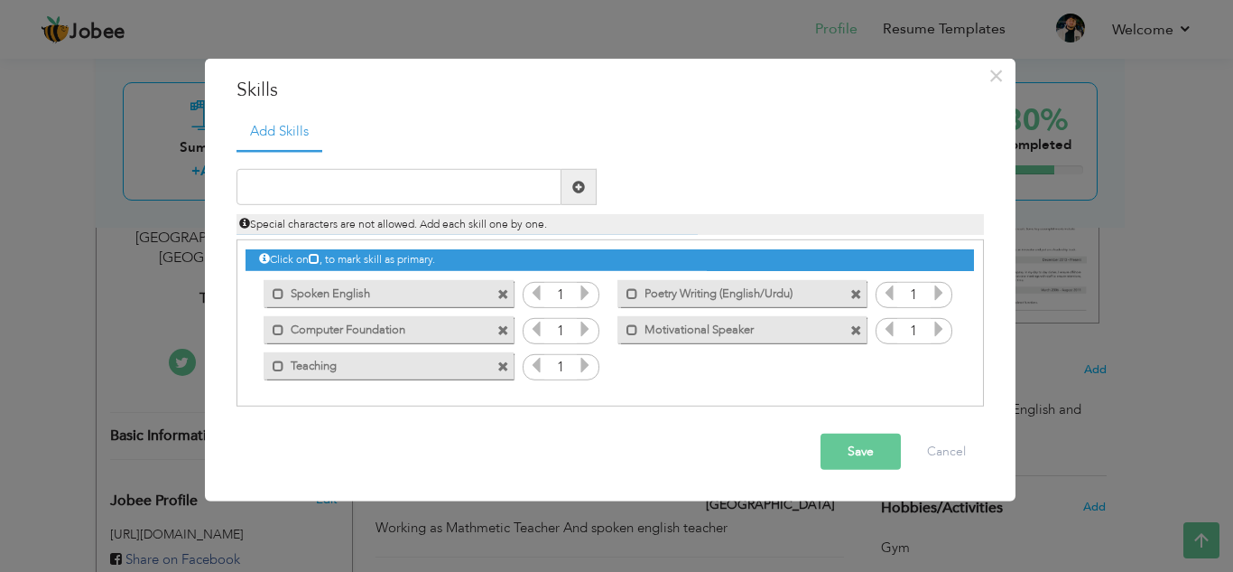
click at [861, 460] on button "Save" at bounding box center [861, 451] width 80 height 36
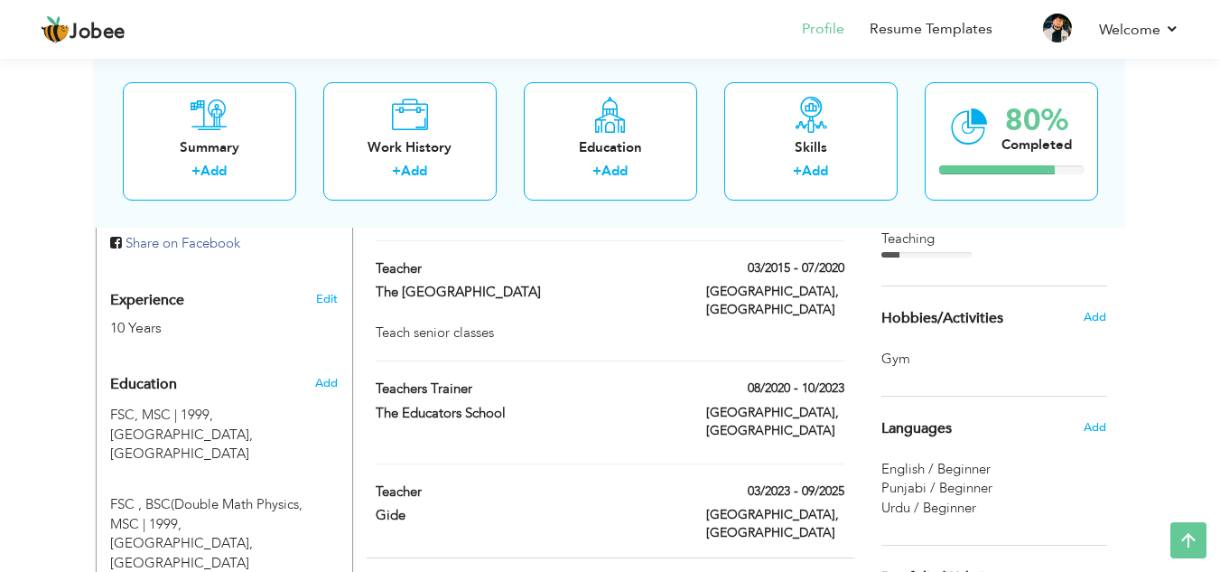
scroll to position [654, 0]
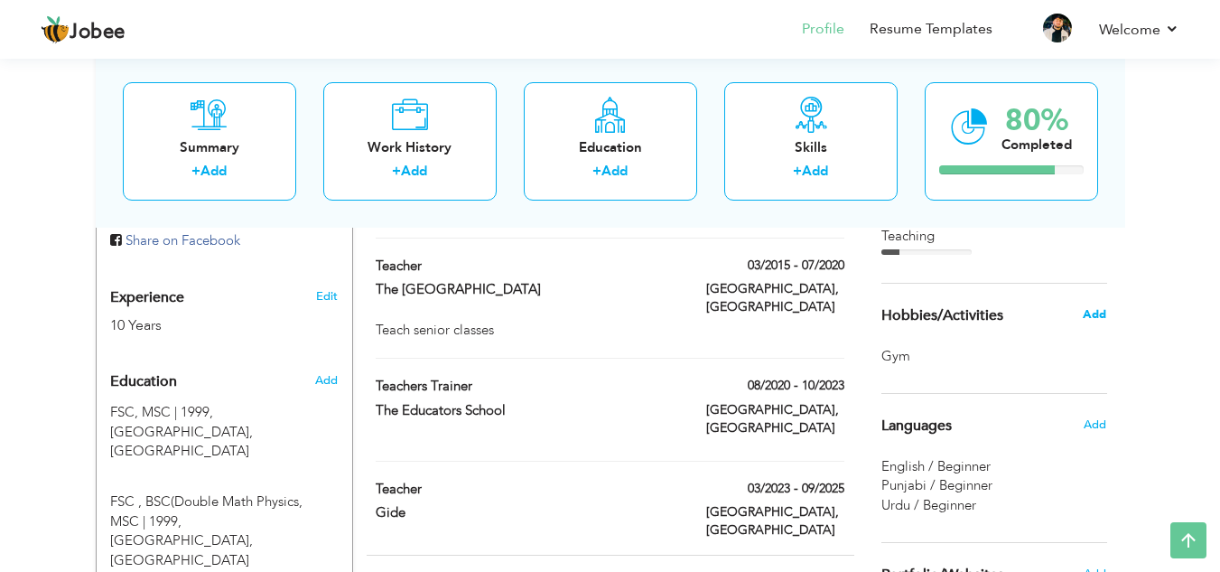
click at [1102, 319] on span "Add" at bounding box center [1094, 314] width 23 height 16
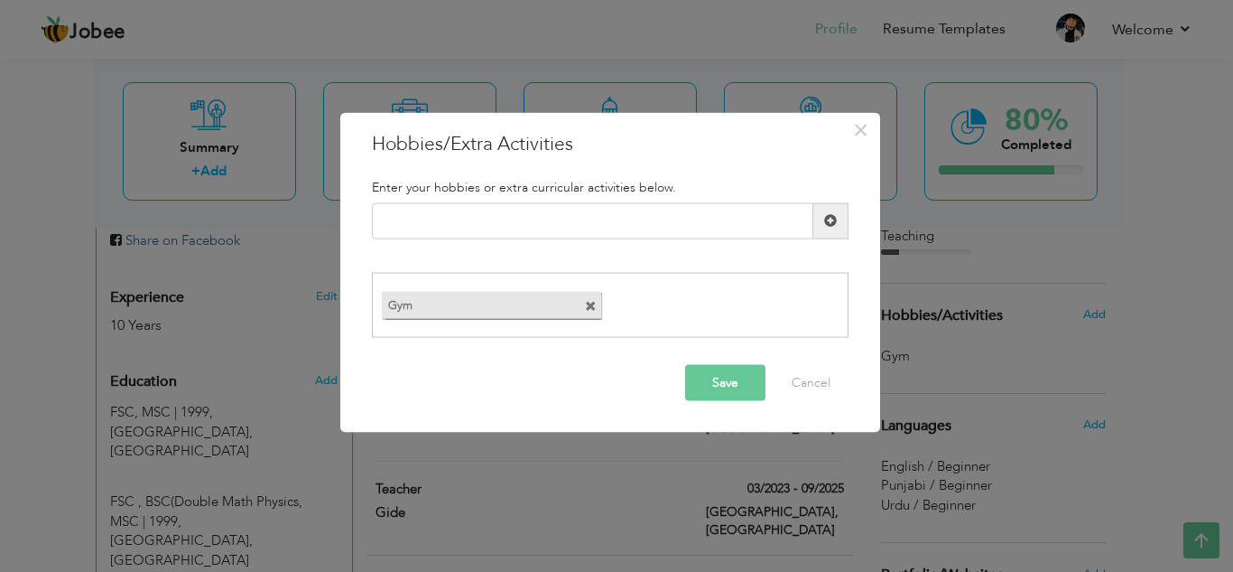
click at [592, 306] on span at bounding box center [591, 307] width 12 height 12
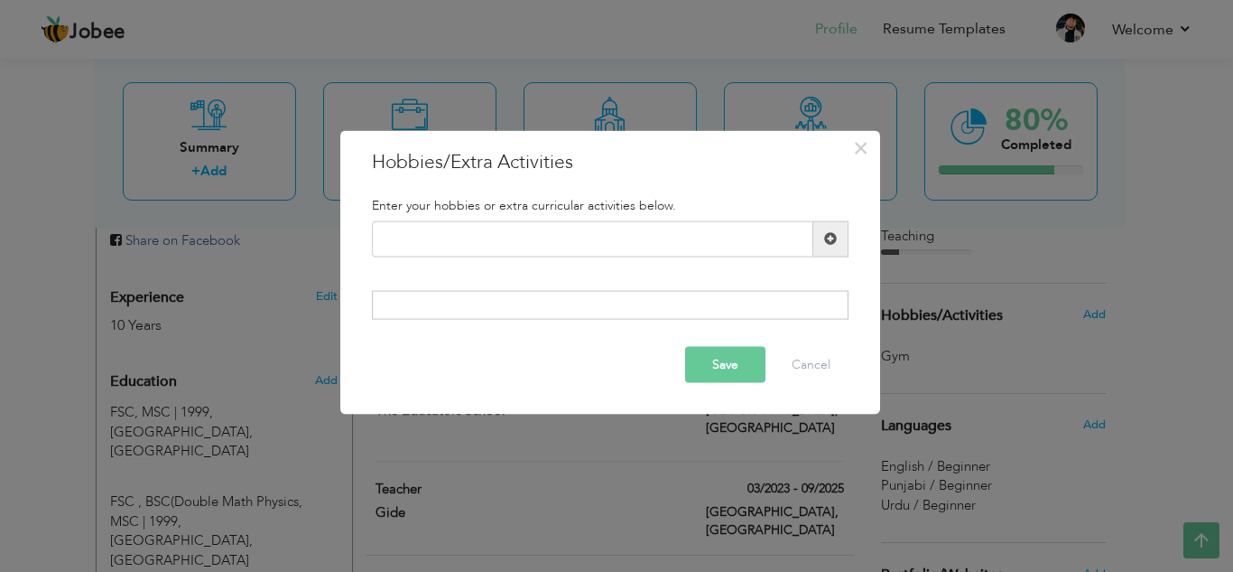
click at [707, 364] on button "Save" at bounding box center [725, 365] width 80 height 36
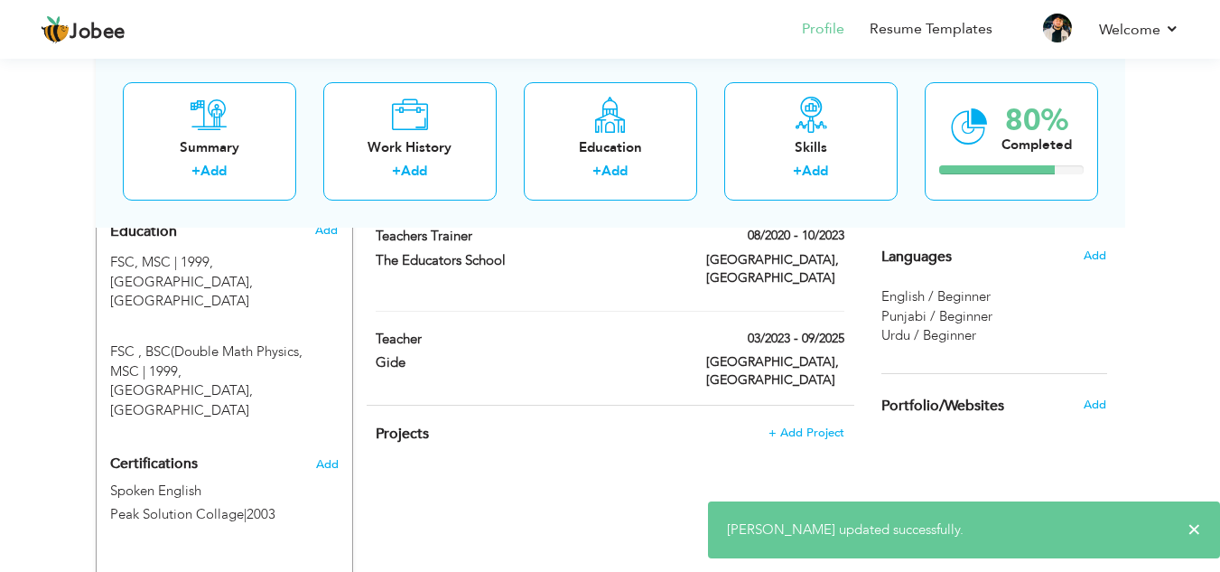
scroll to position [801, 0]
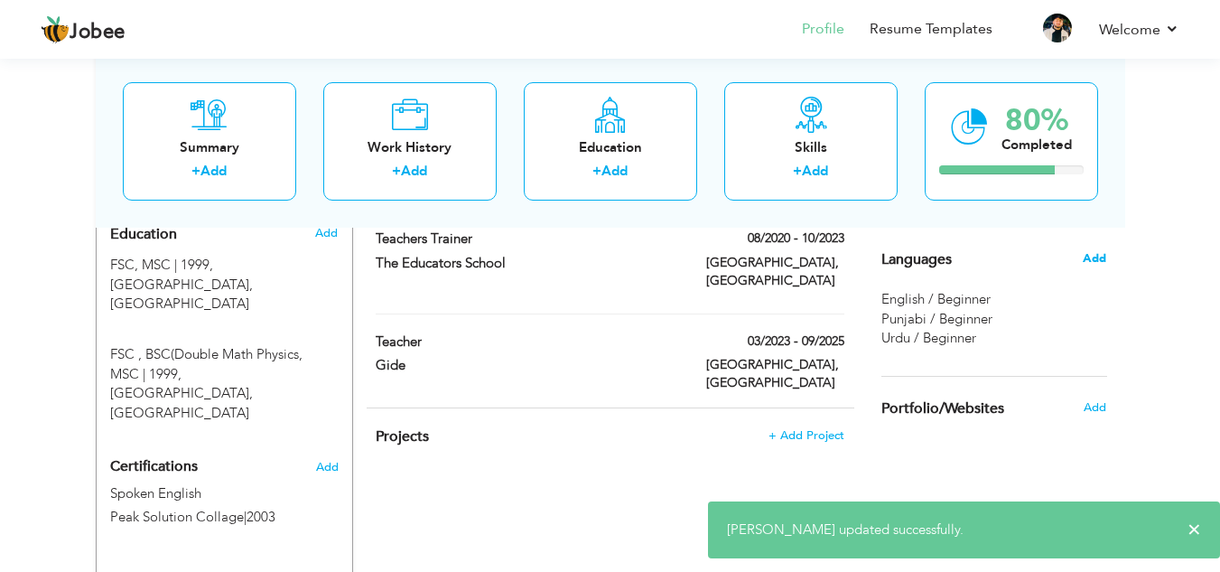
click at [1101, 261] on span "Add" at bounding box center [1094, 258] width 23 height 16
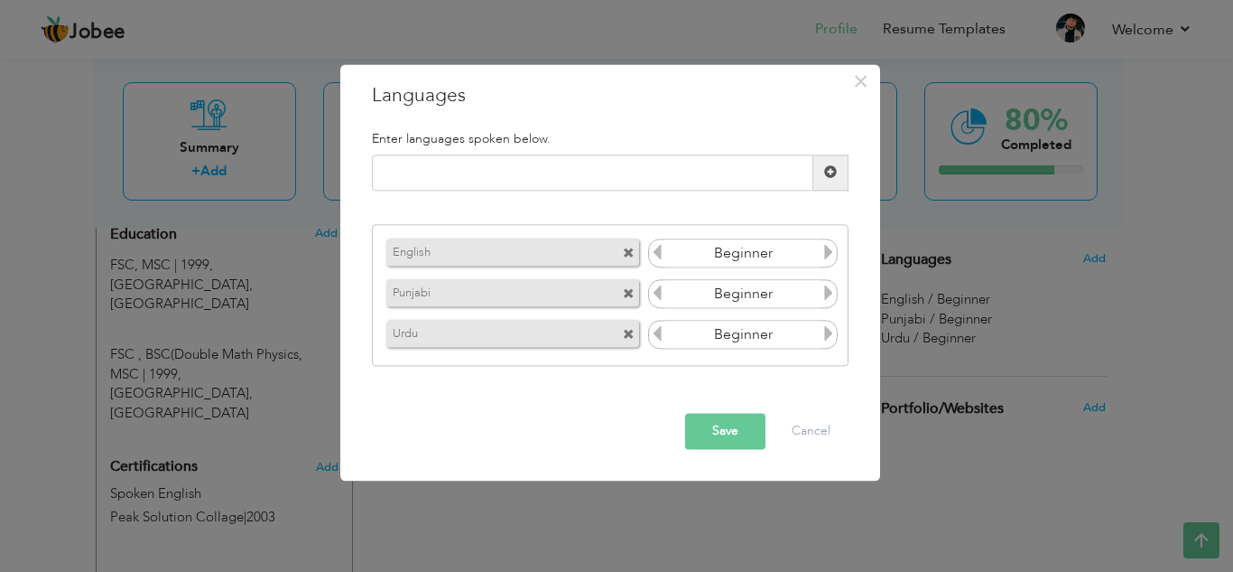
click at [727, 421] on button "Save" at bounding box center [725, 431] width 80 height 36
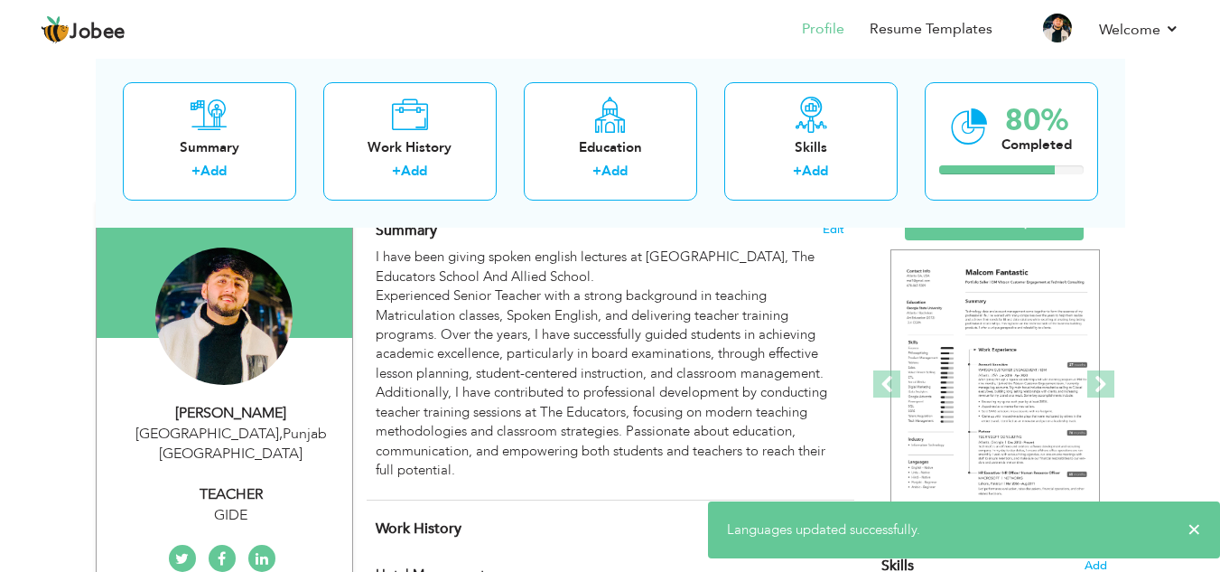
scroll to position [172, 0]
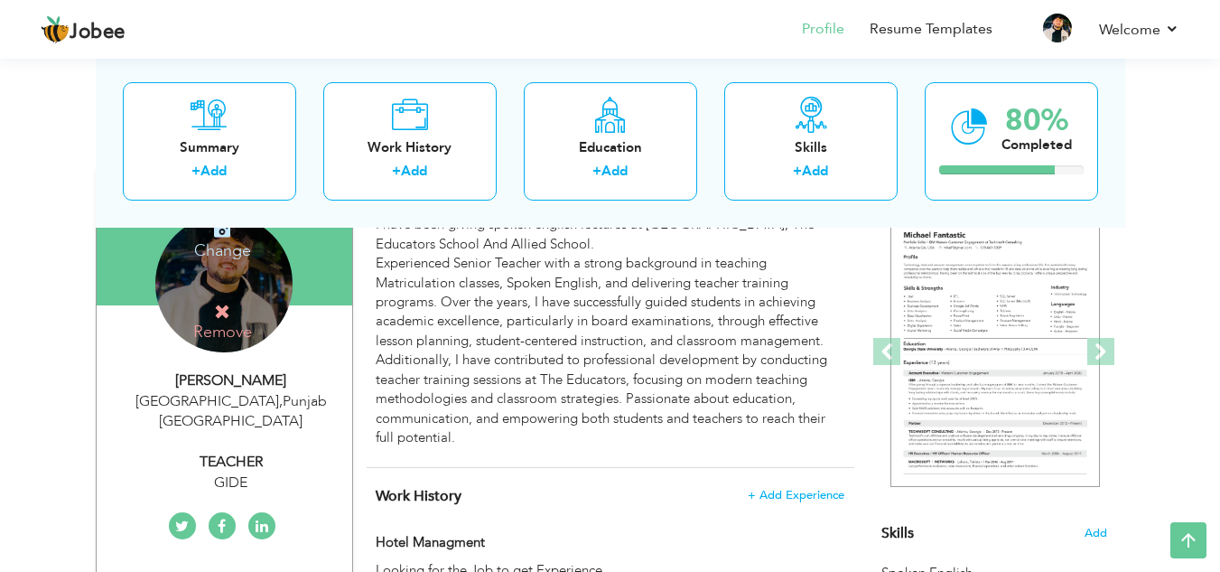
click at [234, 281] on div "Change Remove" at bounding box center [223, 283] width 137 height 137
click at [218, 309] on icon at bounding box center [222, 311] width 16 height 16
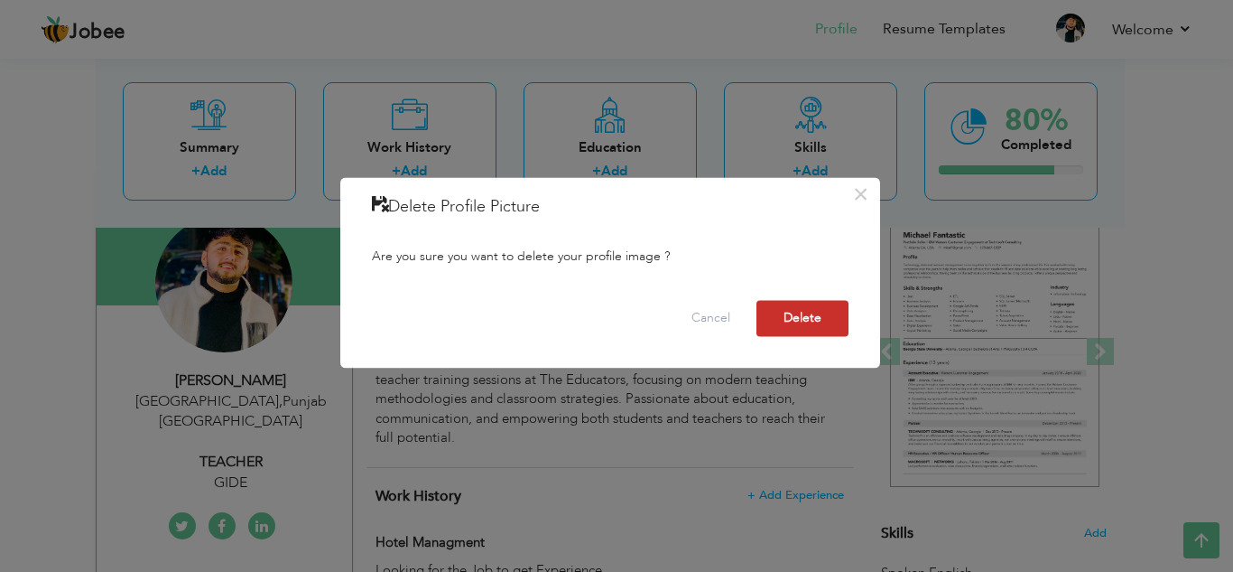
click at [792, 317] on button "Delete" at bounding box center [803, 318] width 92 height 36
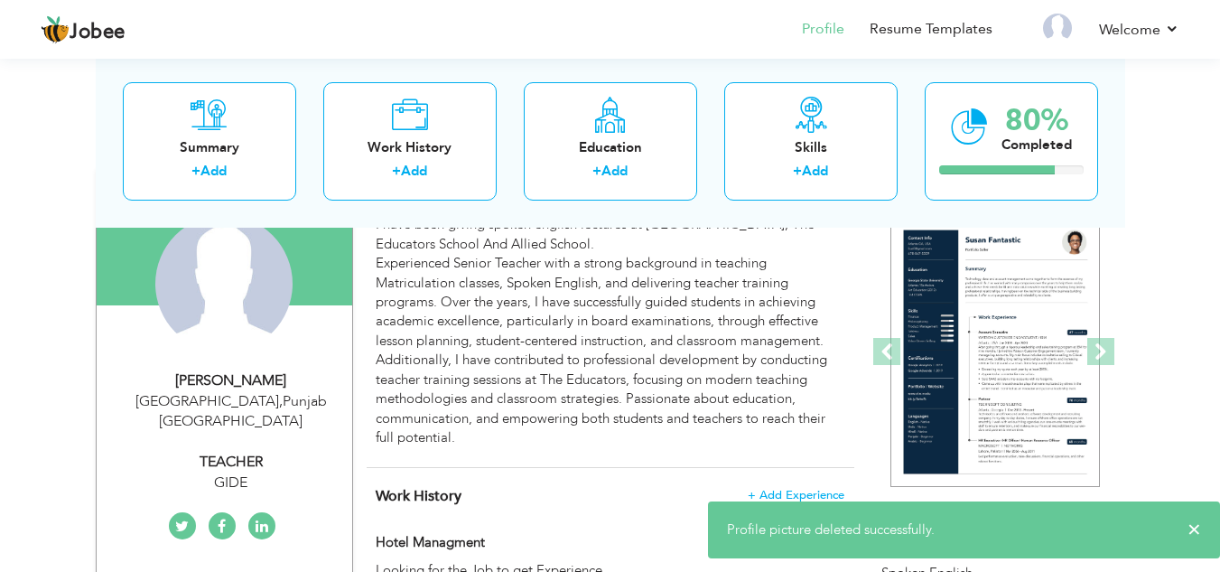
scroll to position [0, 0]
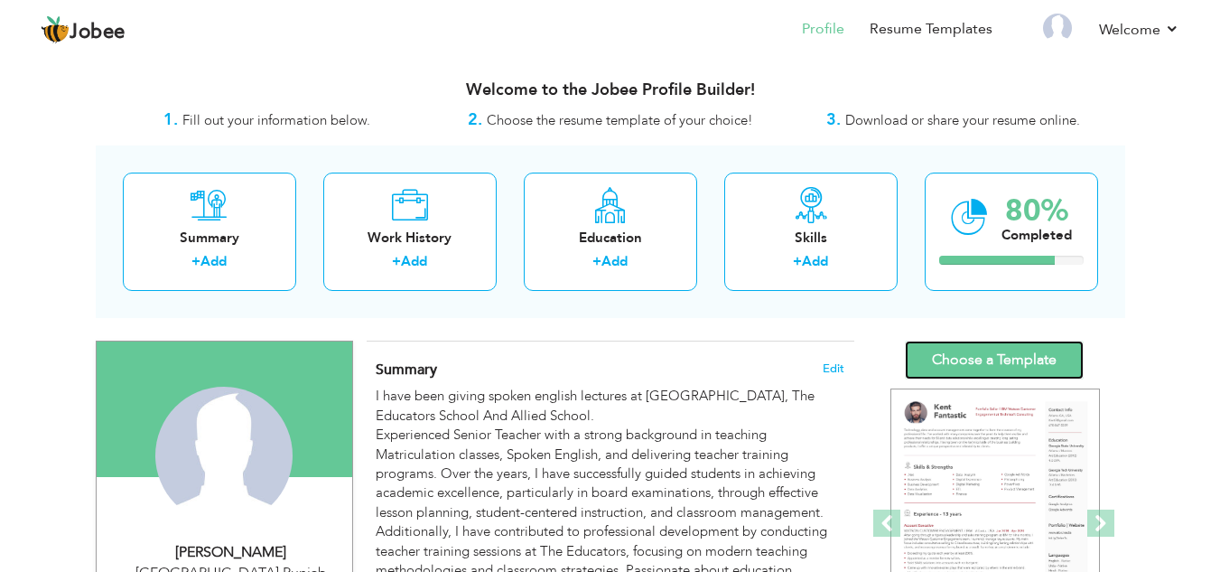
click at [1031, 350] on link "Choose a Template" at bounding box center [994, 359] width 179 height 39
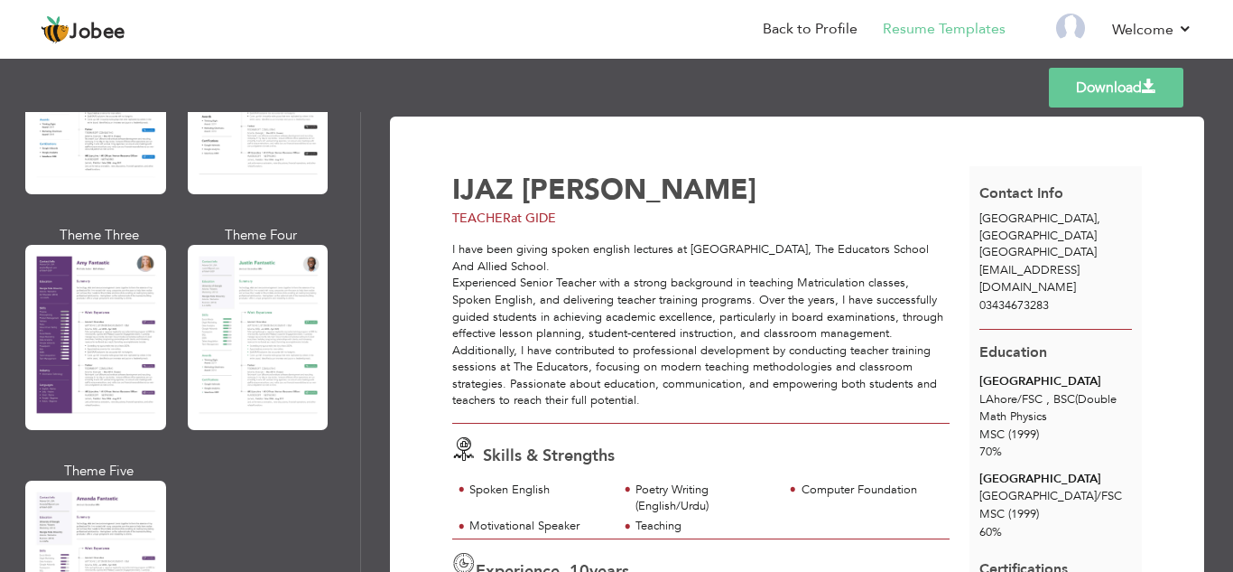
scroll to position [1549, 0]
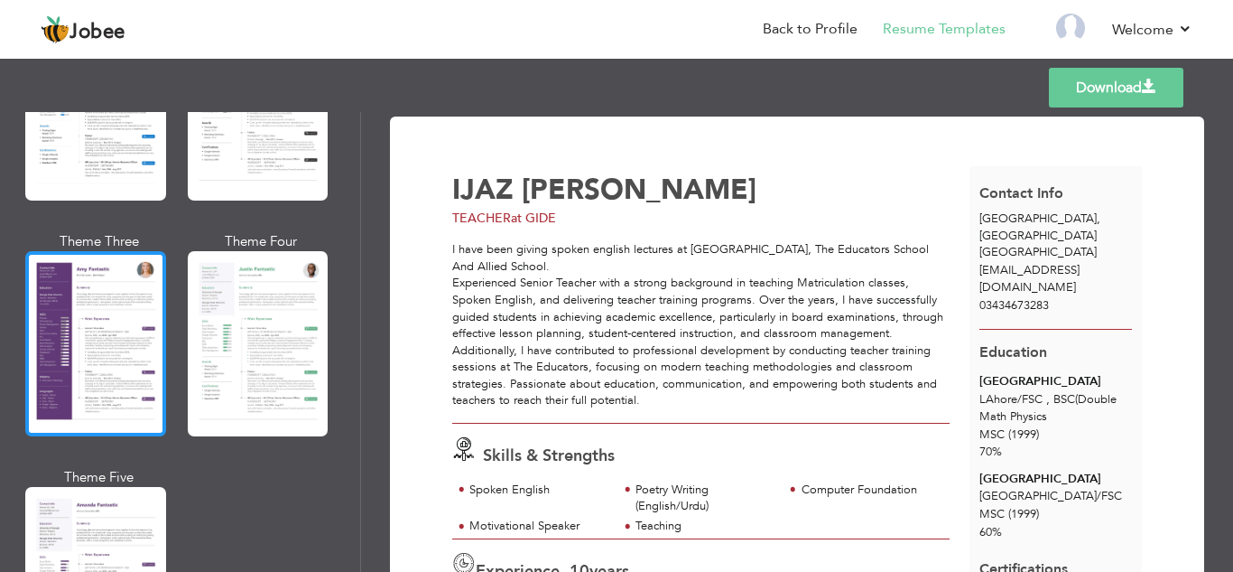
click at [61, 343] on div at bounding box center [95, 343] width 141 height 185
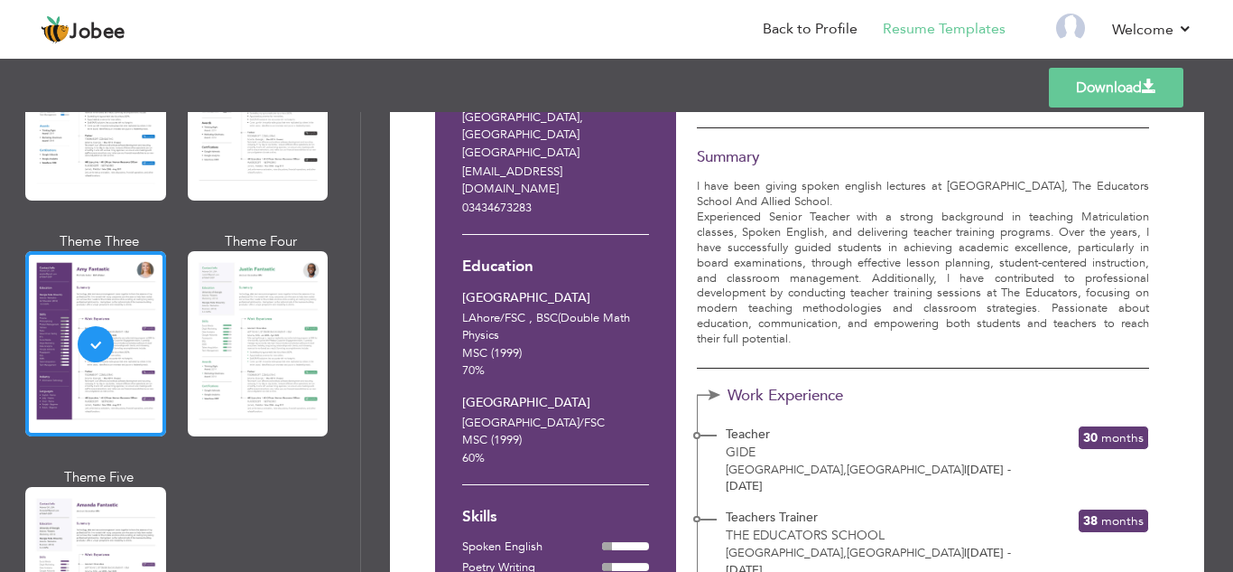
scroll to position [0, 0]
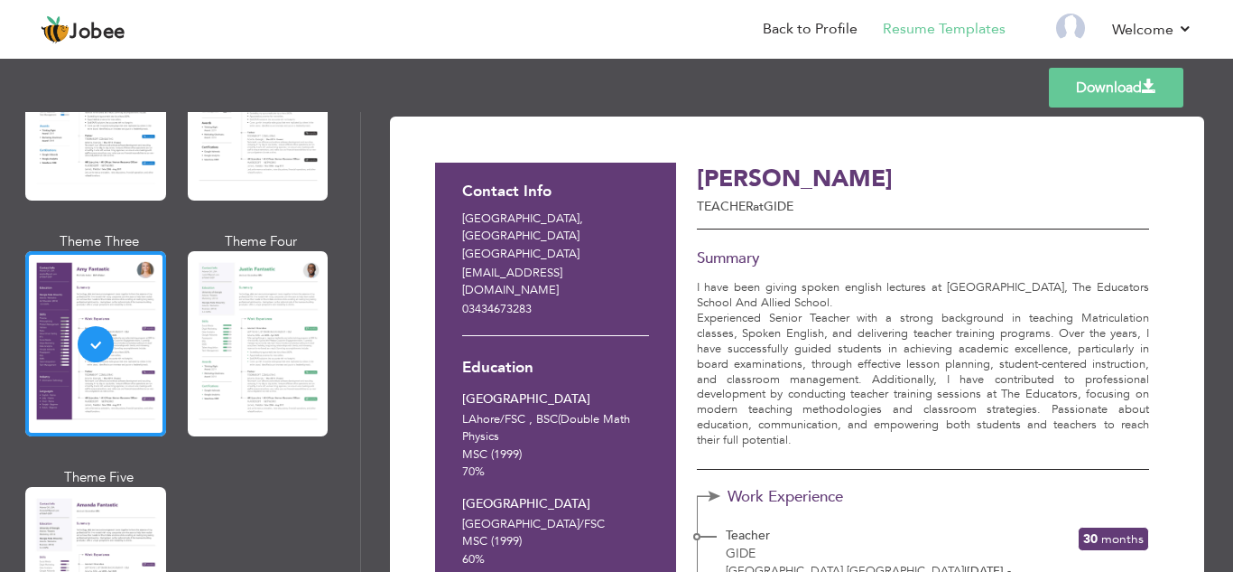
click at [1112, 93] on link "Download" at bounding box center [1116, 88] width 135 height 40
